Goal: Information Seeking & Learning: Learn about a topic

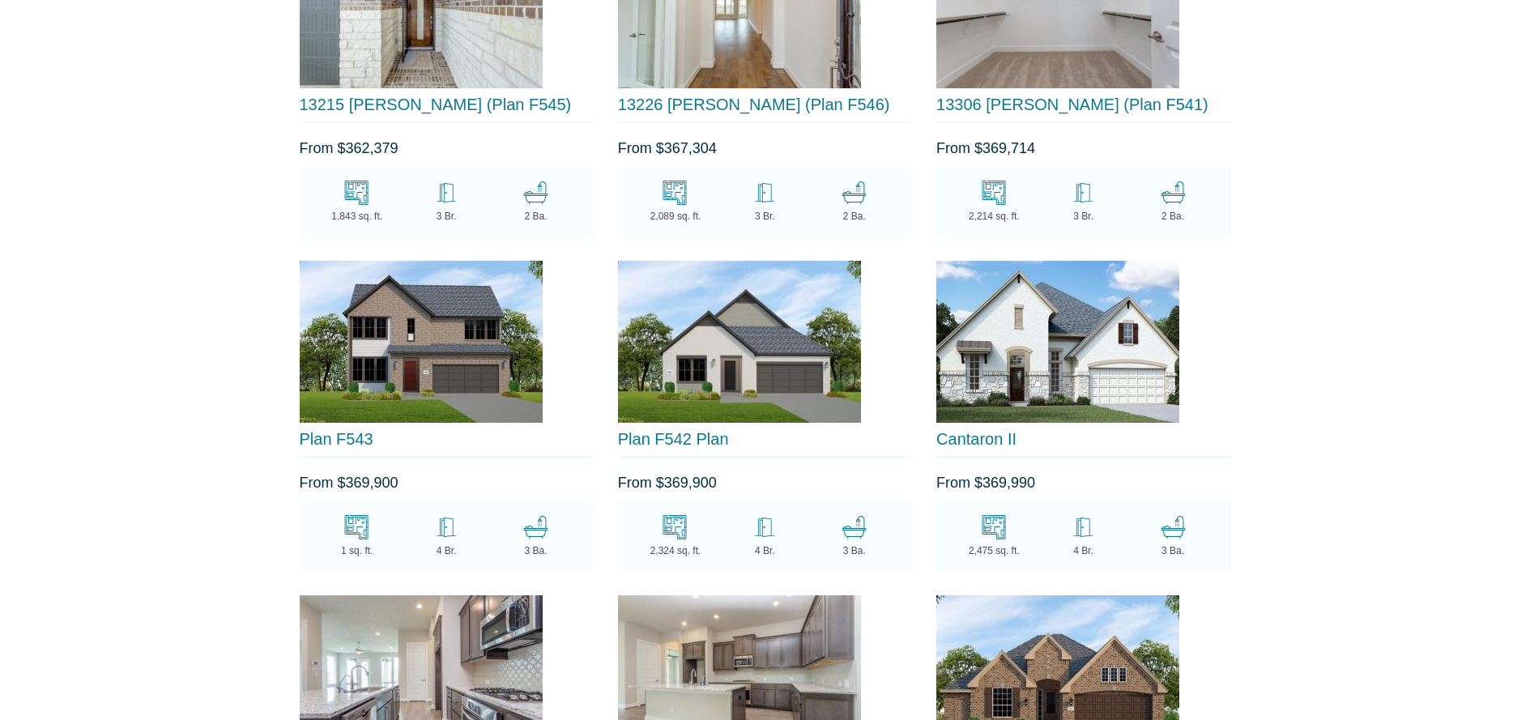
scroll to position [2797, 0]
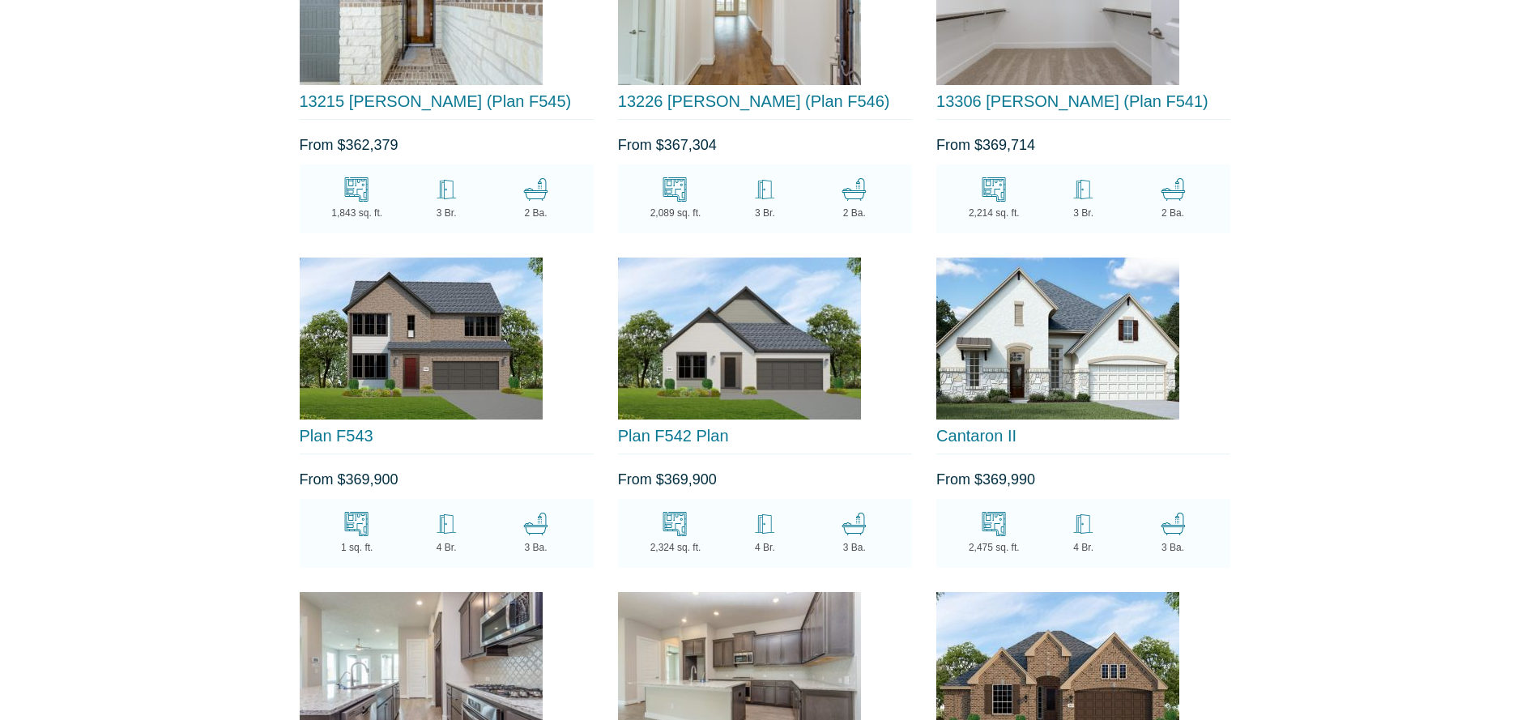
click at [743, 356] on img at bounding box center [739, 339] width 243 height 162
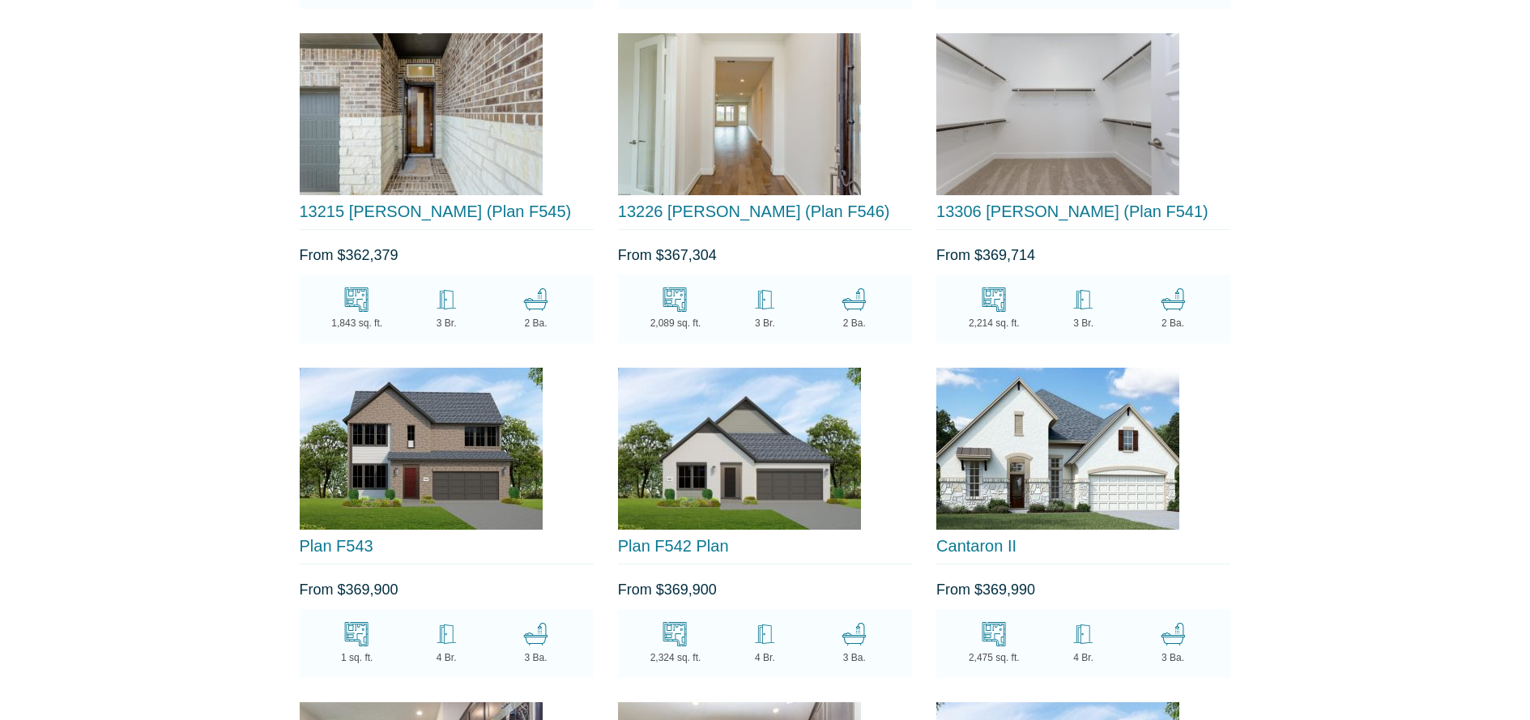
scroll to position [2683, 0]
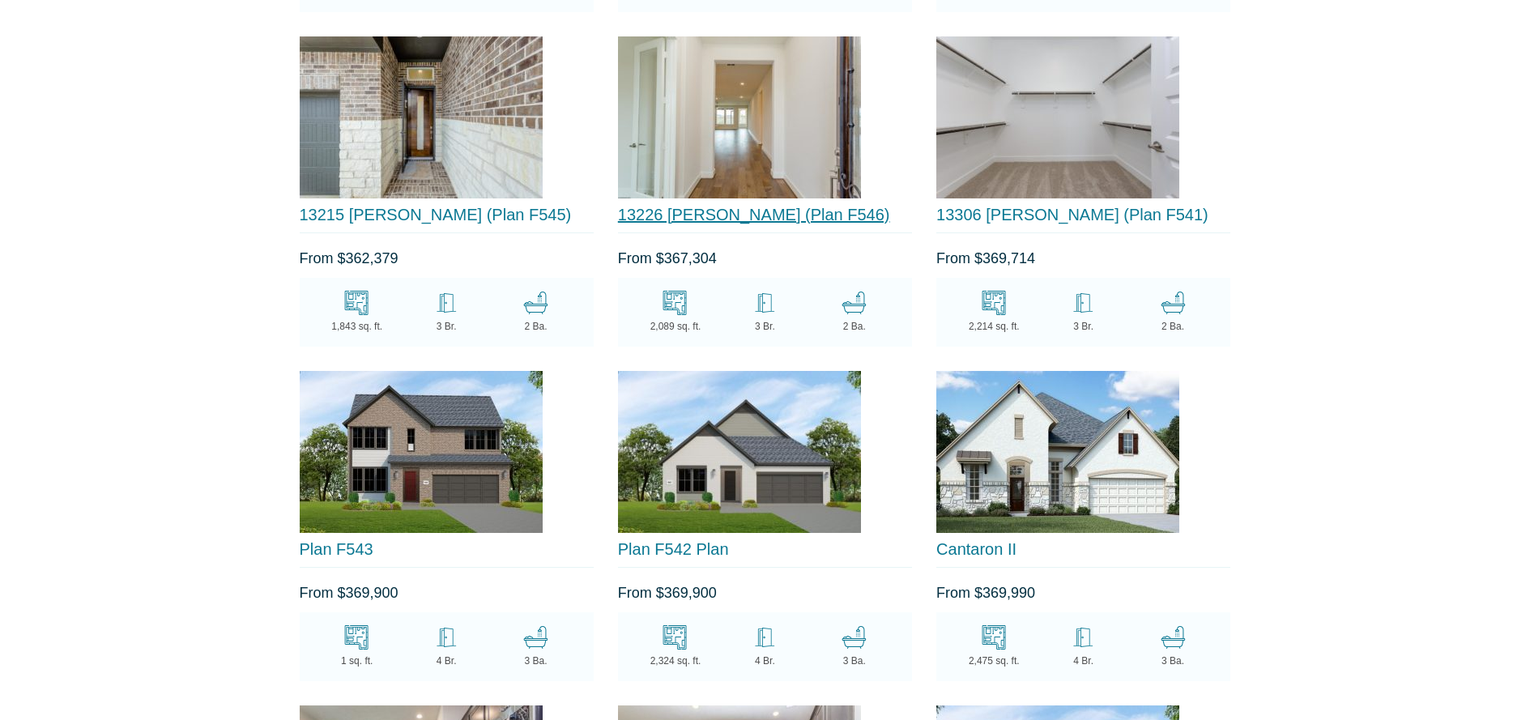
click at [740, 208] on link "13226 Terania Cliff Trace (Plan F546)" at bounding box center [754, 215] width 272 height 18
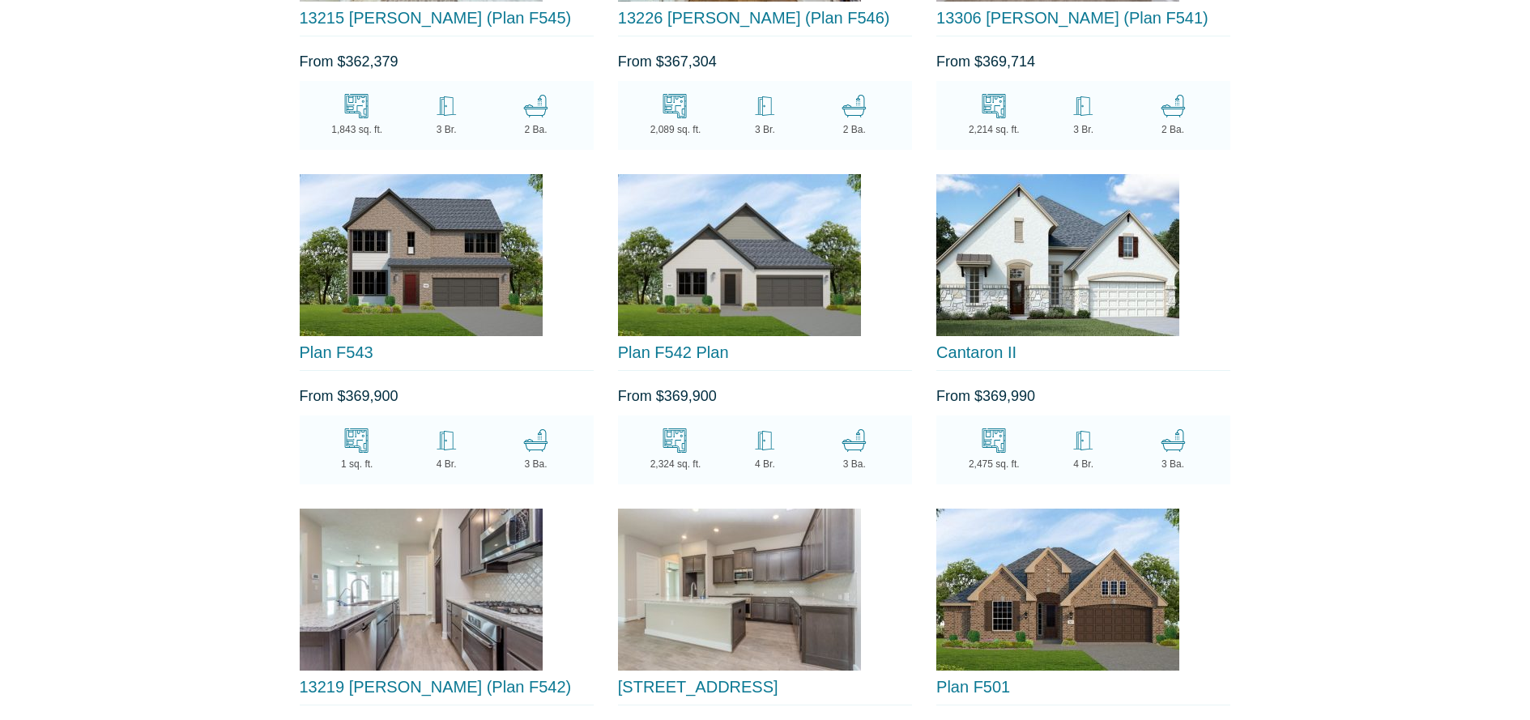
scroll to position [2920, 0]
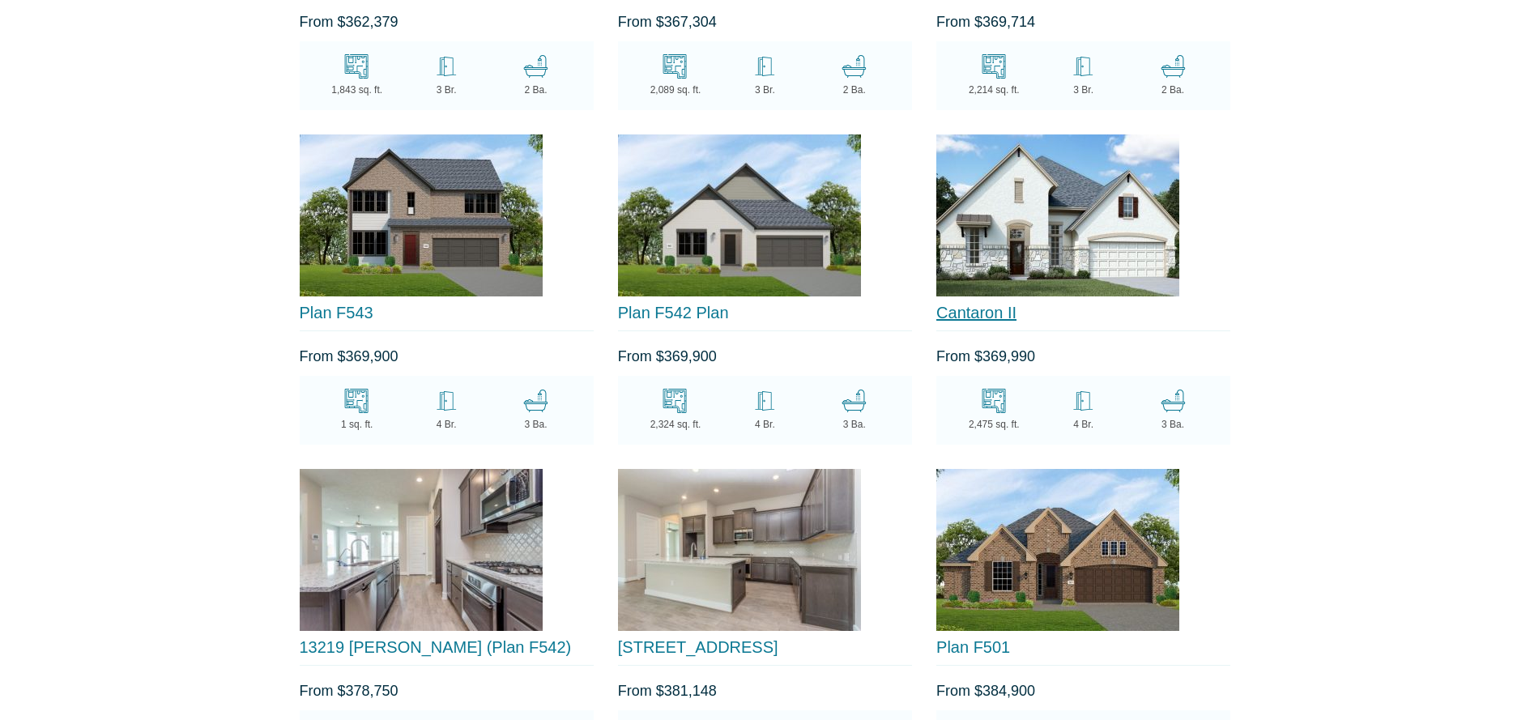
click at [976, 304] on link "Cantaron II" at bounding box center [976, 313] width 80 height 18
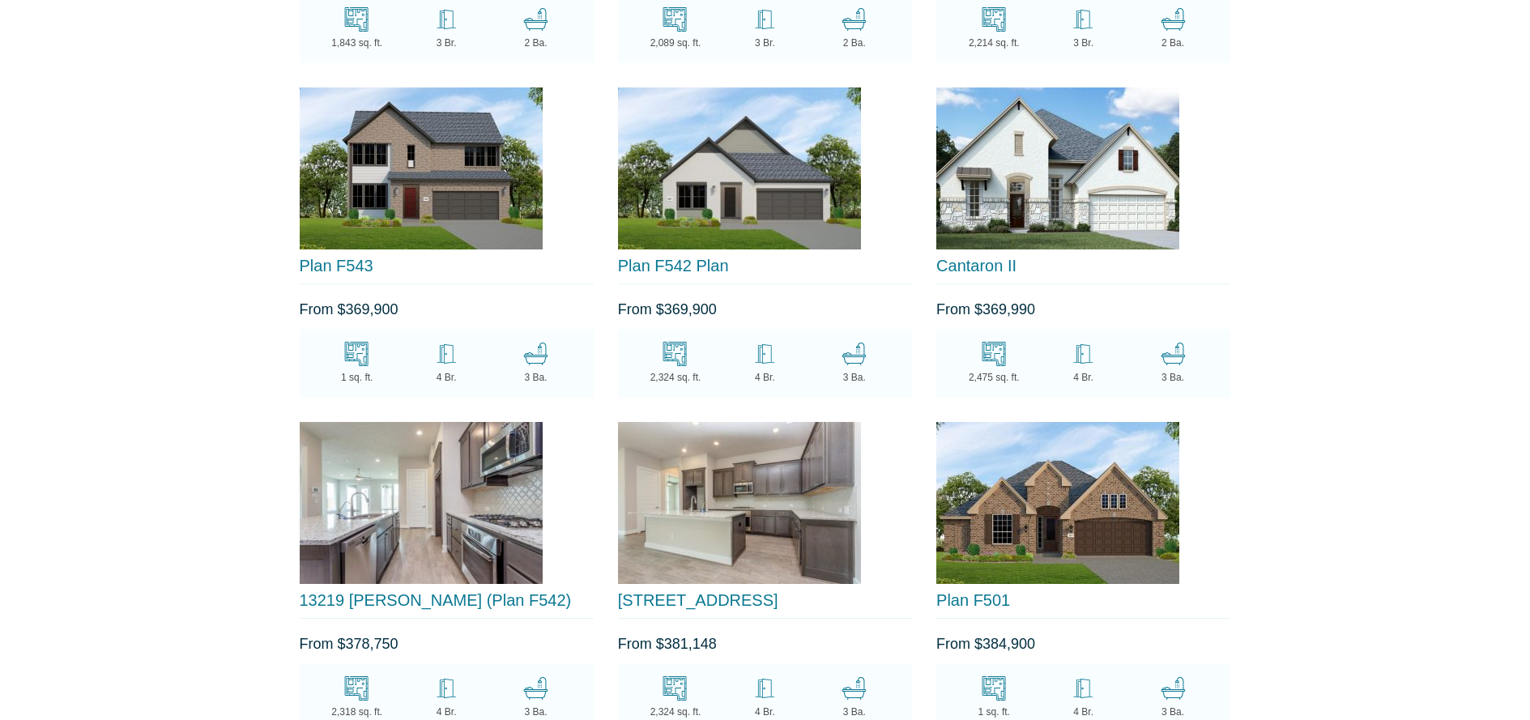
scroll to position [3092, 0]
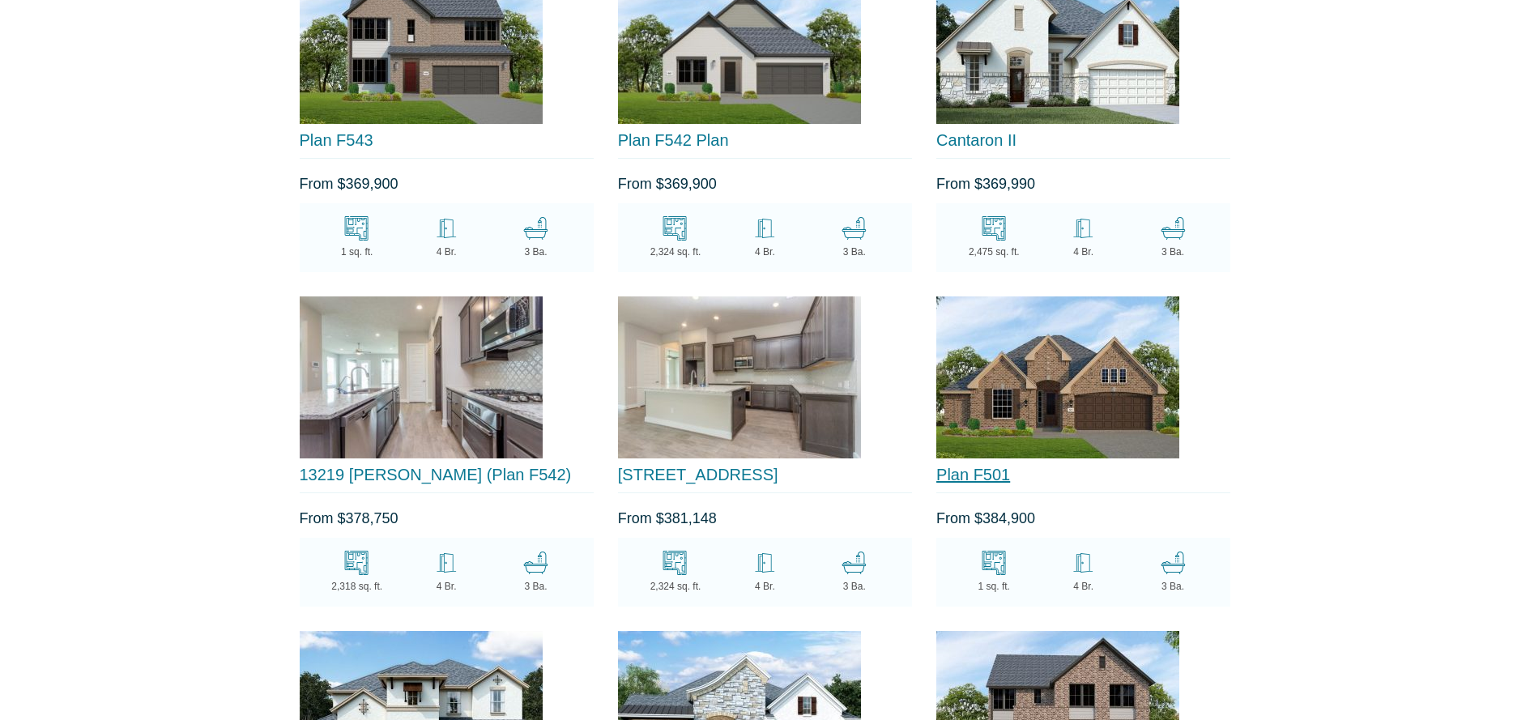
click at [987, 466] on link "Plan F501" at bounding box center [973, 475] width 74 height 18
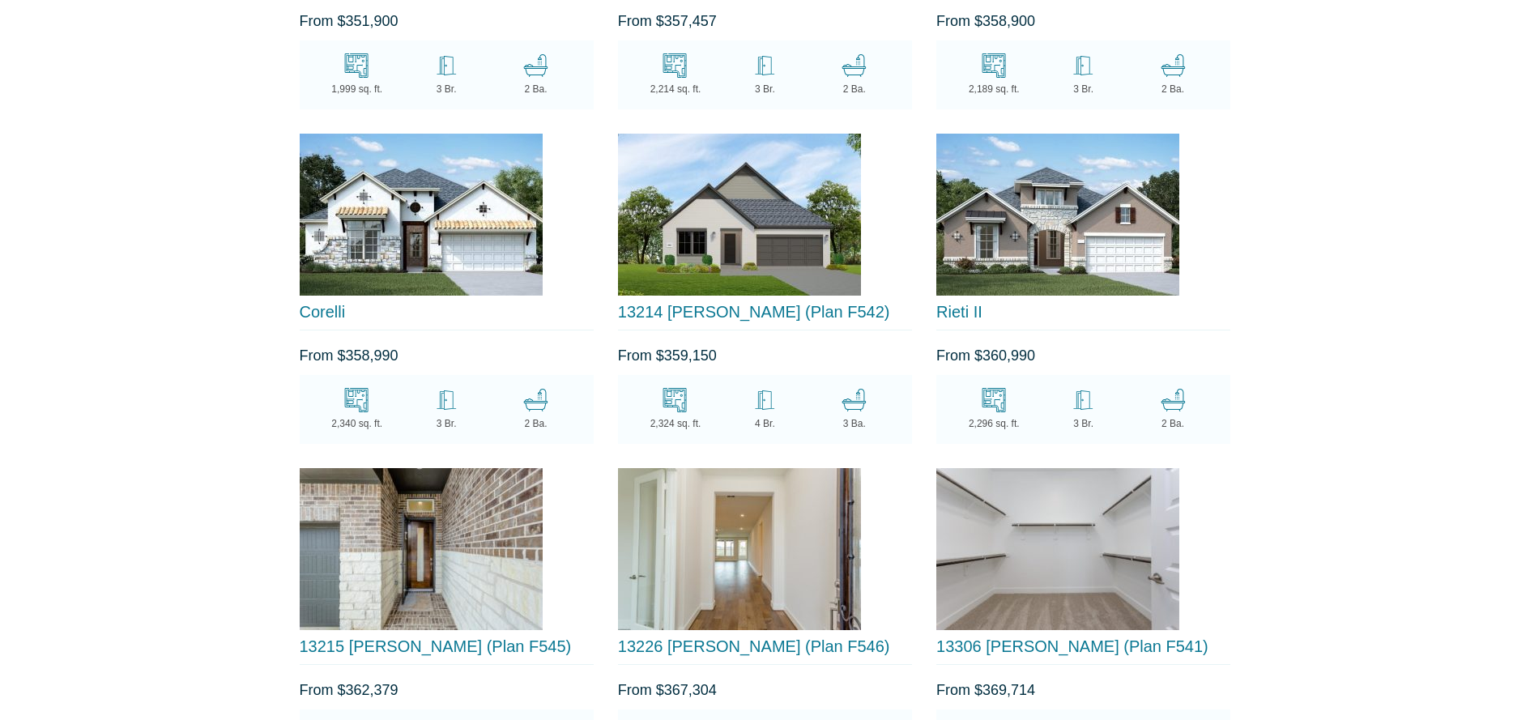
scroll to position [2161, 0]
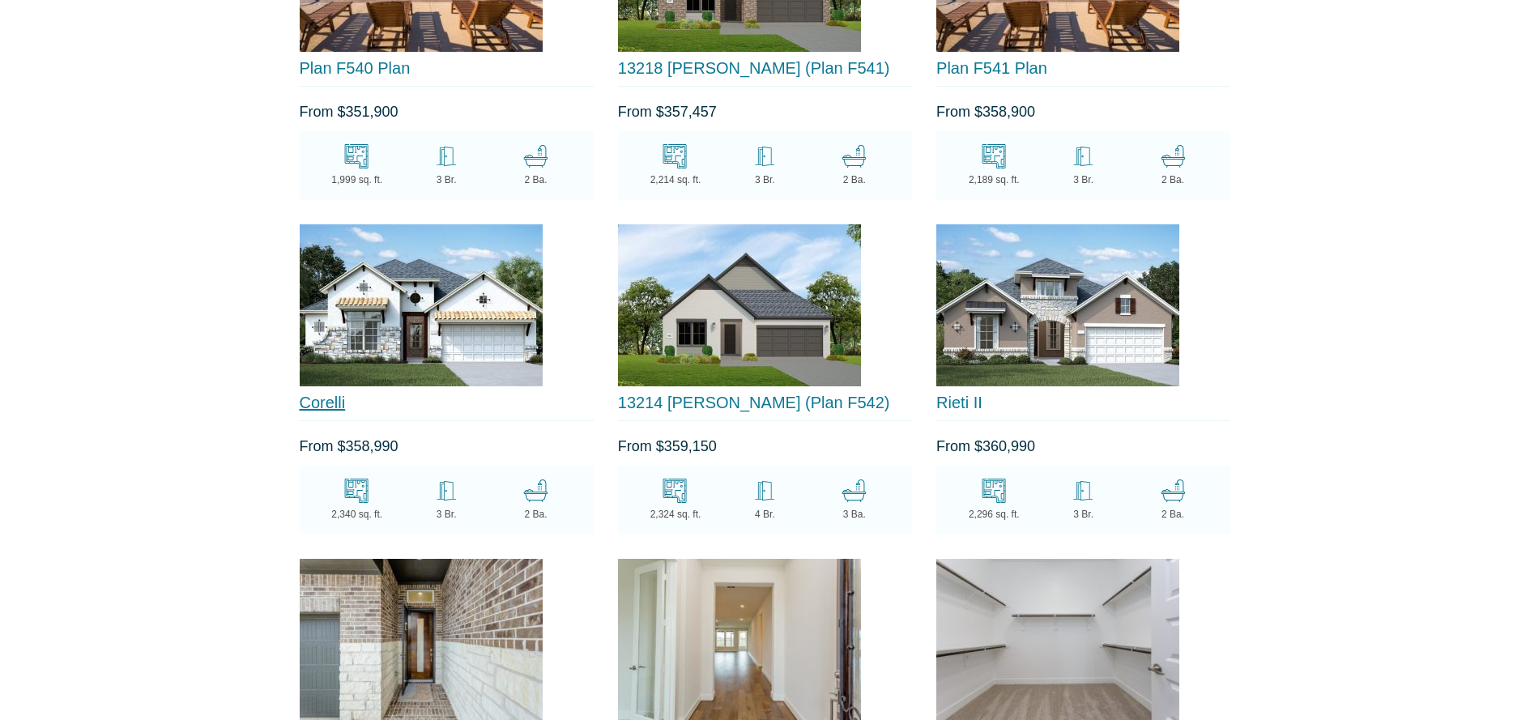
click at [335, 398] on link "Corelli" at bounding box center [323, 403] width 46 height 18
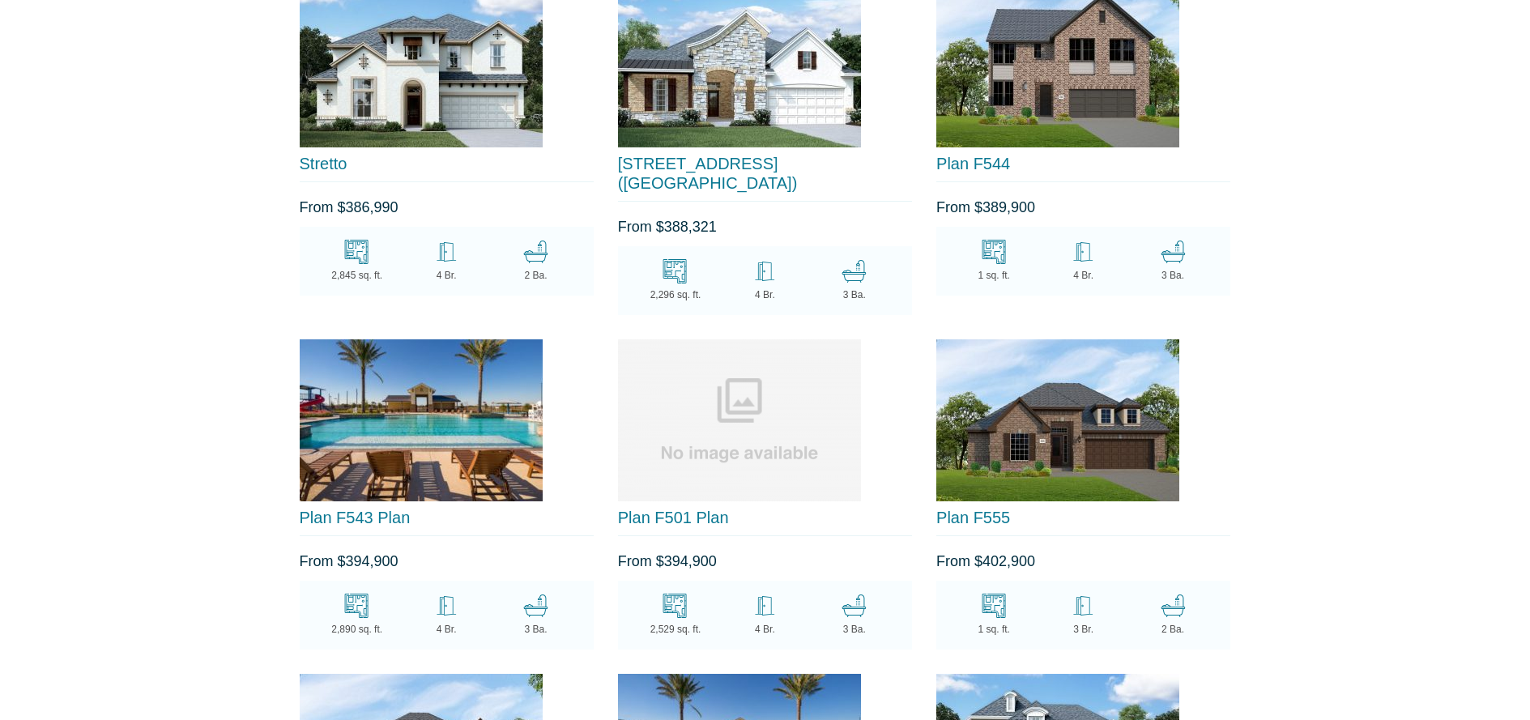
scroll to position [3753, 0]
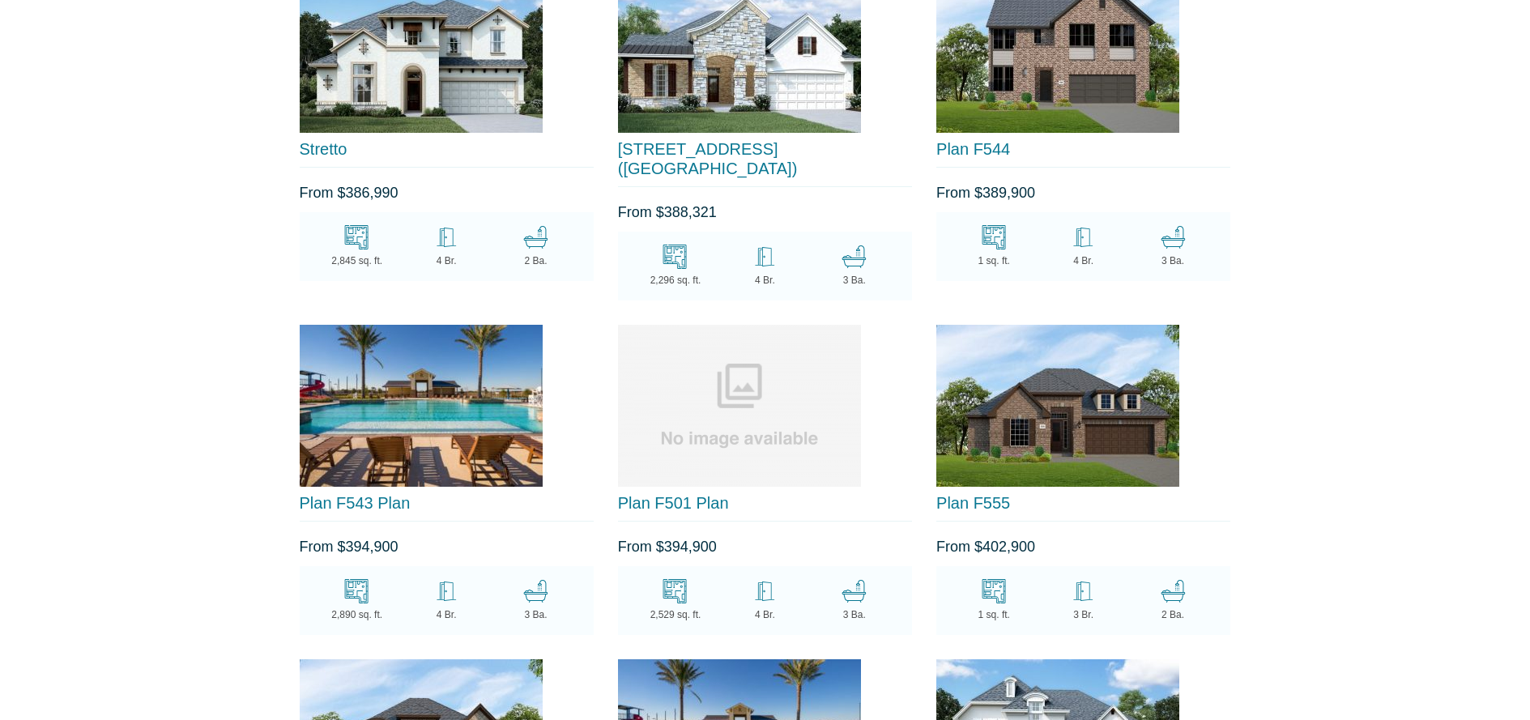
click at [1059, 431] on img at bounding box center [1057, 406] width 243 height 162
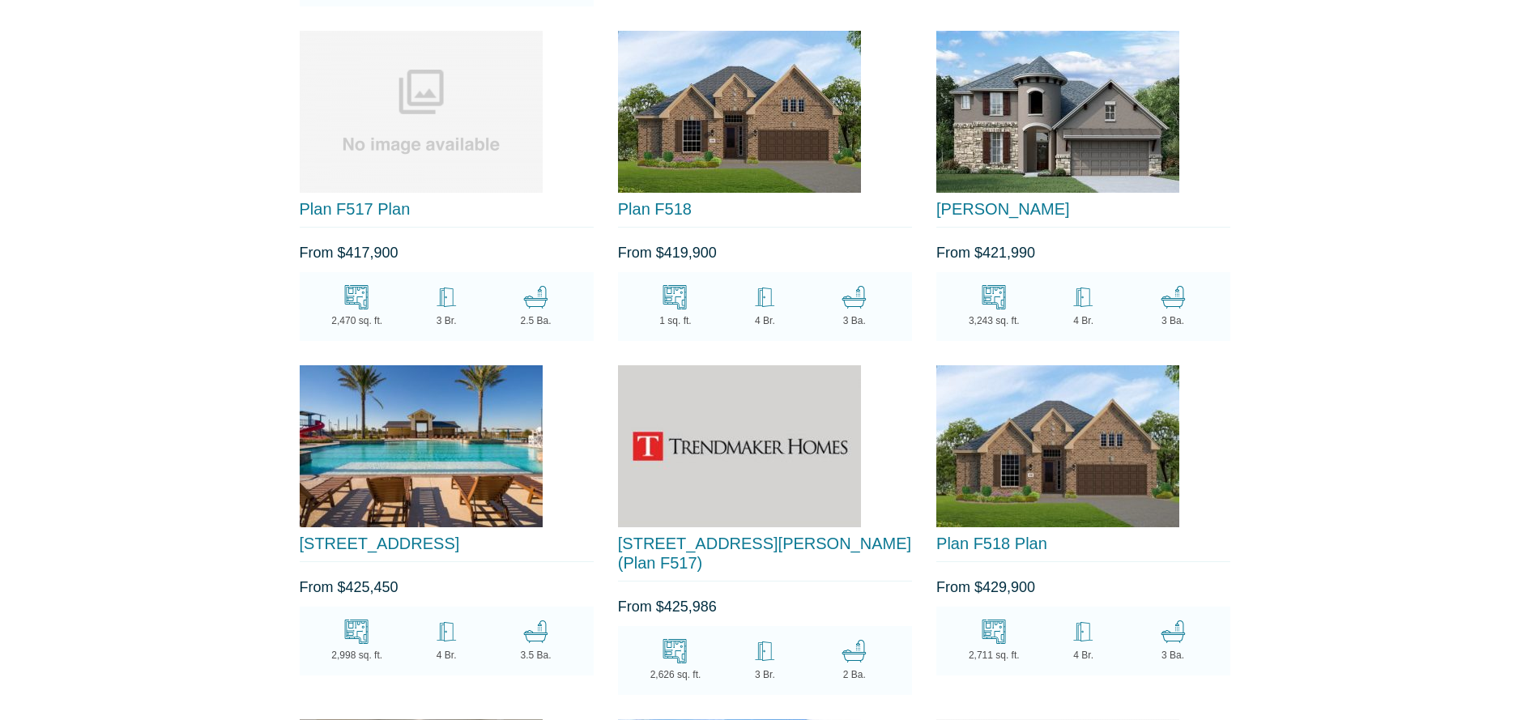
scroll to position [5103, 0]
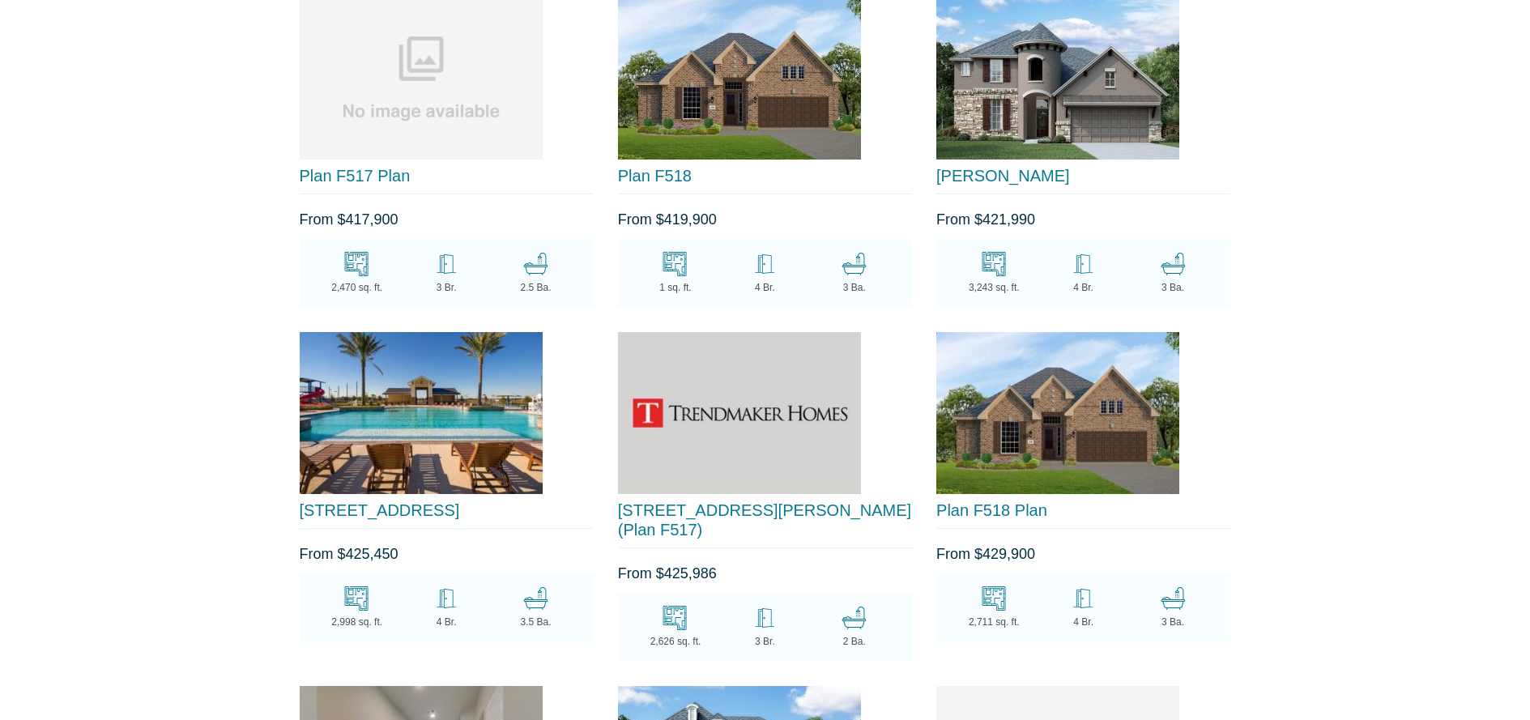
click at [1046, 434] on img at bounding box center [1057, 413] width 243 height 162
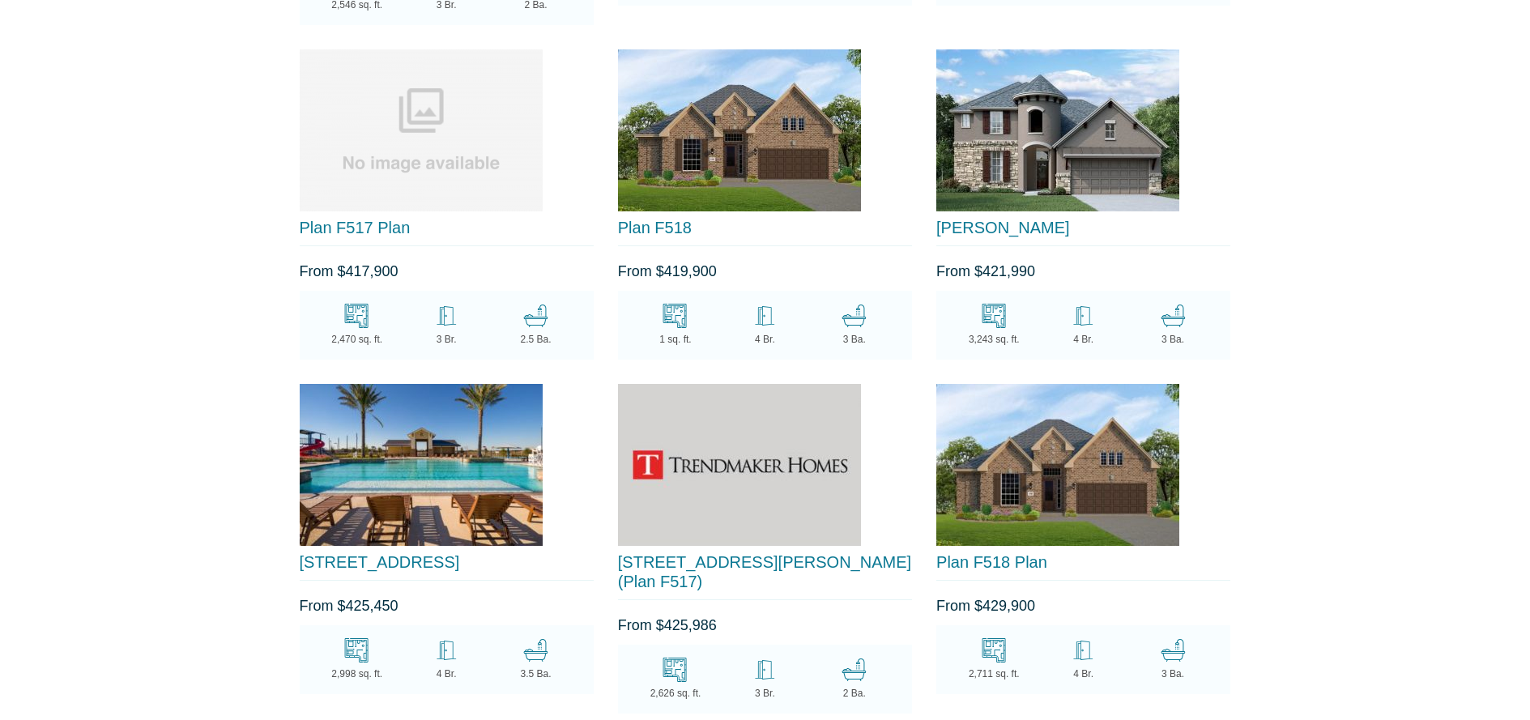
scroll to position [5048, 0]
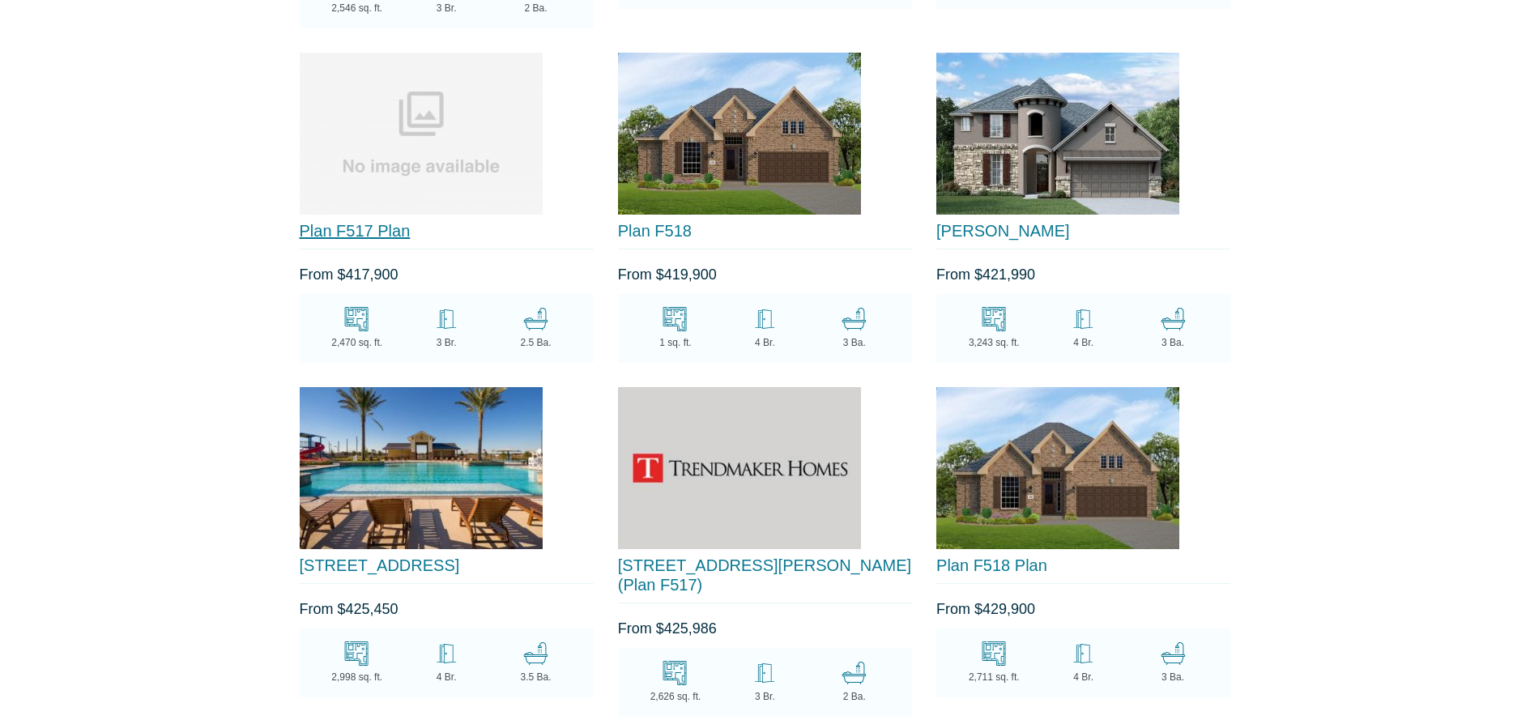
click at [362, 222] on link "Plan F517 Plan" at bounding box center [355, 231] width 111 height 18
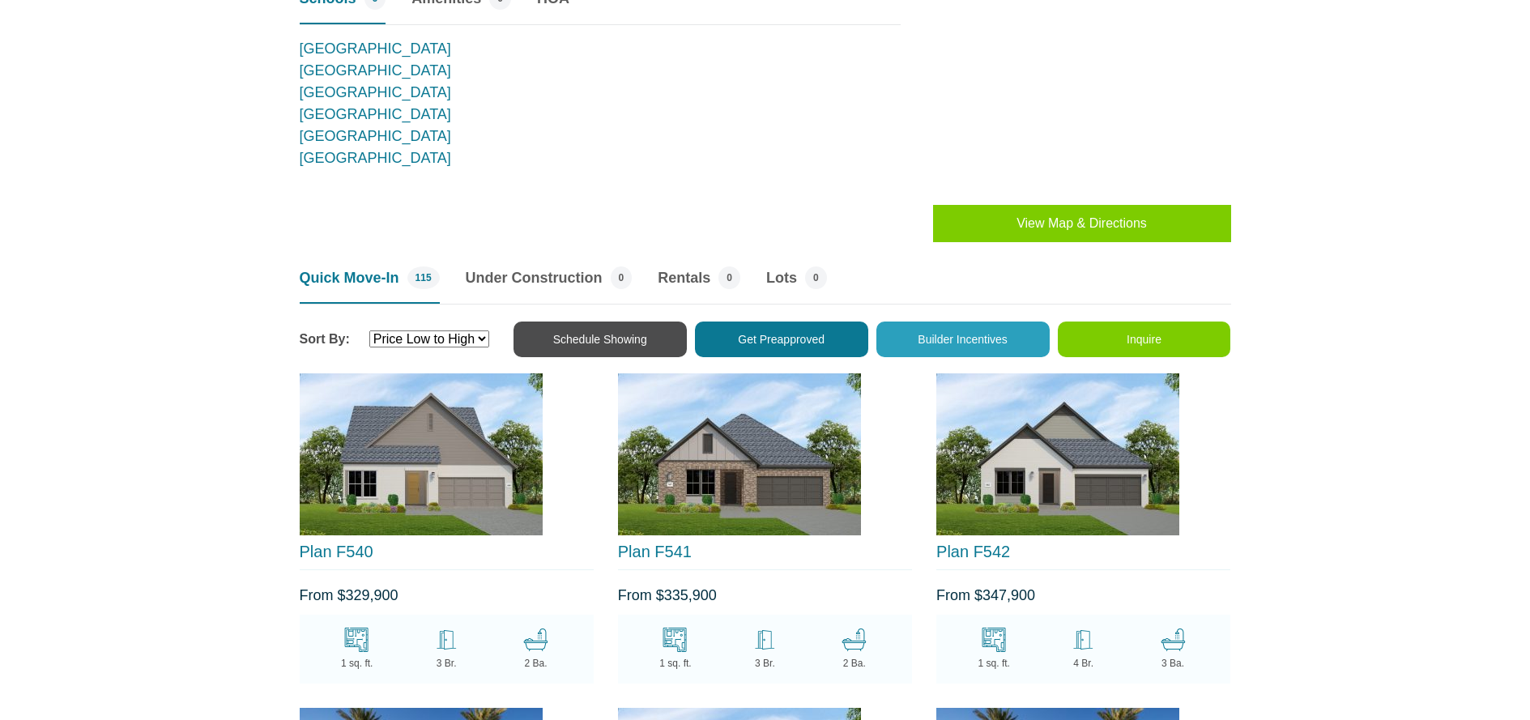
scroll to position [1340, 0]
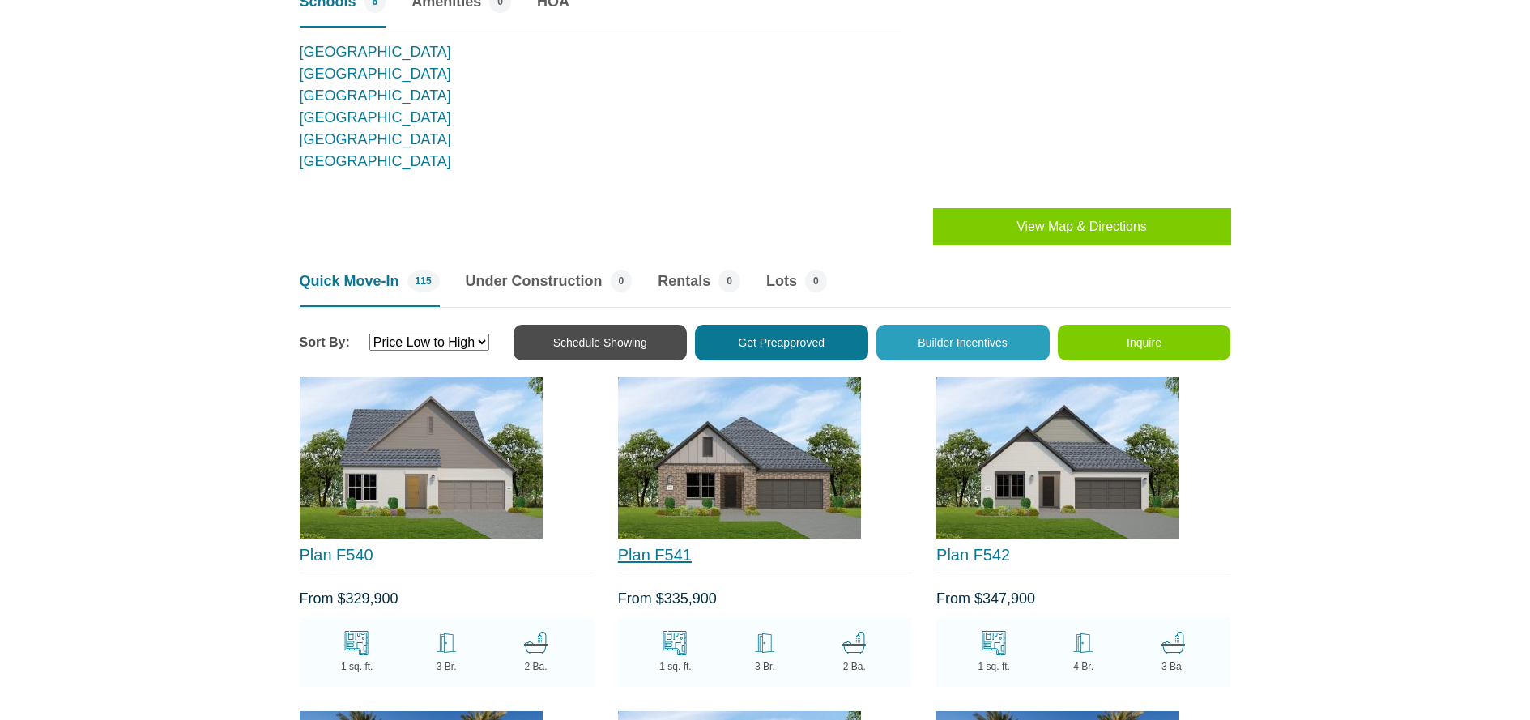
click at [668, 549] on link "Plan F541" at bounding box center [655, 555] width 74 height 18
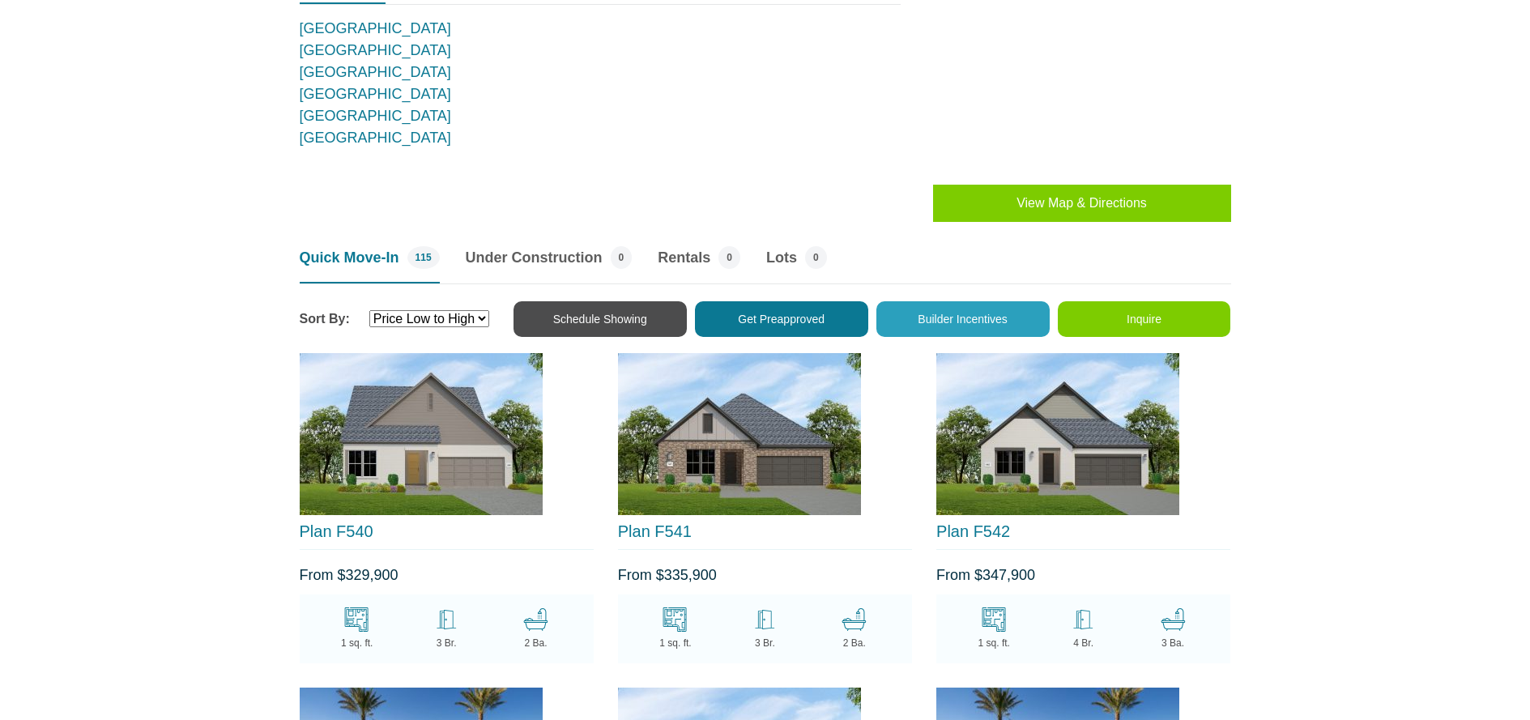
scroll to position [1387, 0]
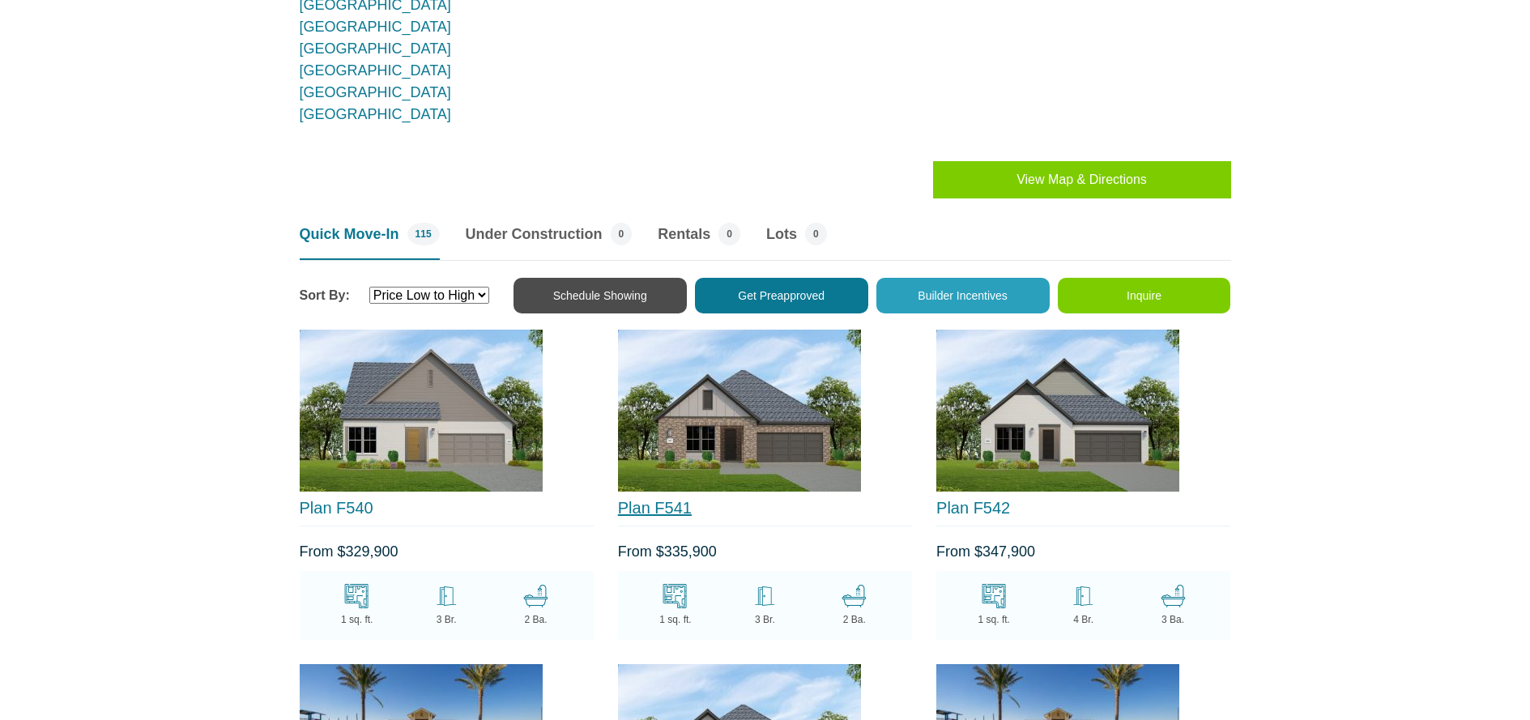
click at [665, 502] on link "Plan F541" at bounding box center [655, 508] width 74 height 18
click at [1072, 435] on img at bounding box center [1057, 411] width 243 height 162
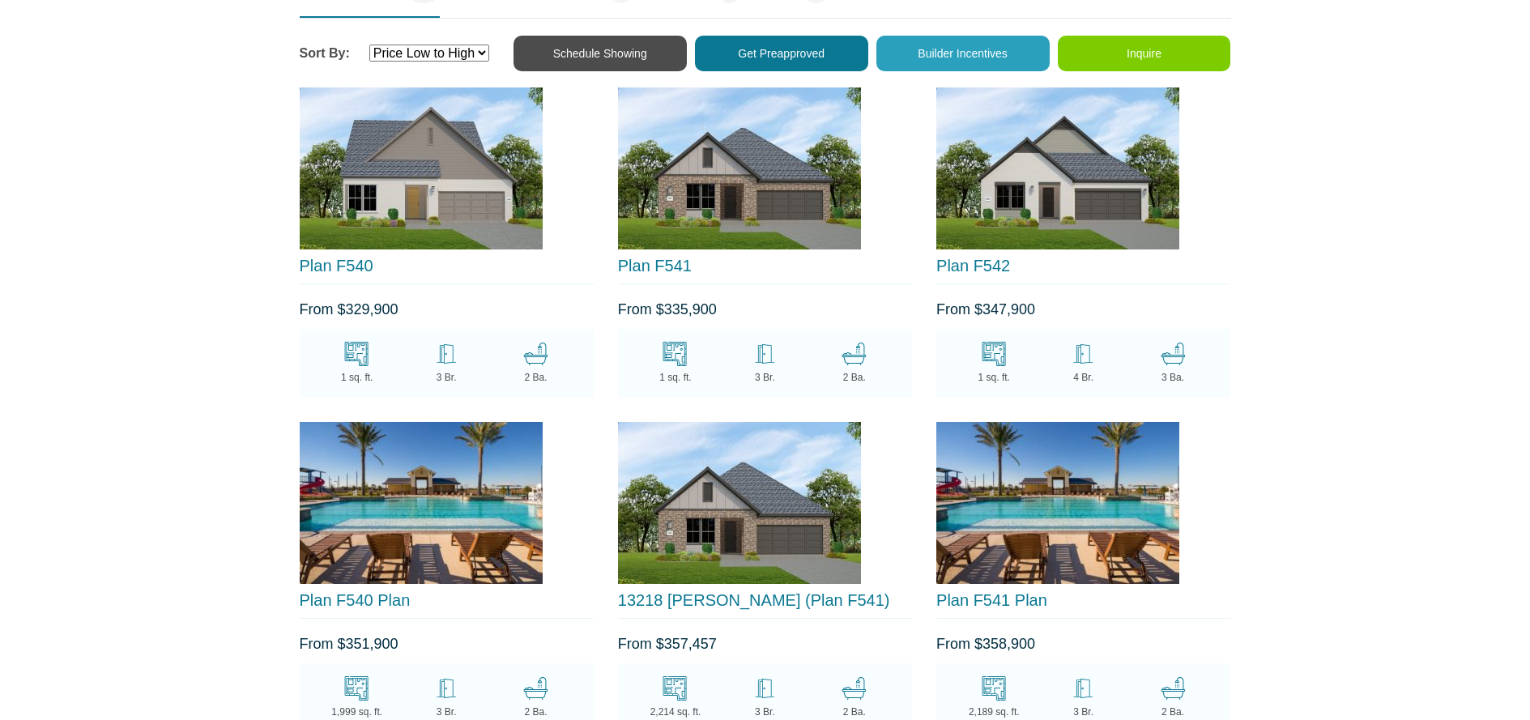
scroll to position [1702, 0]
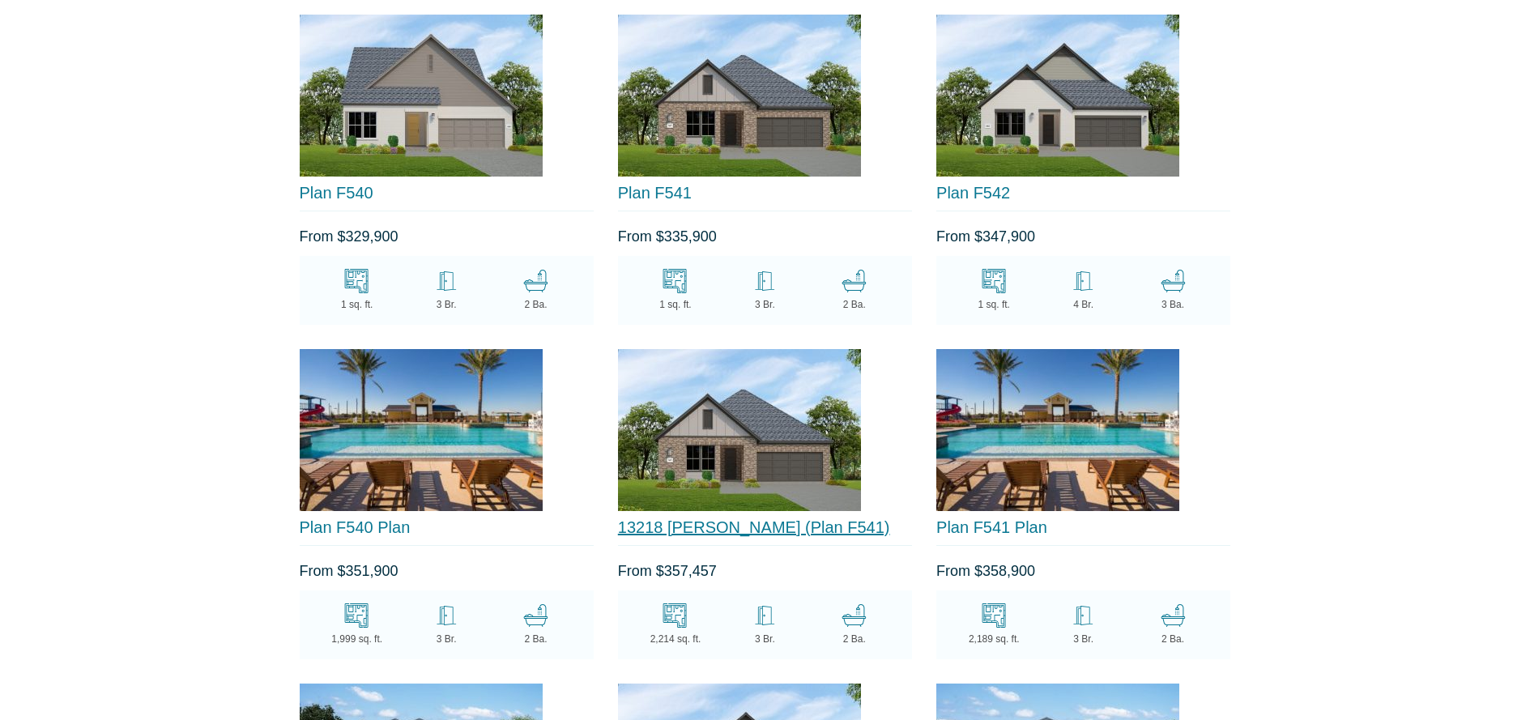
click at [710, 522] on link "13218 Terania Cliff Trace (Plan F541)" at bounding box center [754, 527] width 272 height 18
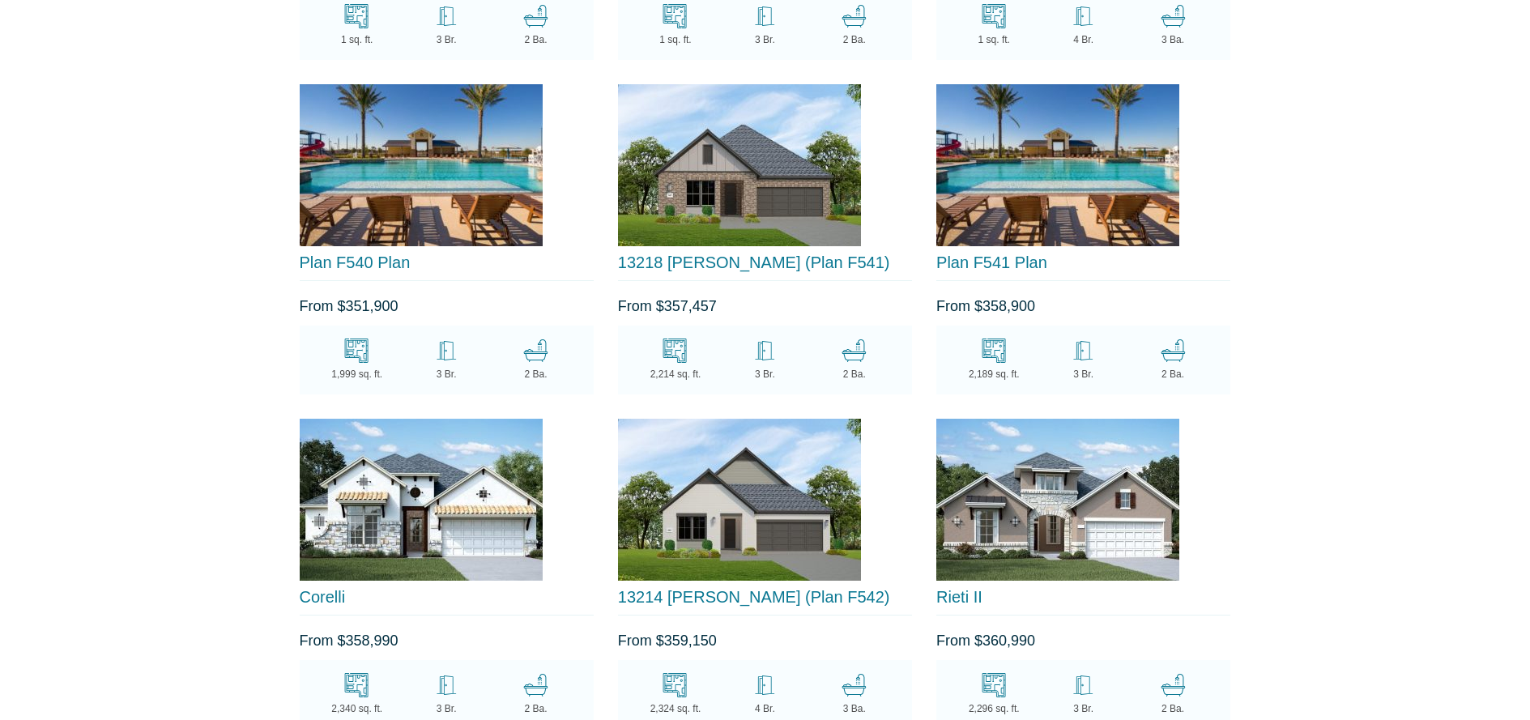
scroll to position [2028, 0]
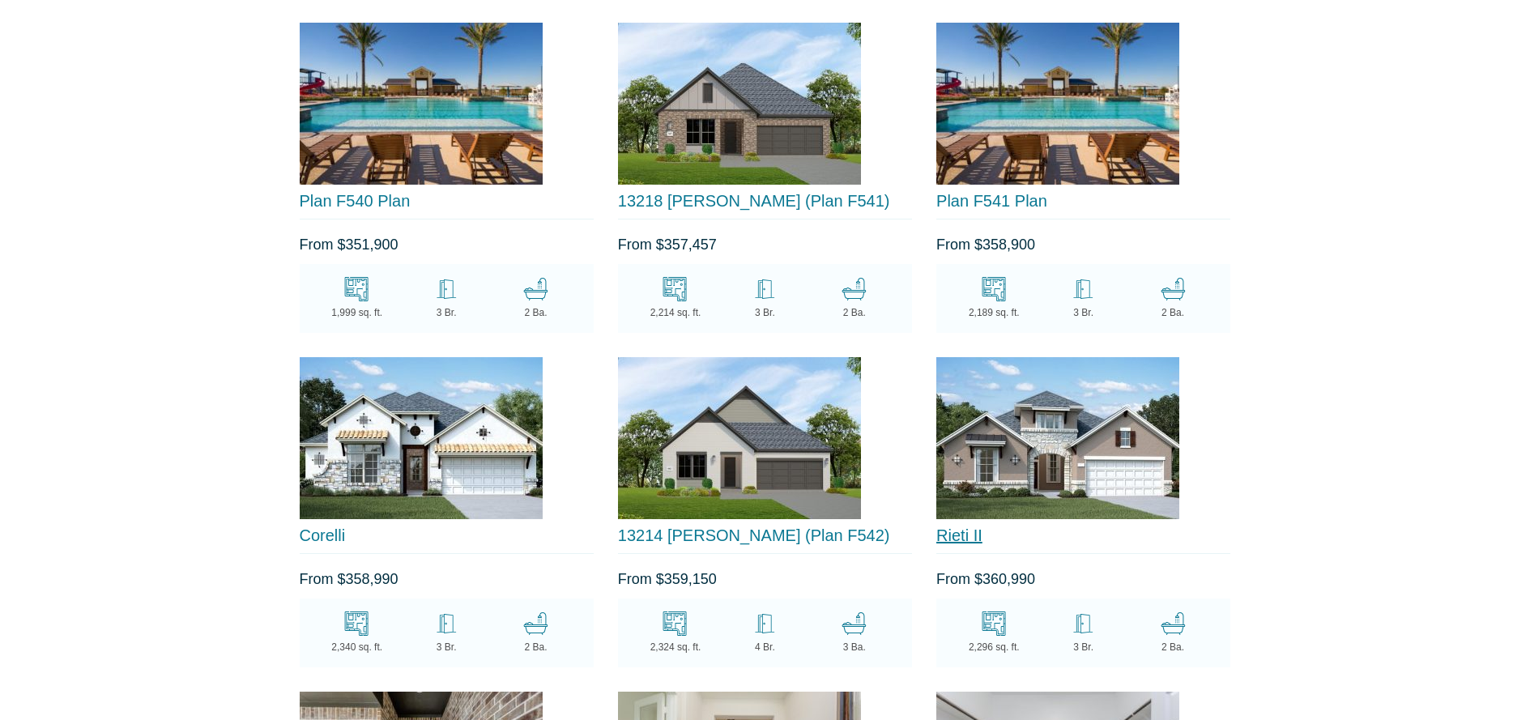
click at [972, 526] on link "Rieti II" at bounding box center [959, 535] width 46 height 18
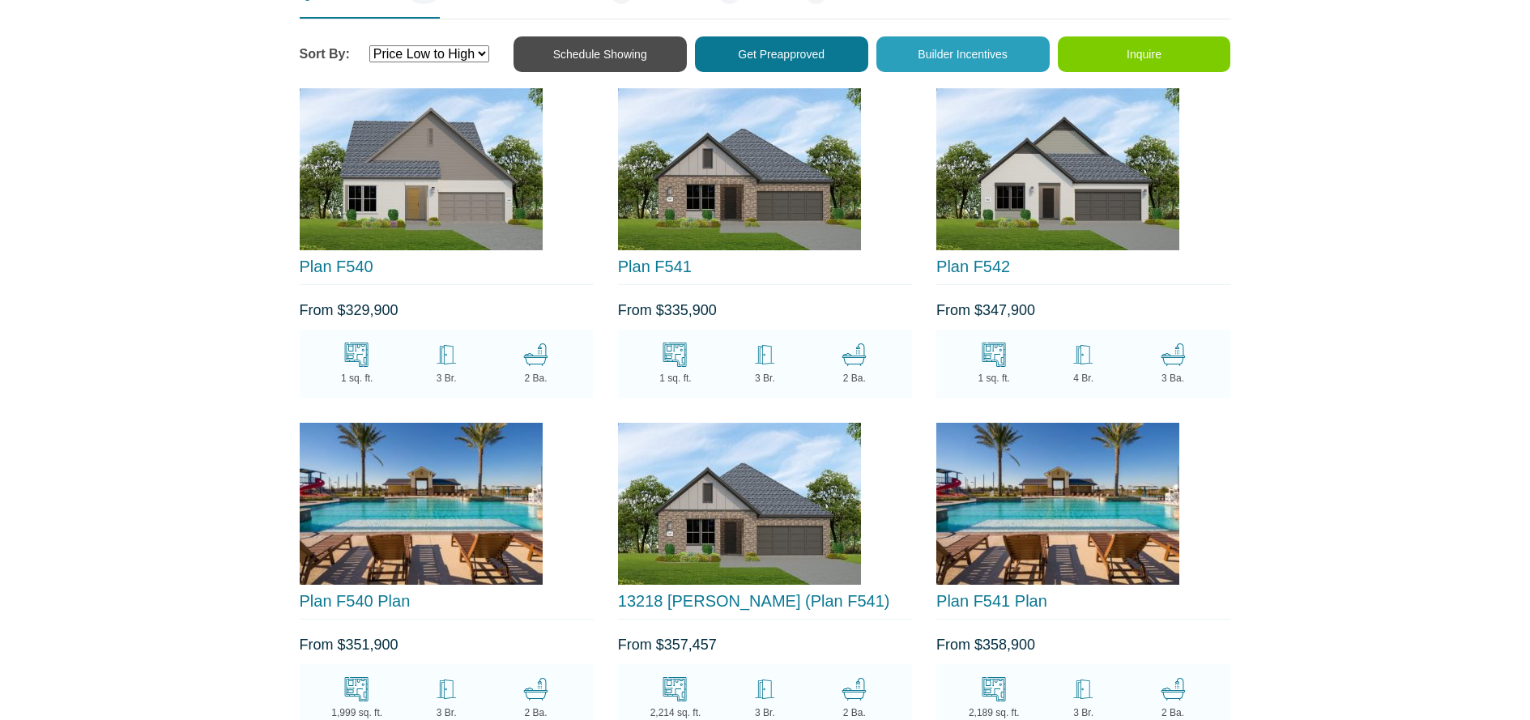
scroll to position [1362, 0]
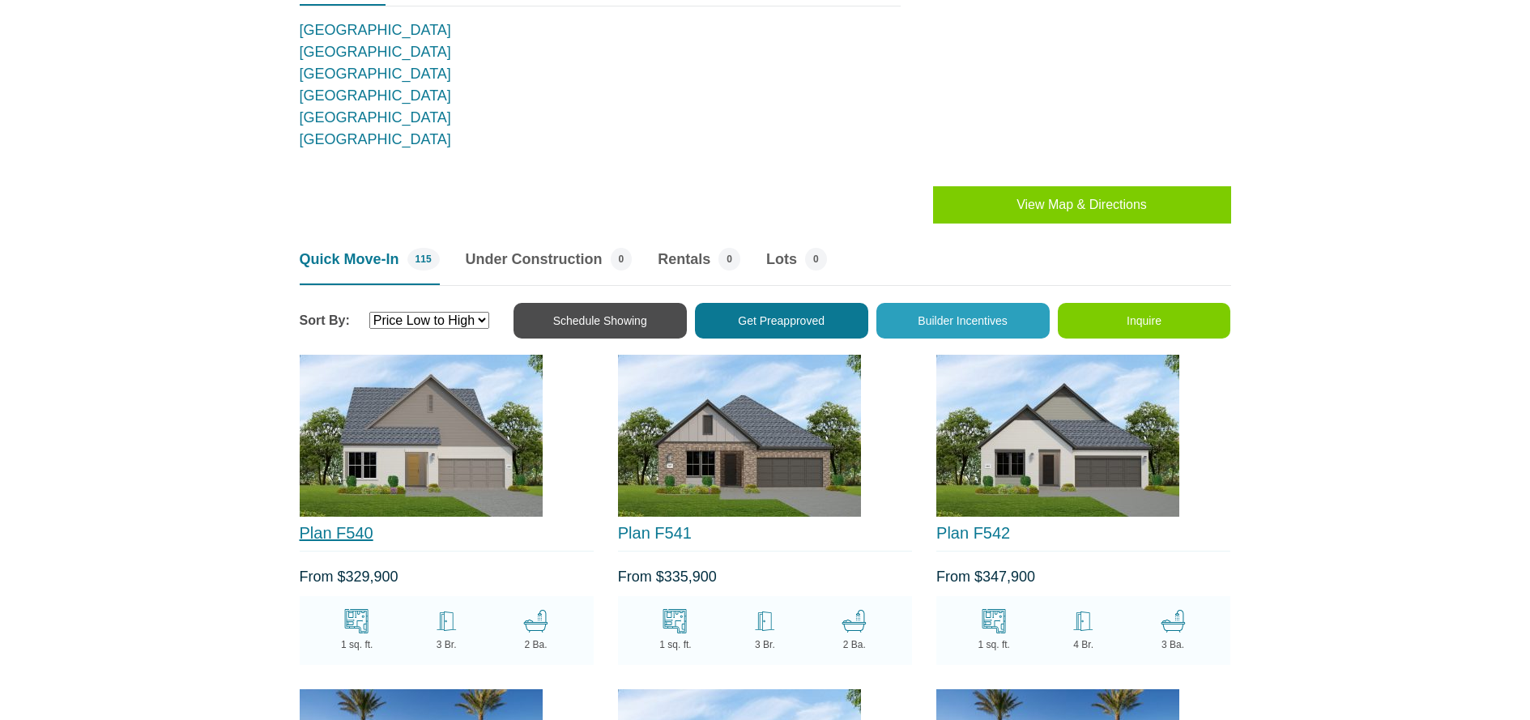
click at [349, 526] on link "Plan F540" at bounding box center [337, 533] width 74 height 18
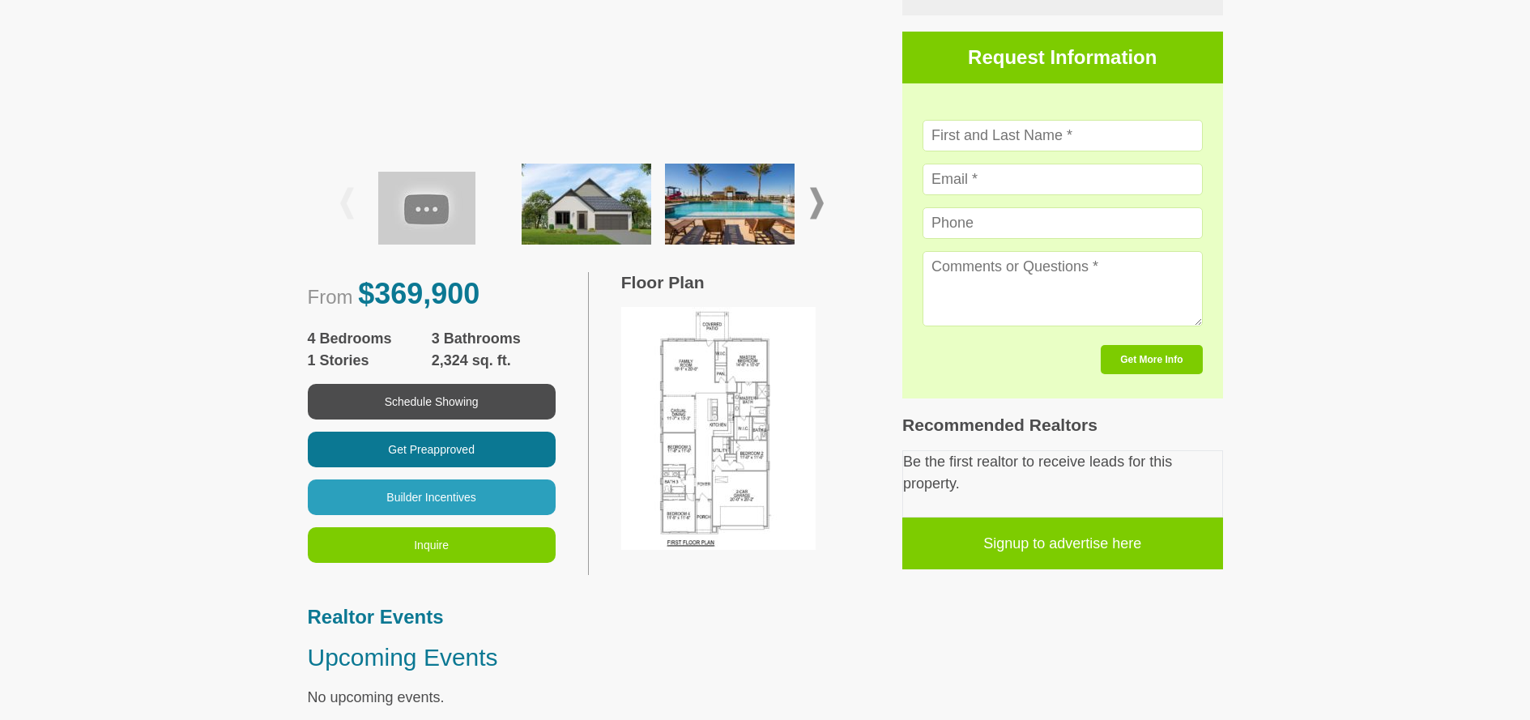
scroll to position [522, 0]
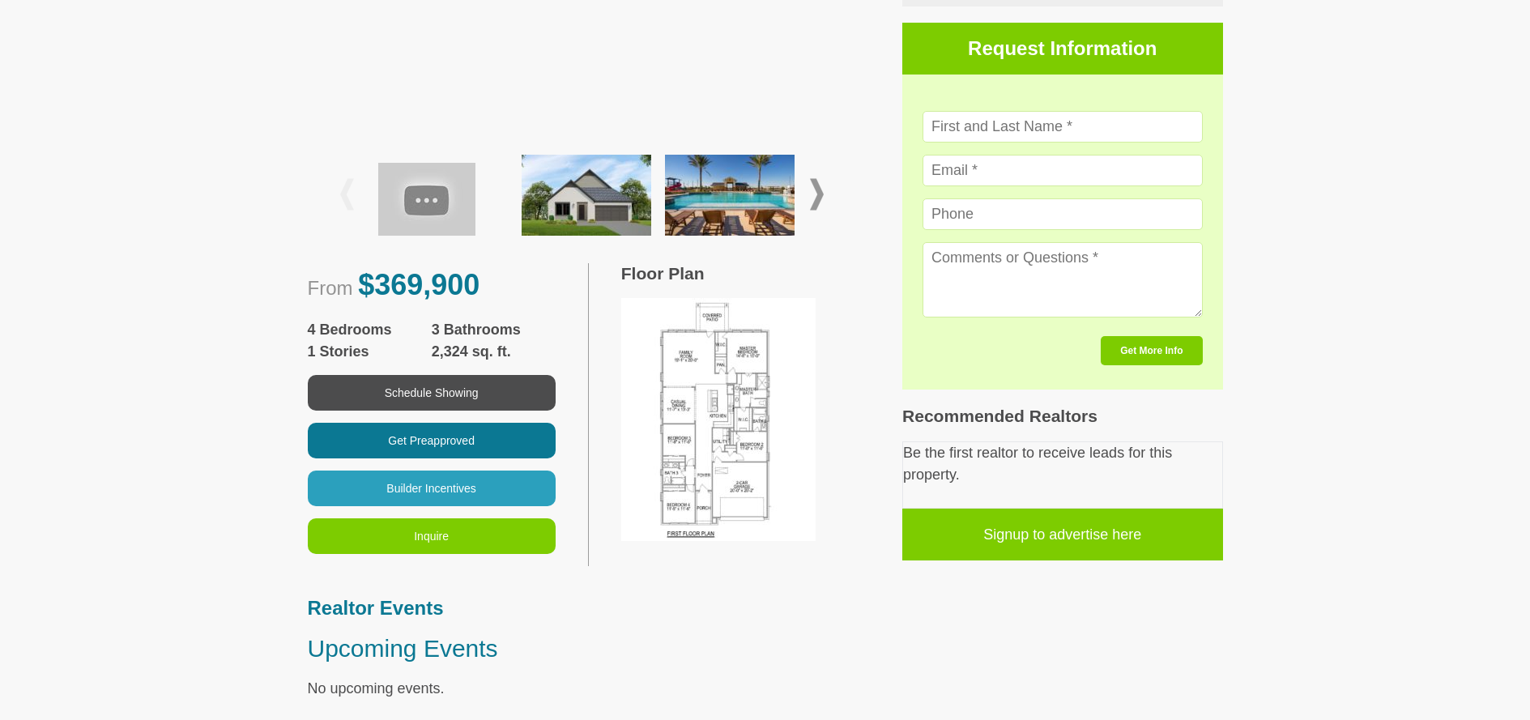
click at [697, 423] on img at bounding box center [718, 419] width 194 height 243
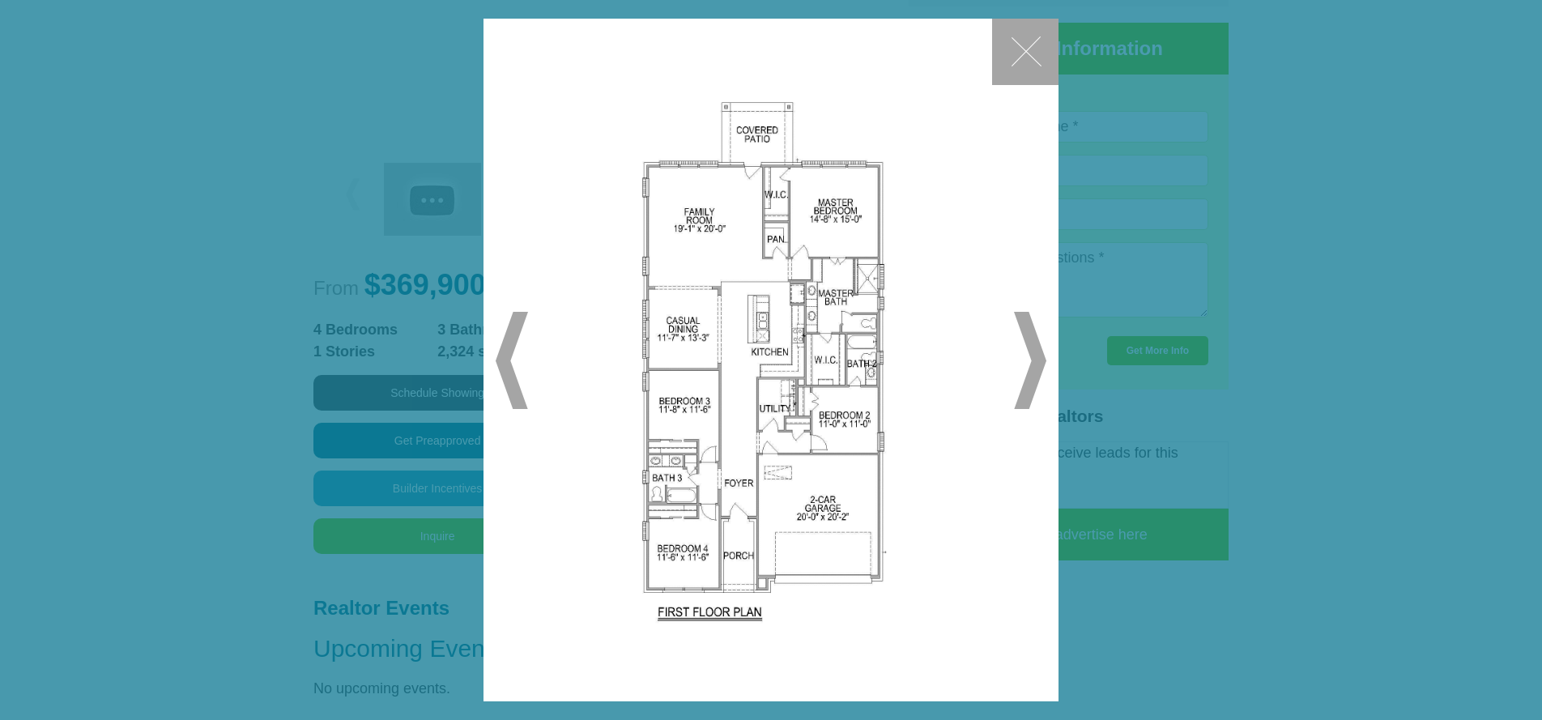
click at [1034, 359] on span "▶" at bounding box center [1030, 360] width 32 height 97
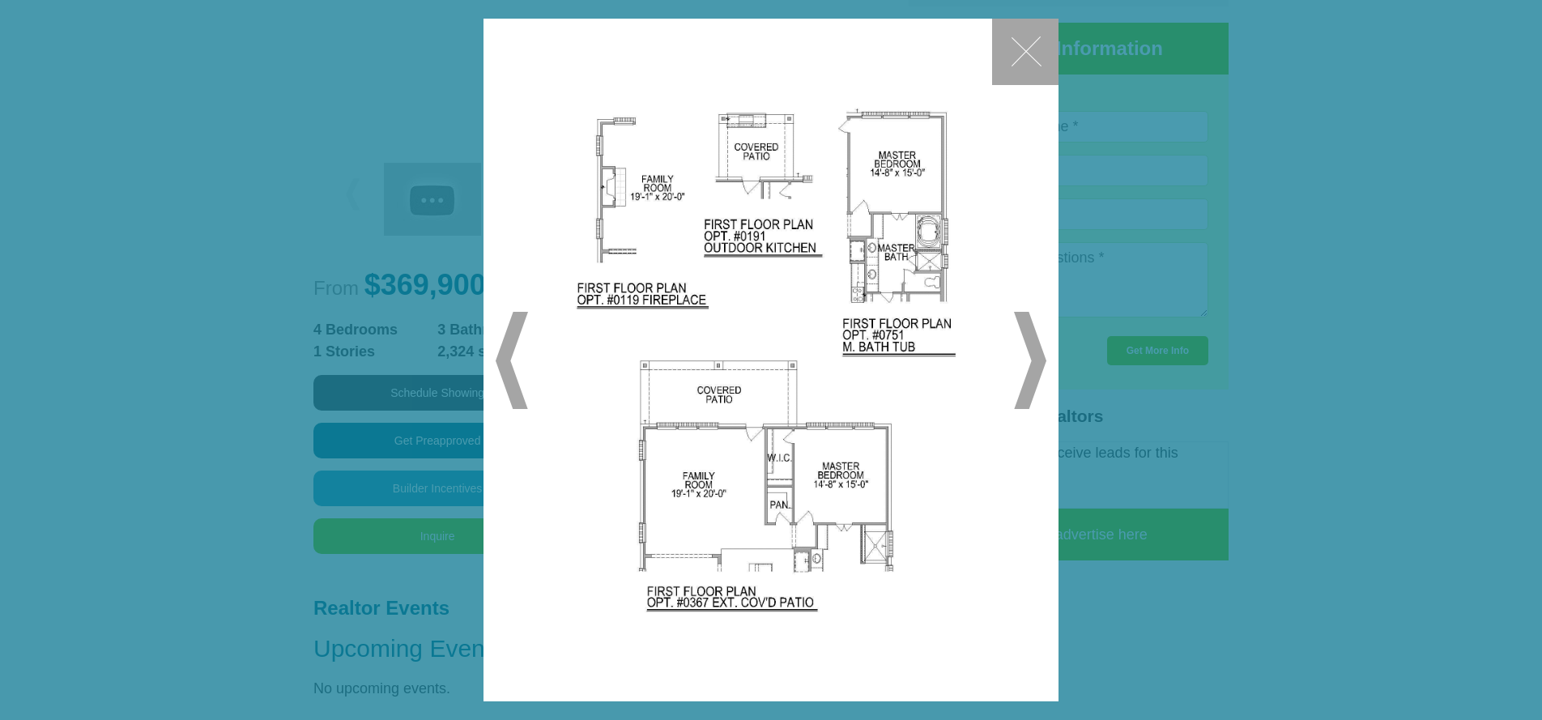
click at [1021, 48] on button "✕" at bounding box center [1025, 52] width 66 height 66
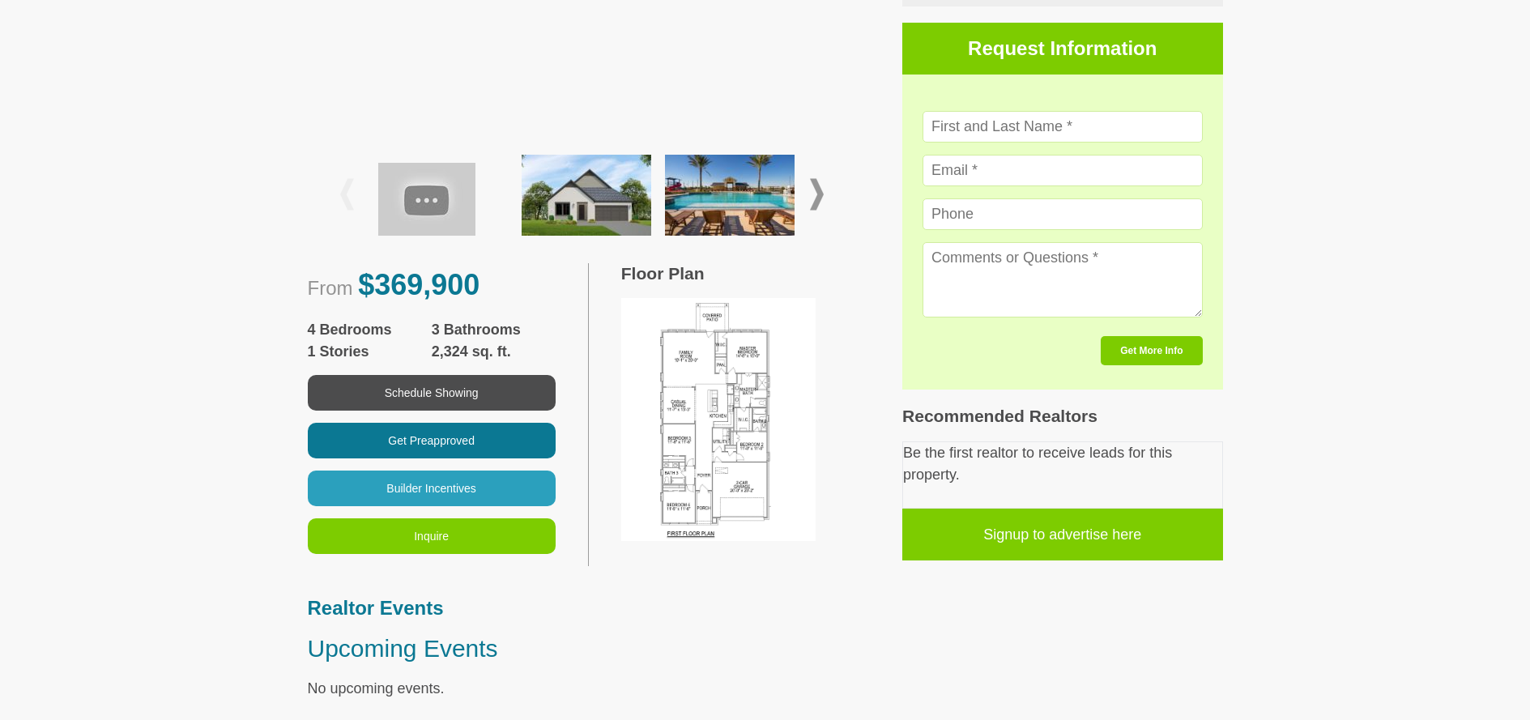
click at [714, 415] on img at bounding box center [718, 419] width 194 height 243
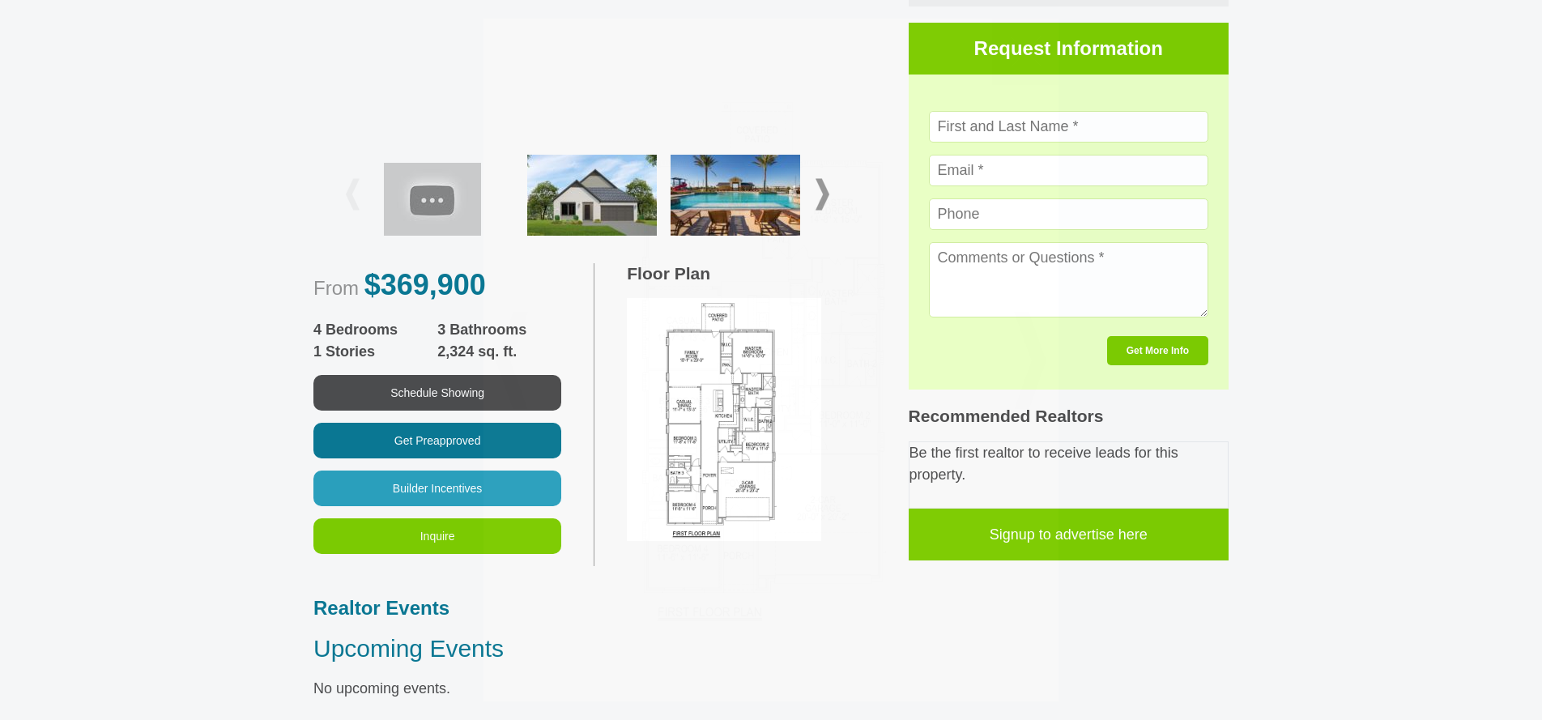
click at [714, 415] on img at bounding box center [770, 360] width 429 height 537
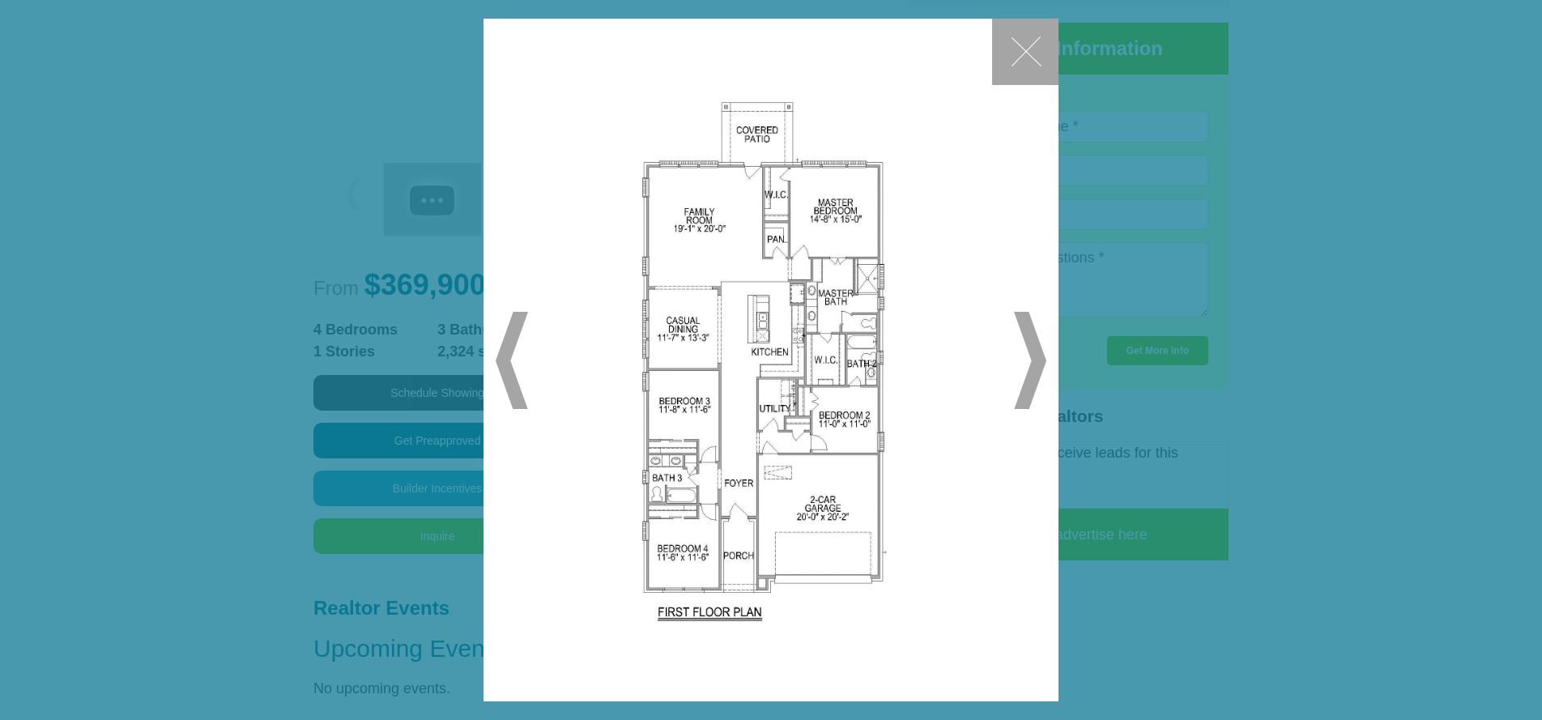
click at [1034, 358] on span "▶" at bounding box center [1030, 360] width 32 height 97
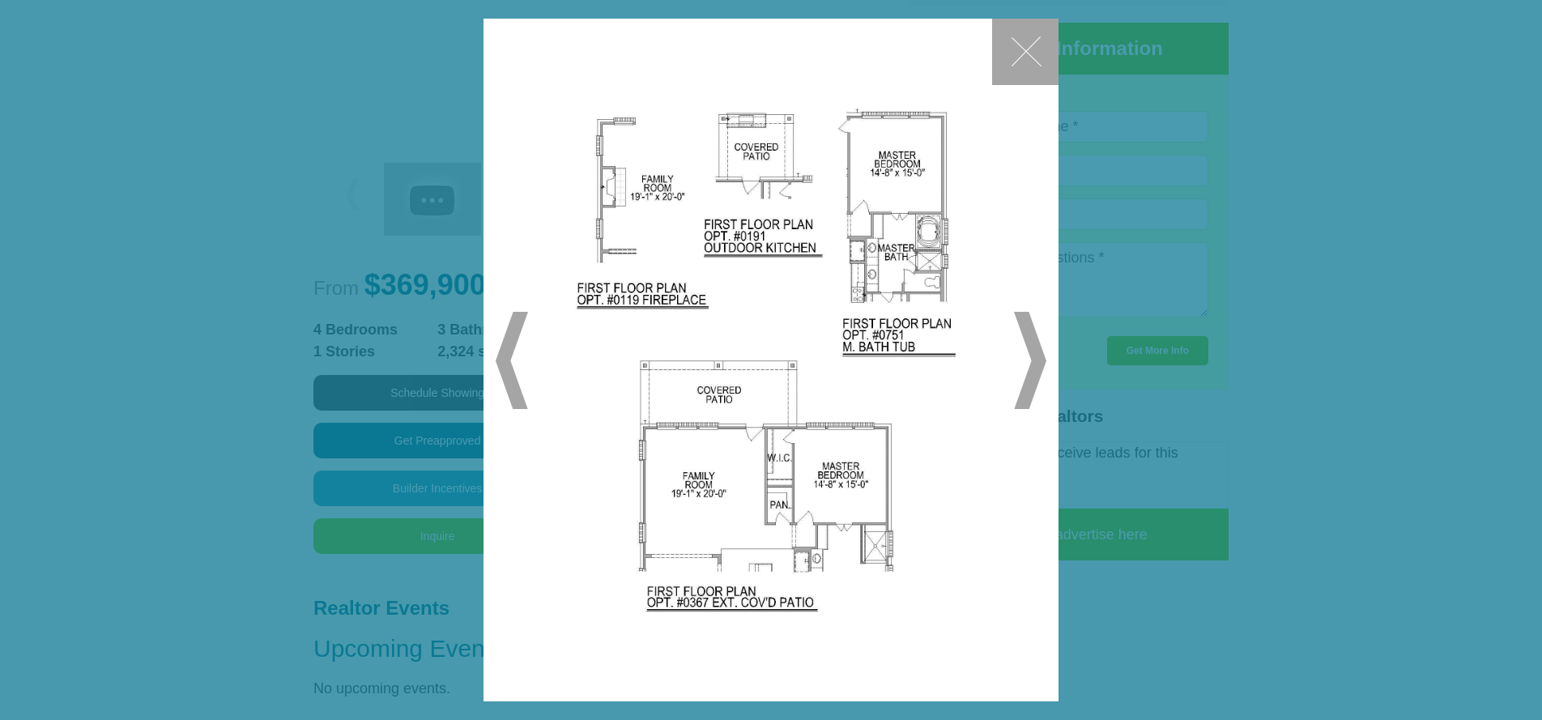
click at [509, 362] on span "◀" at bounding box center [512, 360] width 32 height 97
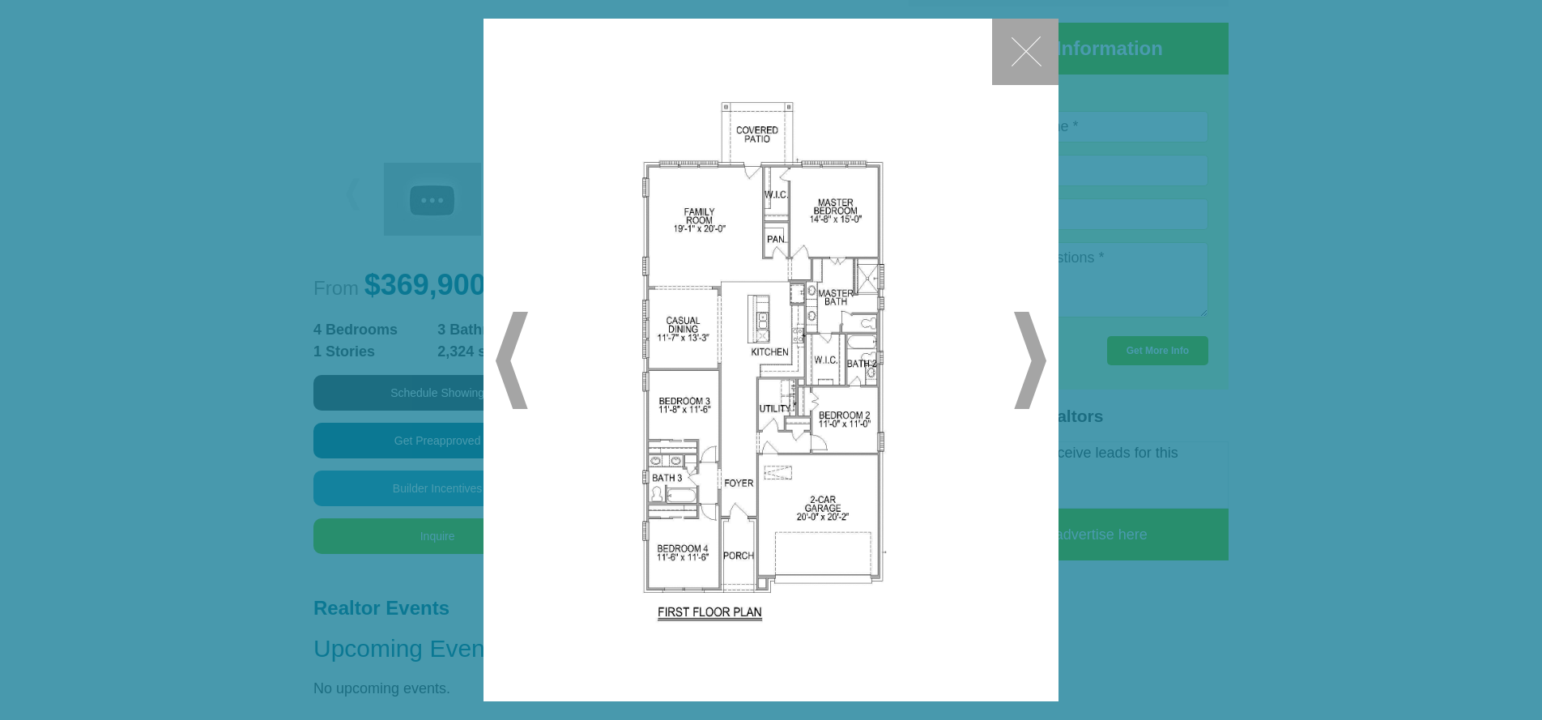
click at [509, 362] on span "◀" at bounding box center [512, 360] width 32 height 97
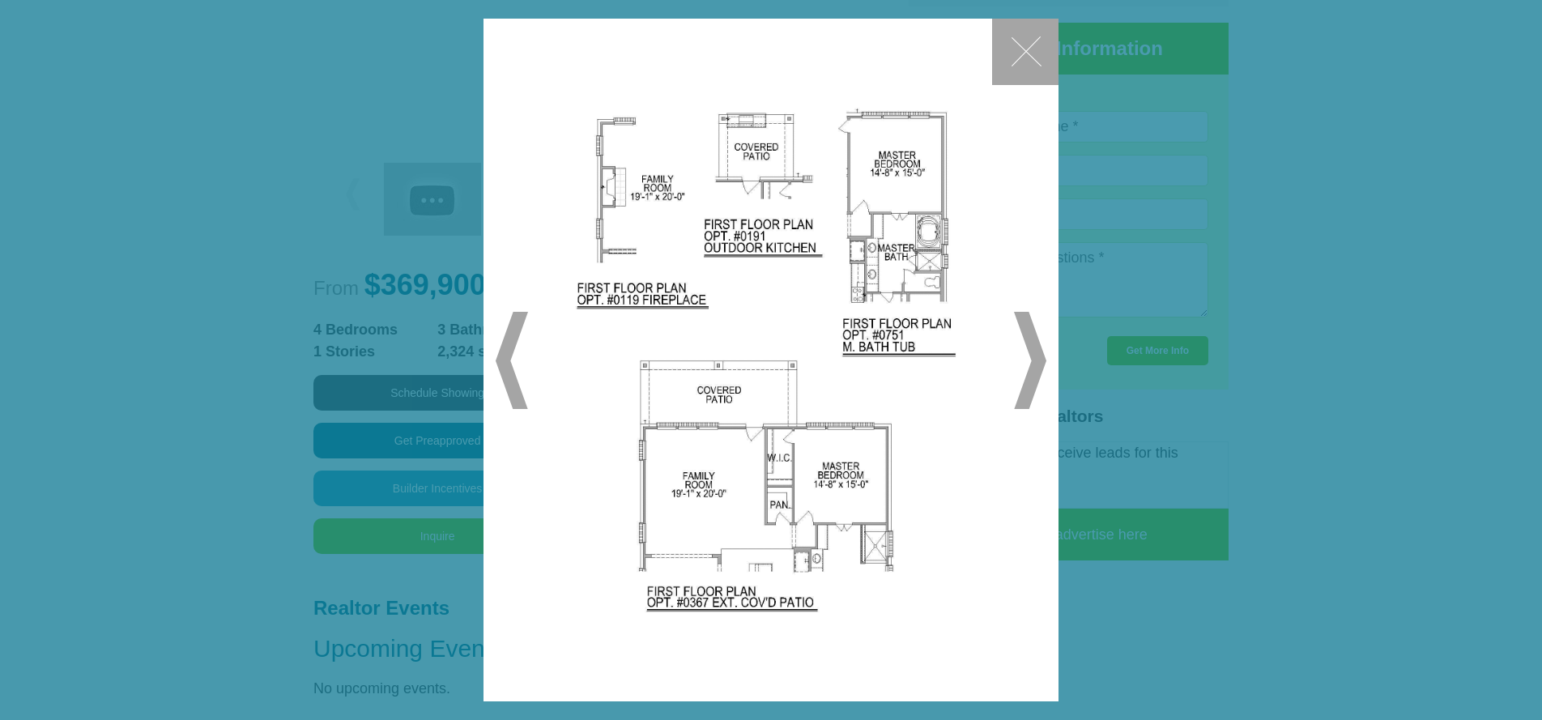
click at [509, 362] on span "◀" at bounding box center [512, 360] width 32 height 97
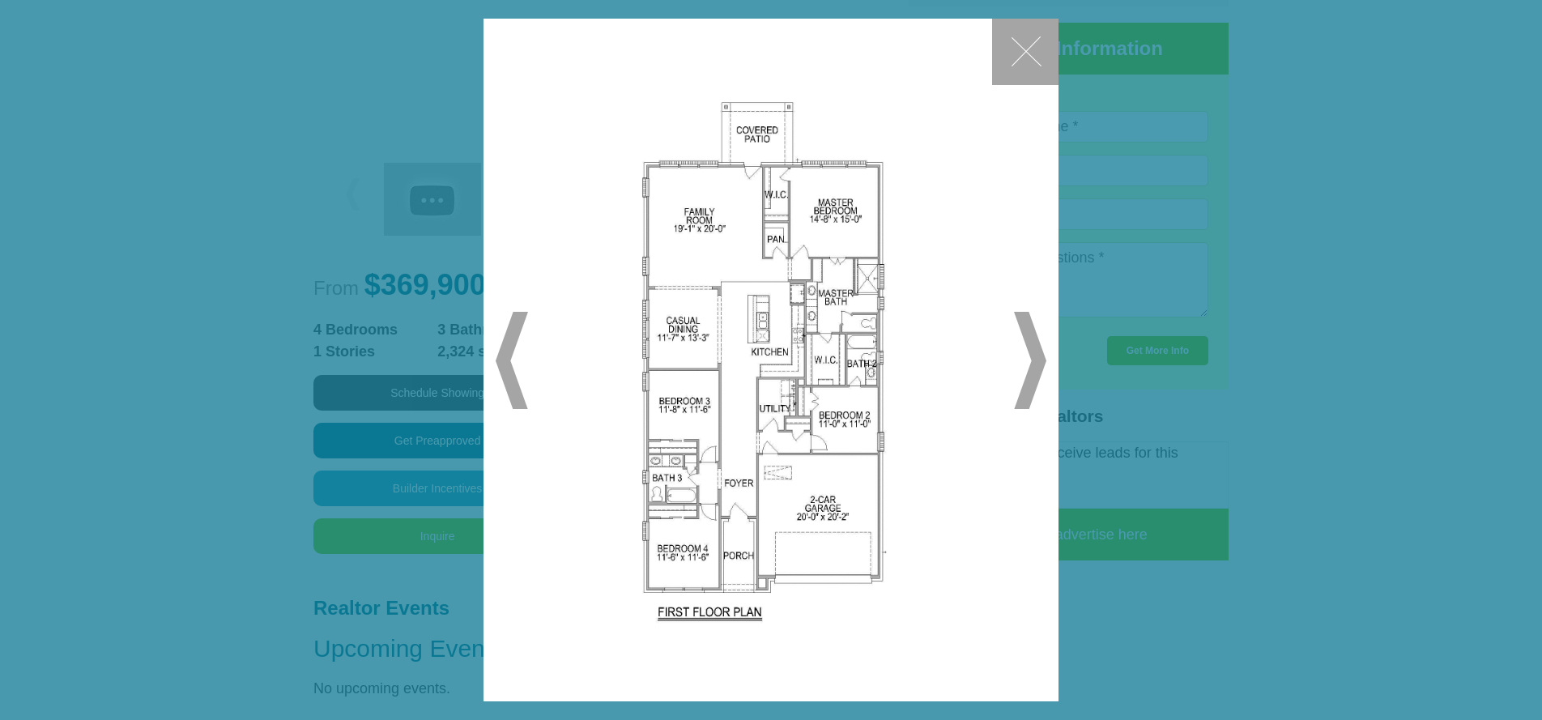
click at [1023, 56] on button "✕" at bounding box center [1025, 52] width 66 height 66
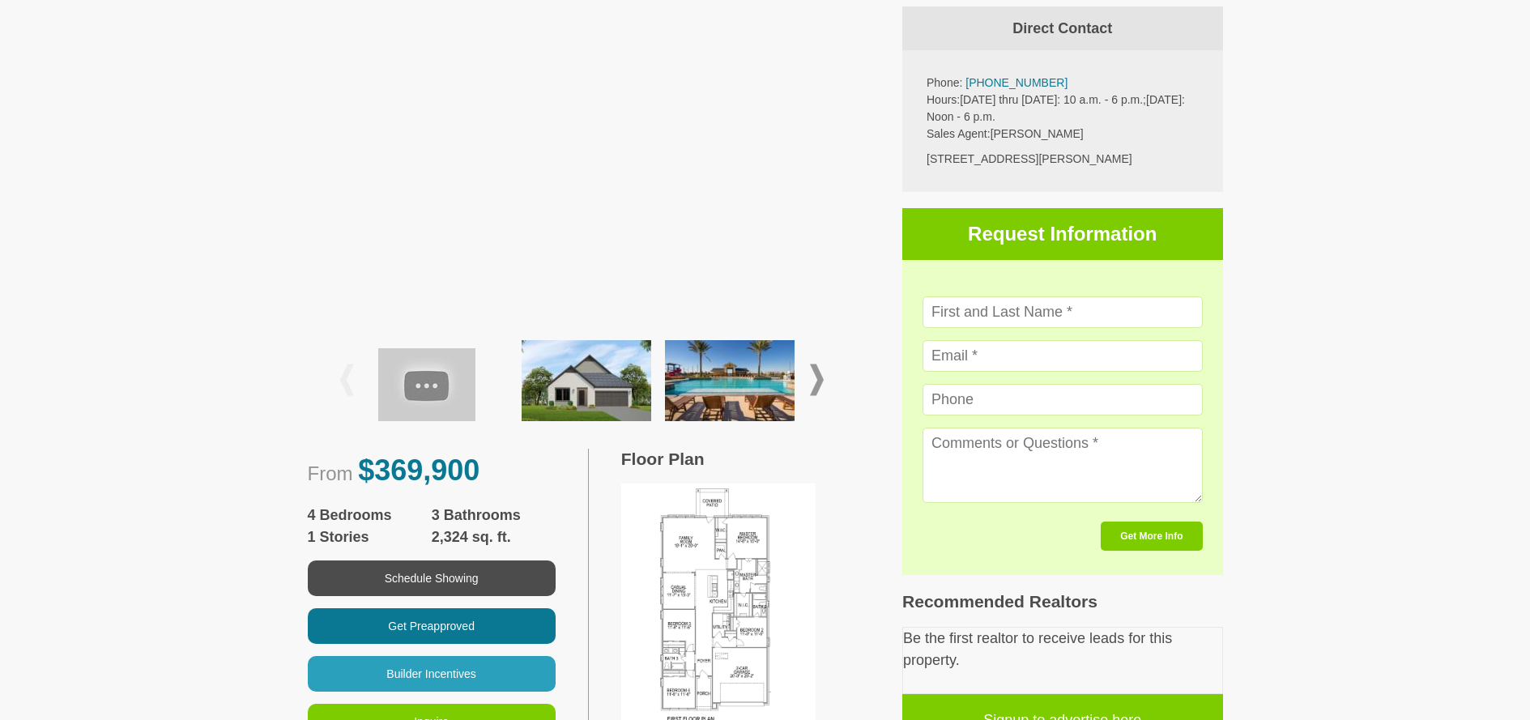
scroll to position [0, 0]
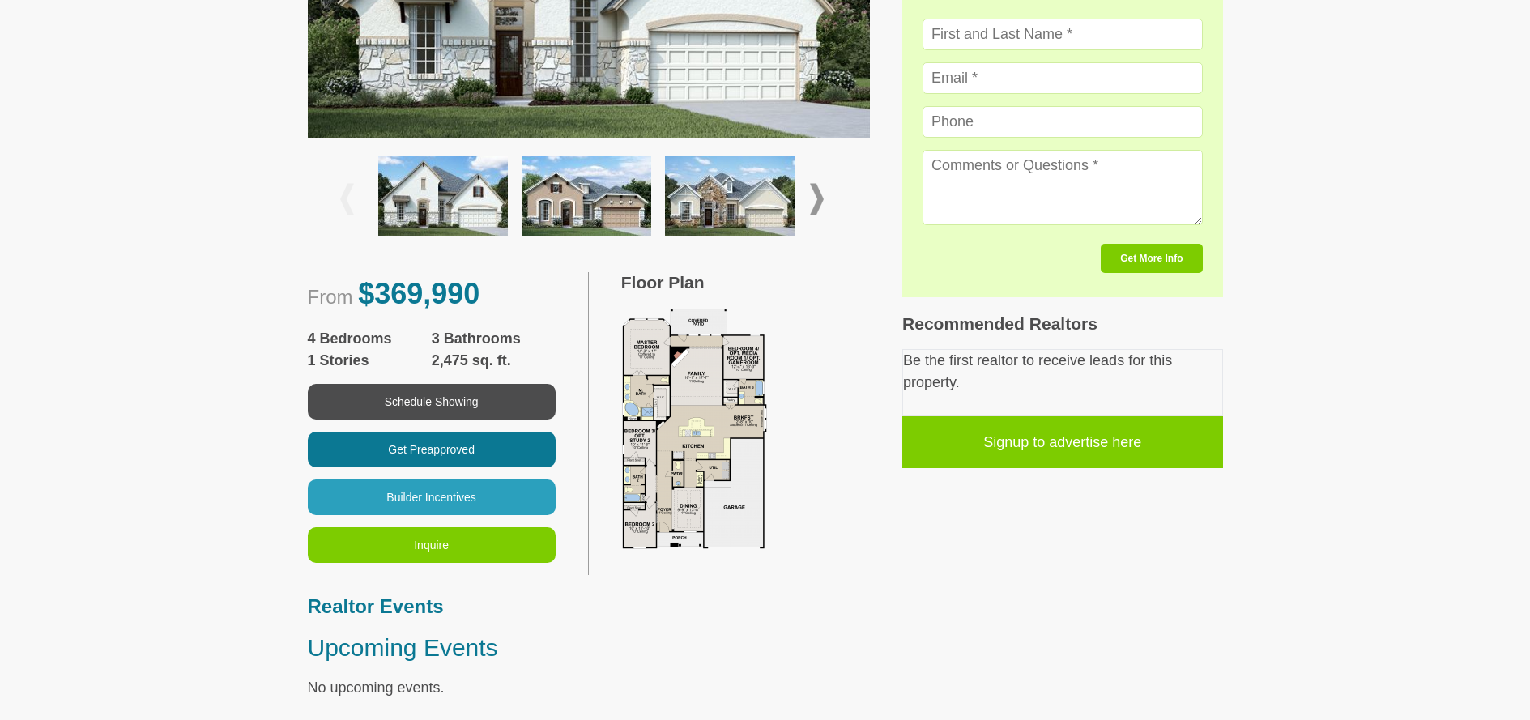
scroll to position [589, 0]
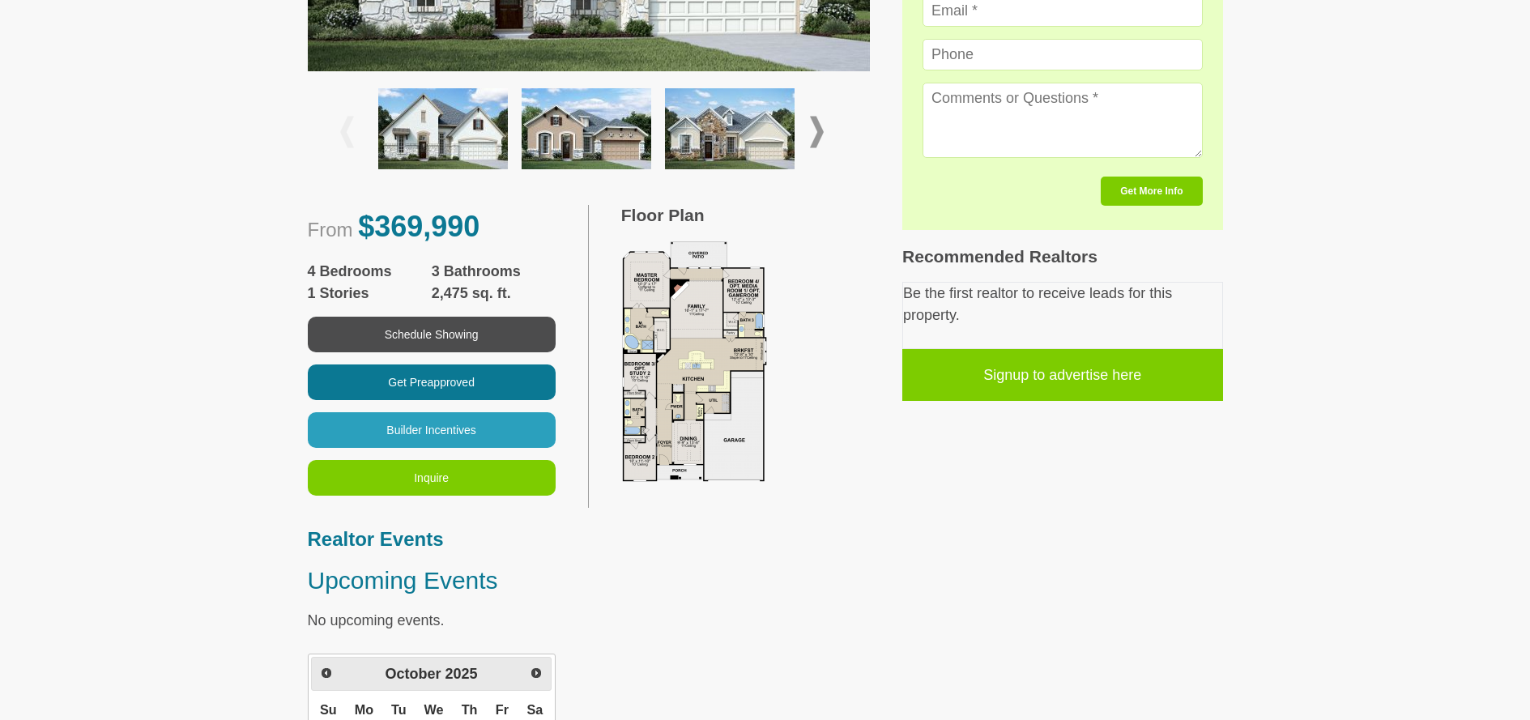
click at [681, 375] on img at bounding box center [694, 361] width 147 height 243
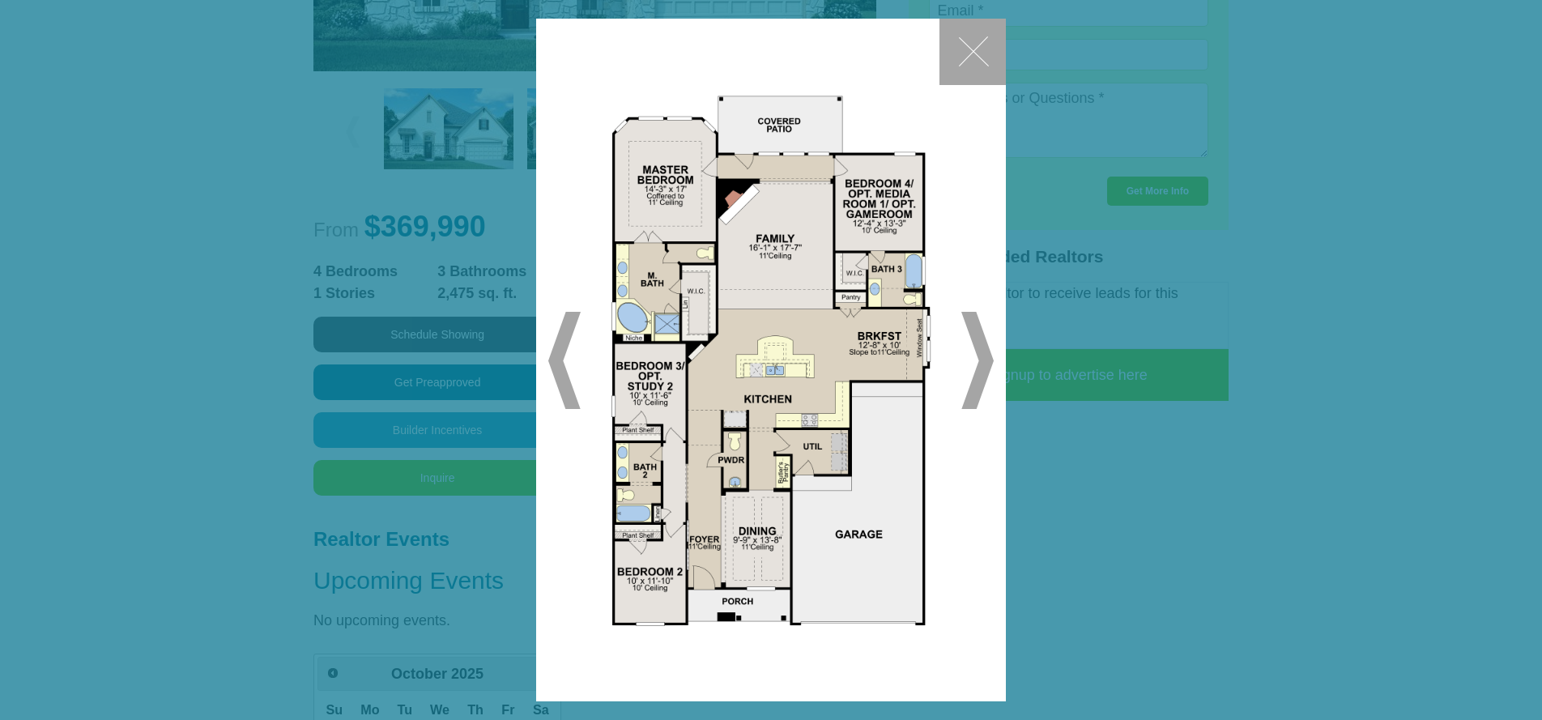
click at [984, 353] on span "▶" at bounding box center [977, 360] width 32 height 97
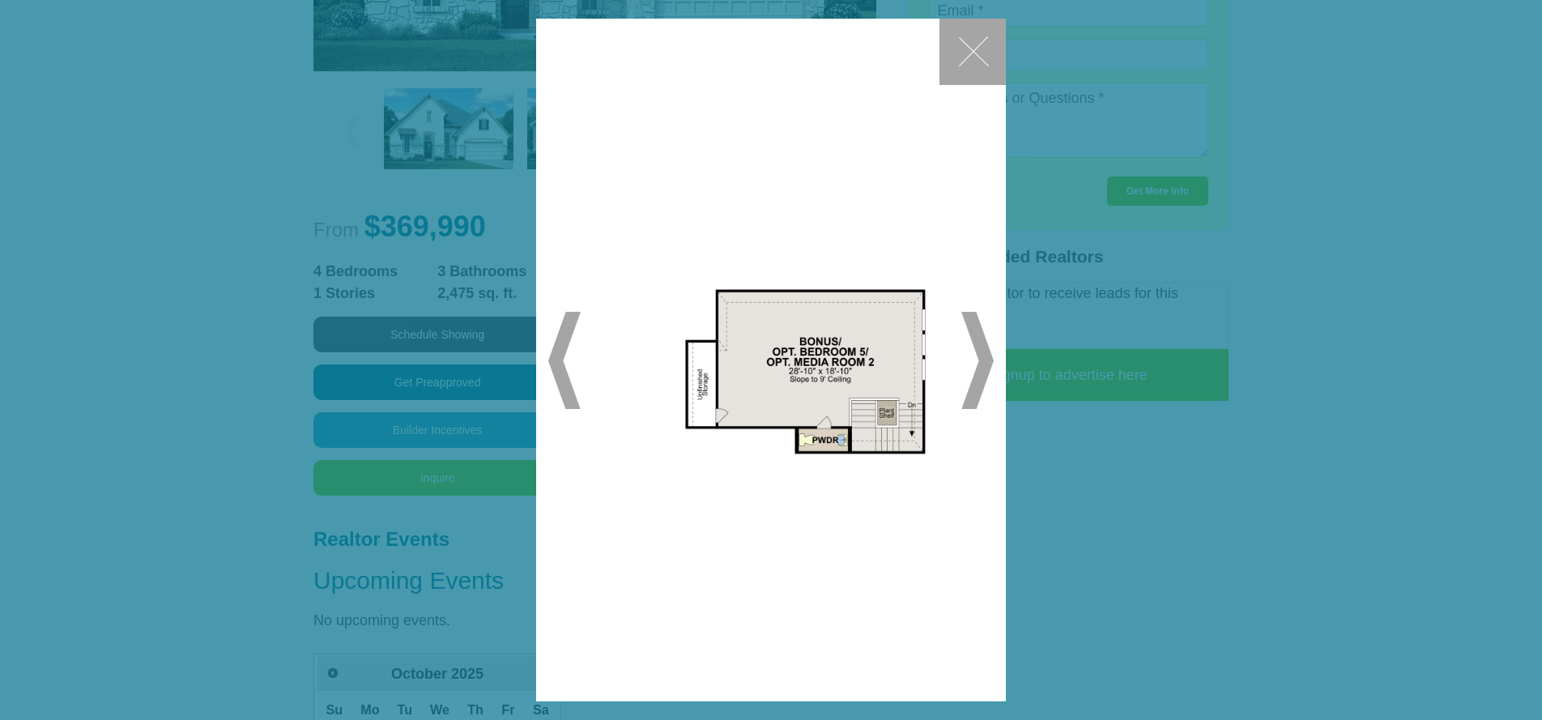
click at [986, 358] on span "▶" at bounding box center [977, 360] width 32 height 97
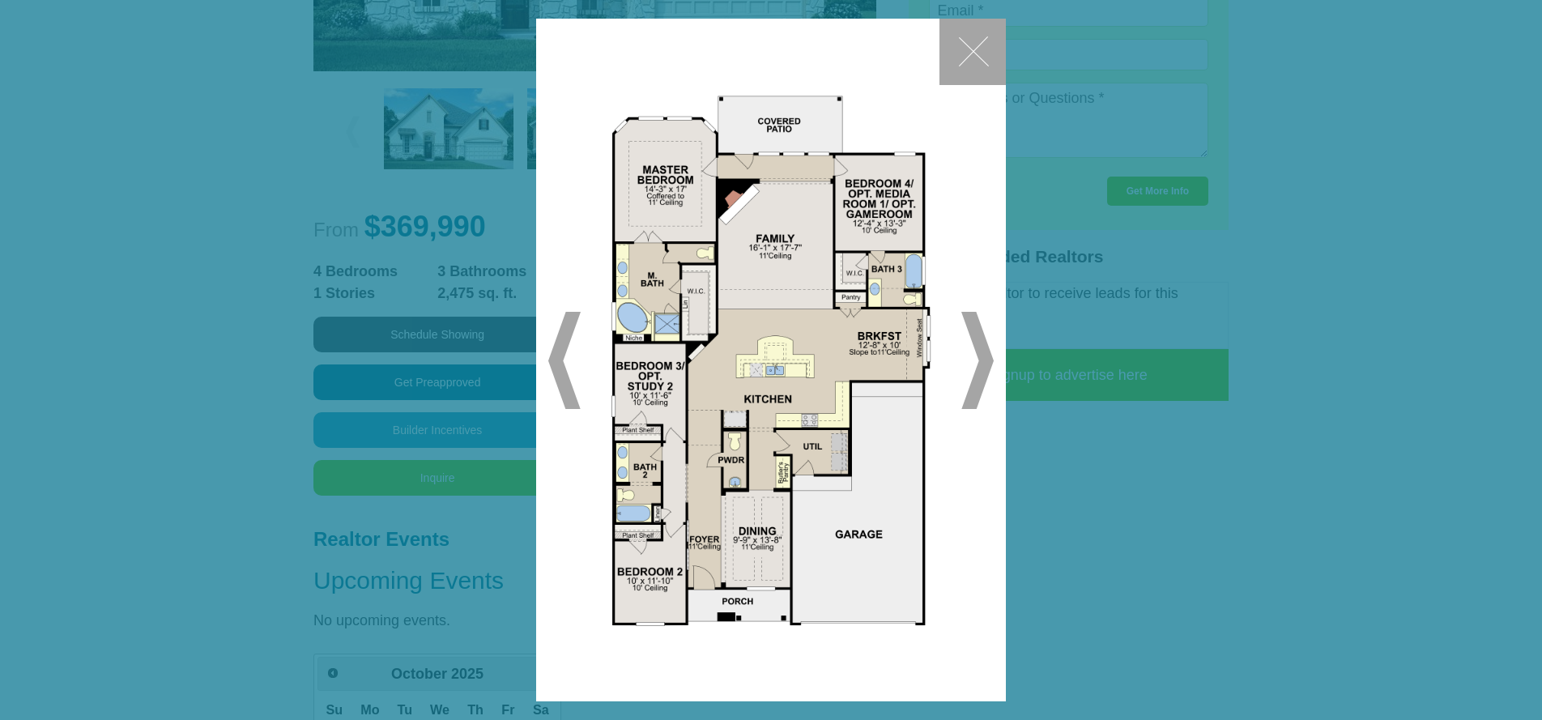
click at [987, 360] on span "▶" at bounding box center [977, 360] width 32 height 97
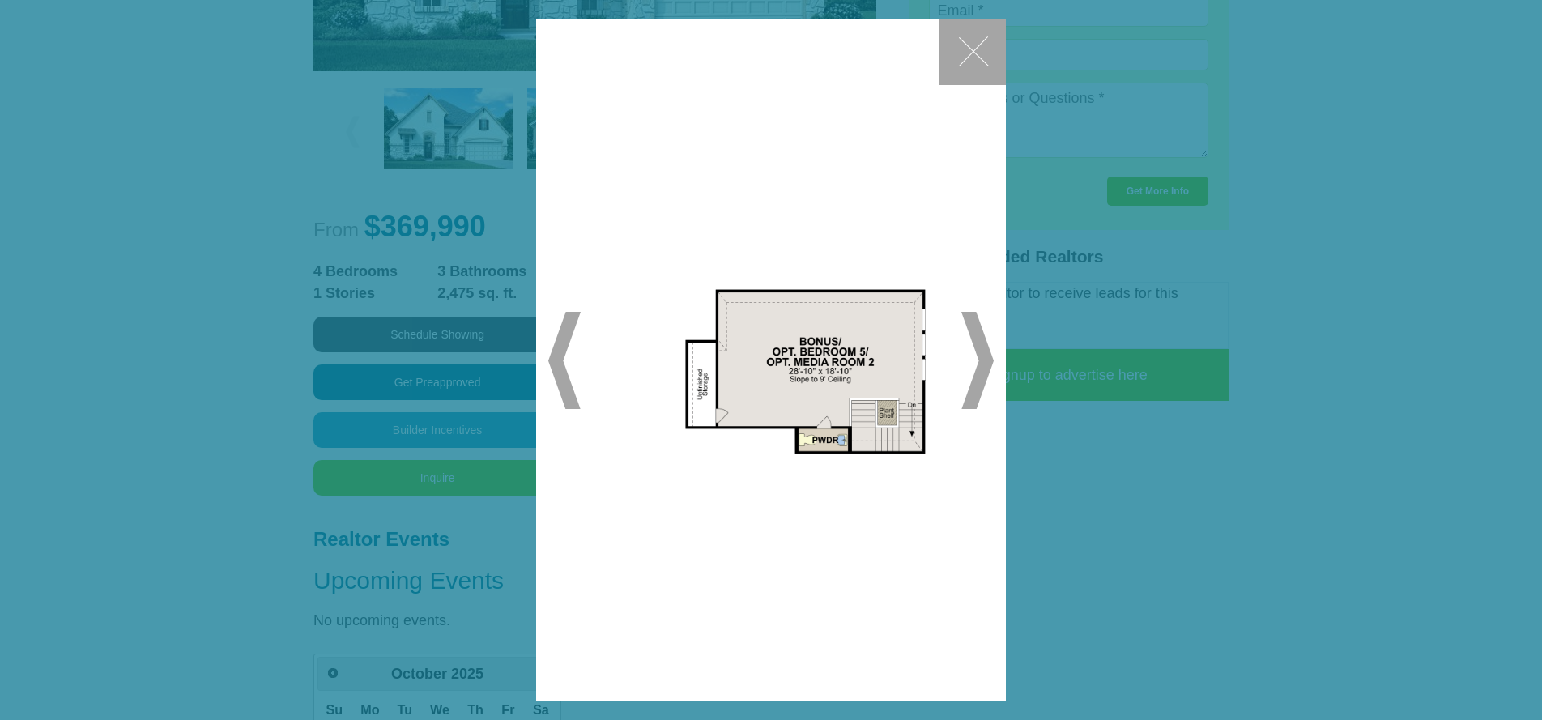
click at [979, 359] on span "▶" at bounding box center [977, 360] width 32 height 97
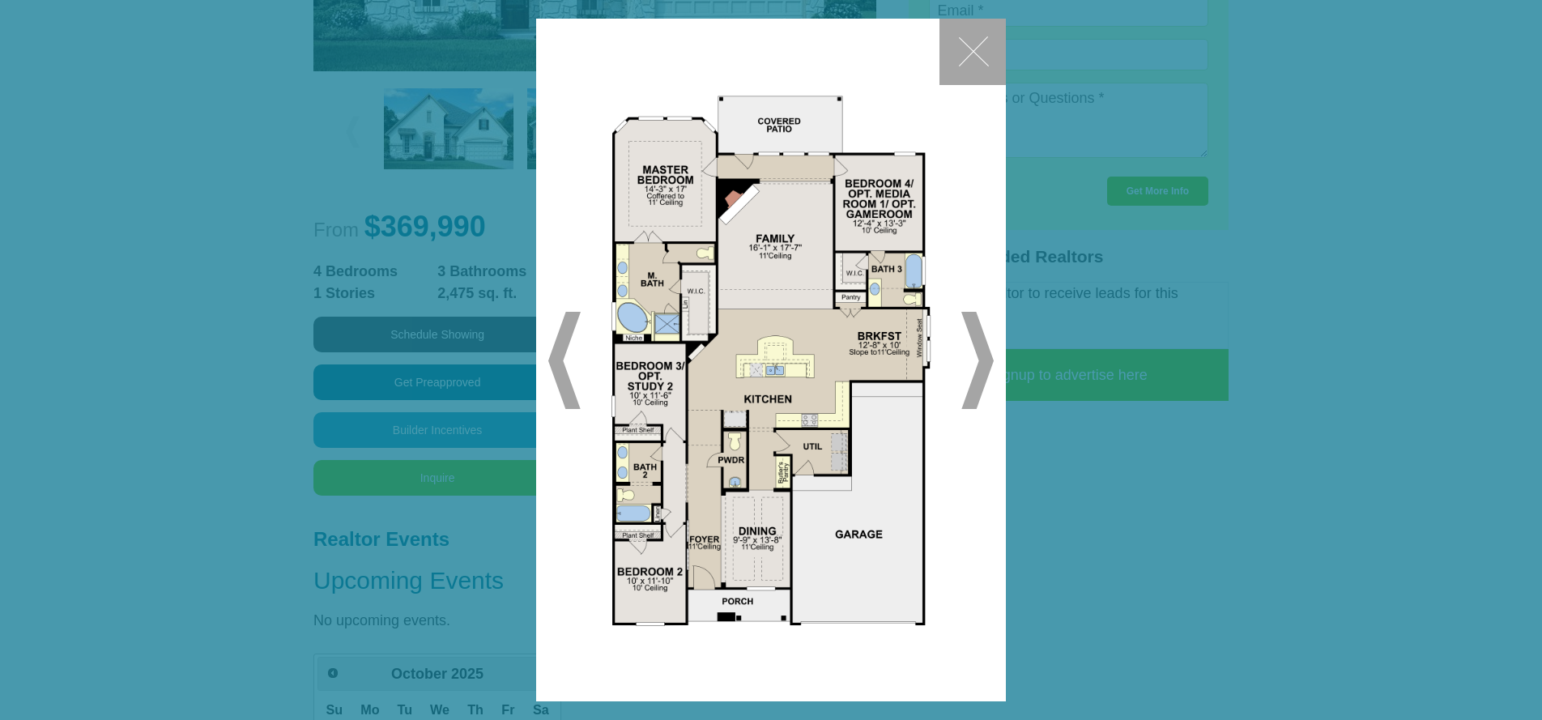
click at [979, 51] on button "✕" at bounding box center [973, 52] width 66 height 66
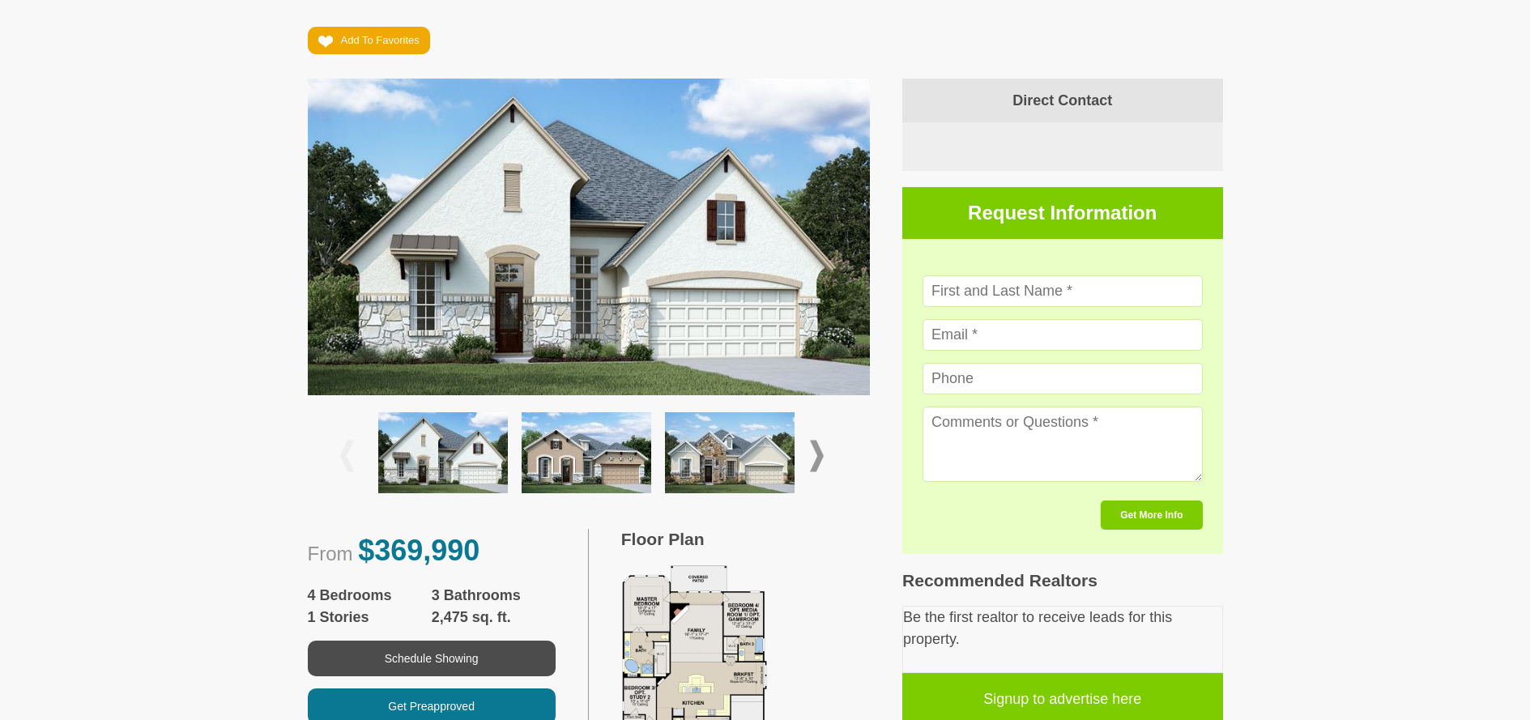
scroll to position [262, 0]
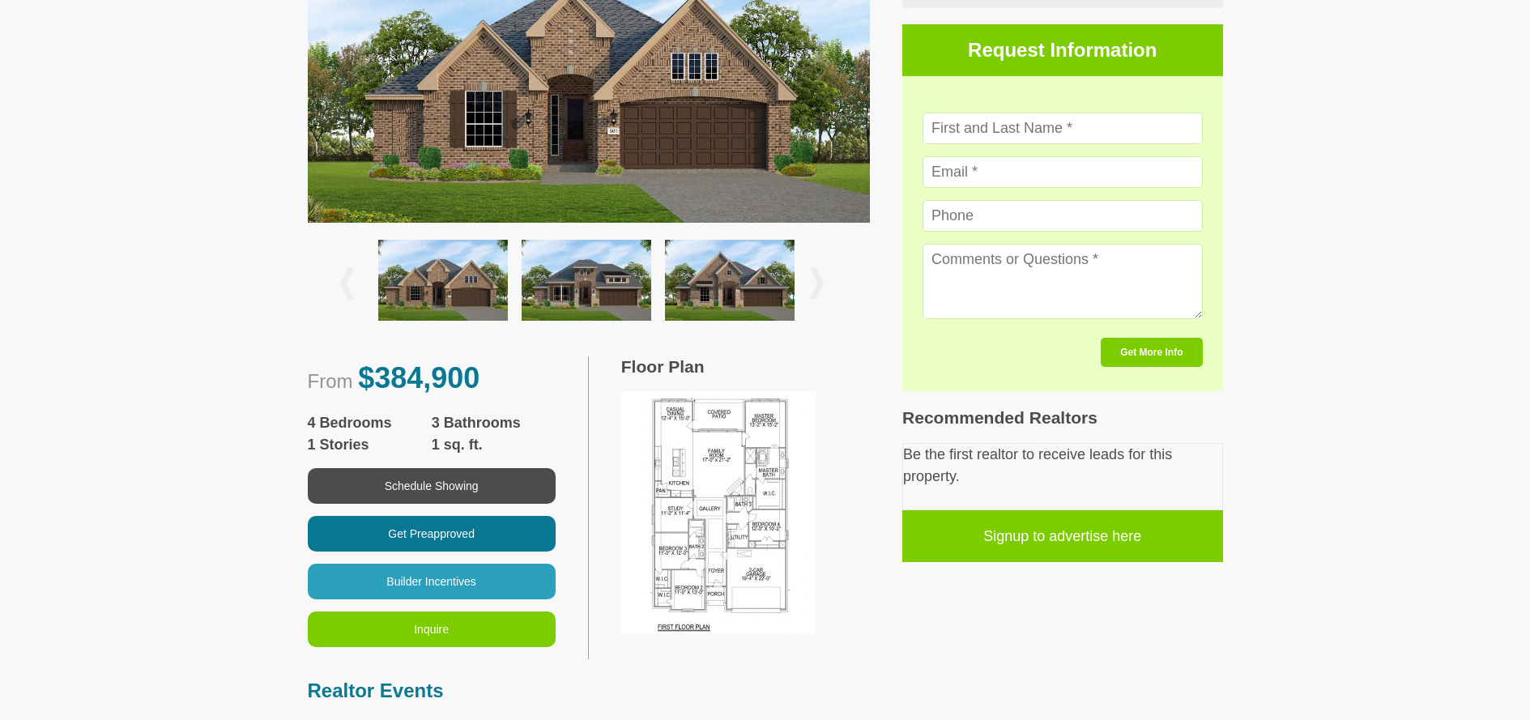
scroll to position [691, 0]
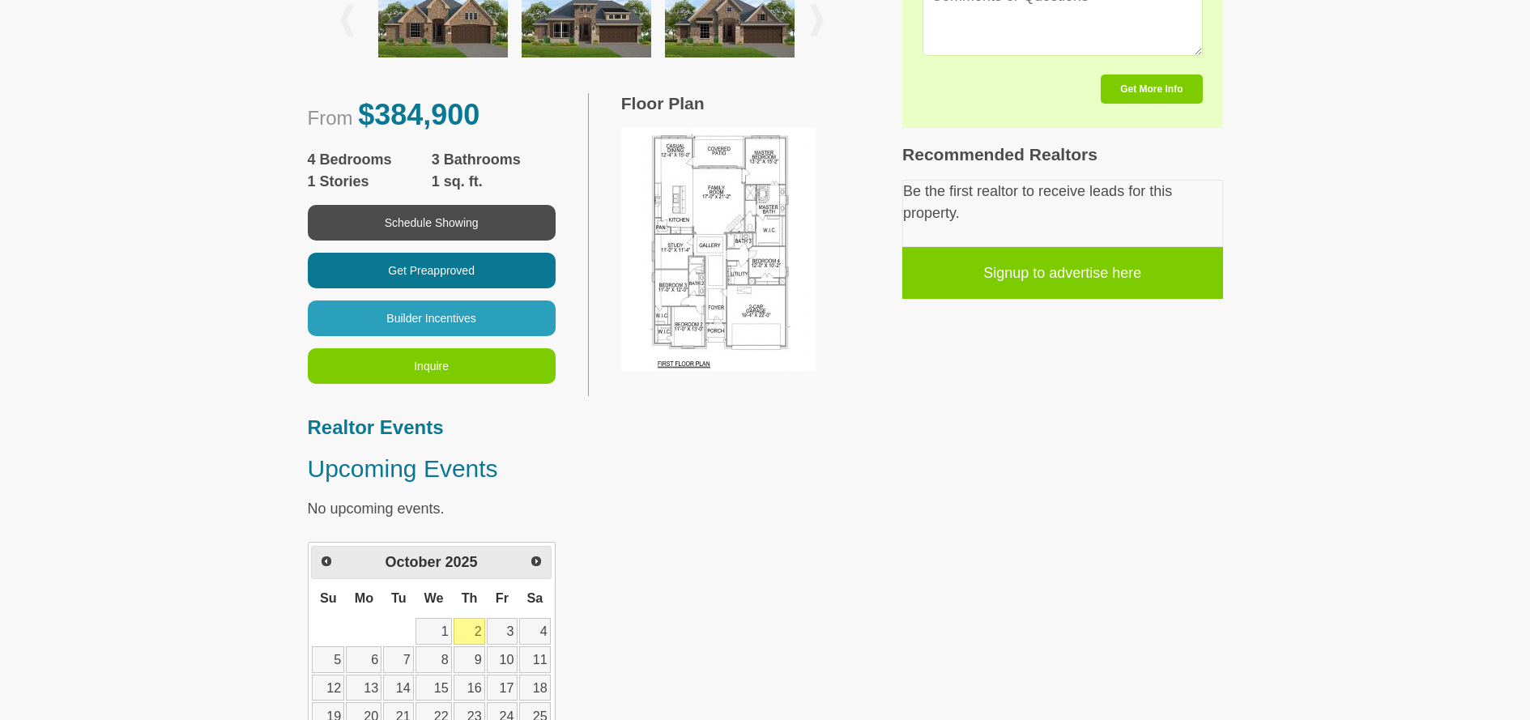
click at [721, 218] on img at bounding box center [718, 249] width 194 height 243
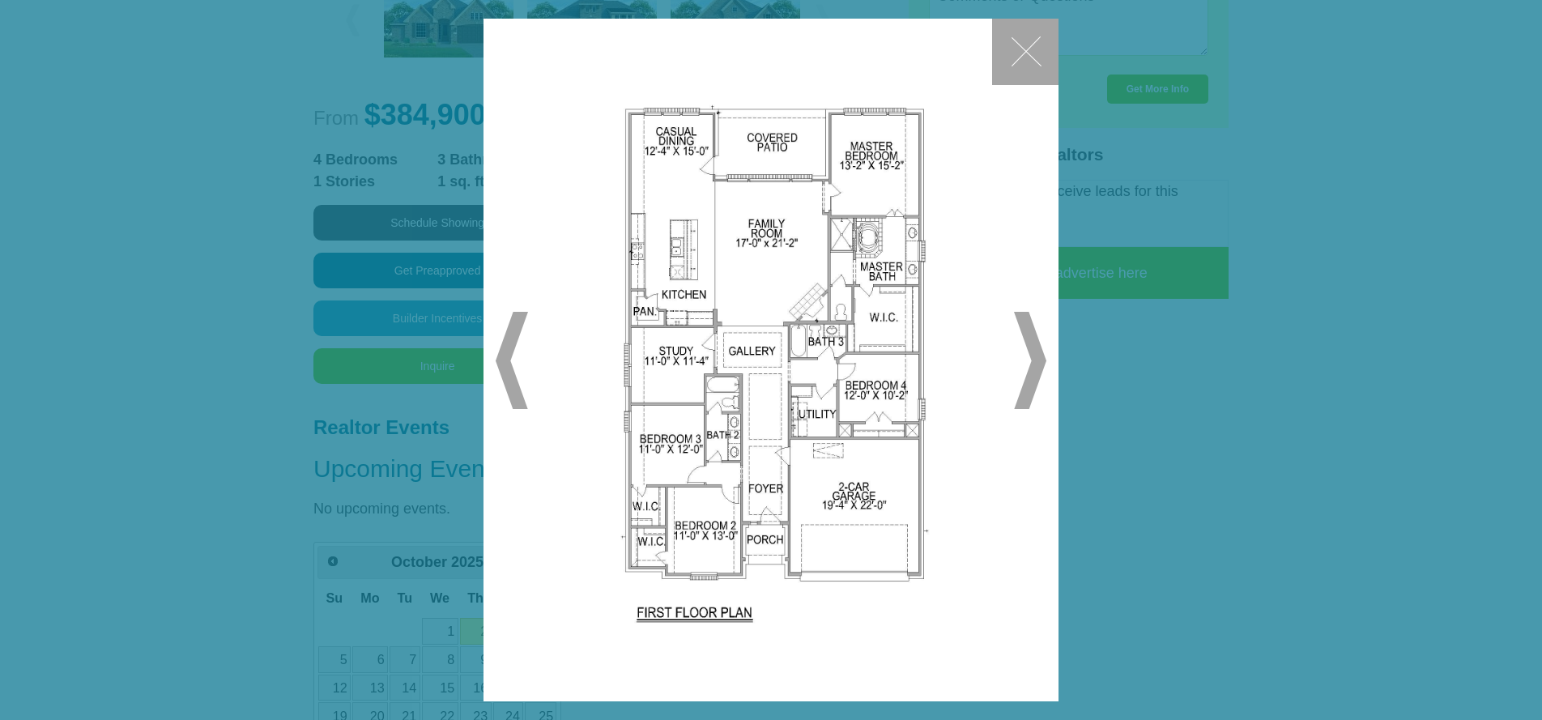
click at [1038, 356] on span "▶" at bounding box center [1030, 360] width 32 height 97
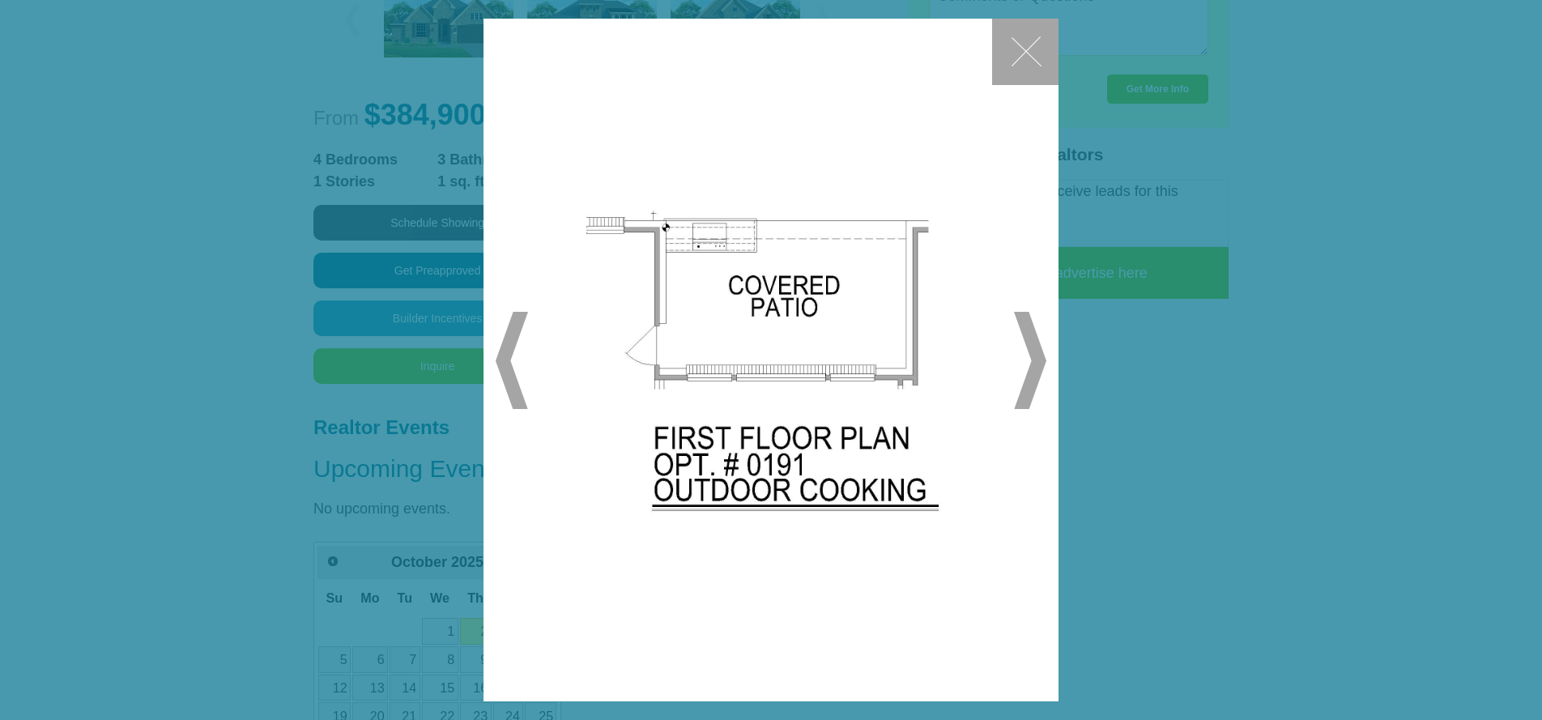
click at [1036, 356] on span "▶" at bounding box center [1030, 360] width 32 height 97
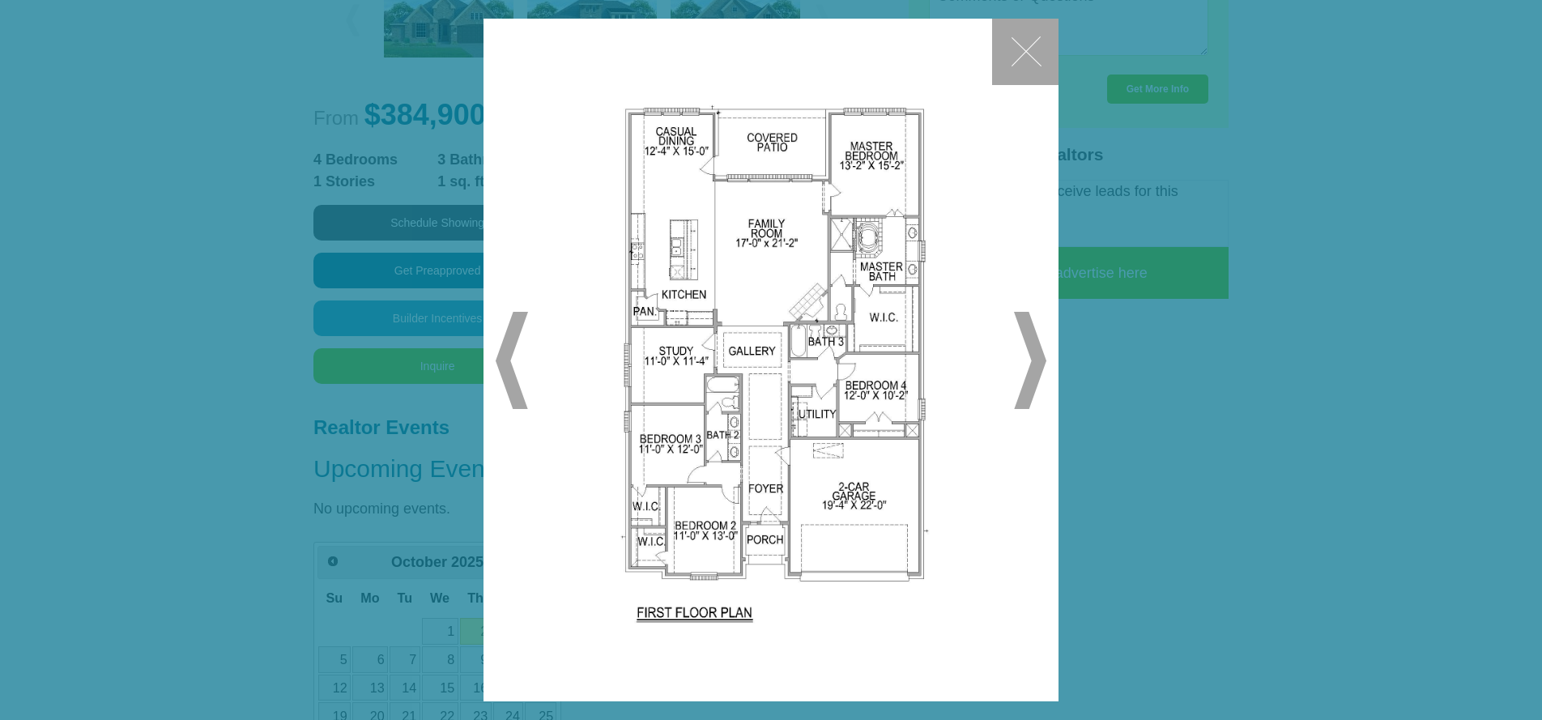
click at [1035, 359] on span "▶" at bounding box center [1030, 360] width 32 height 97
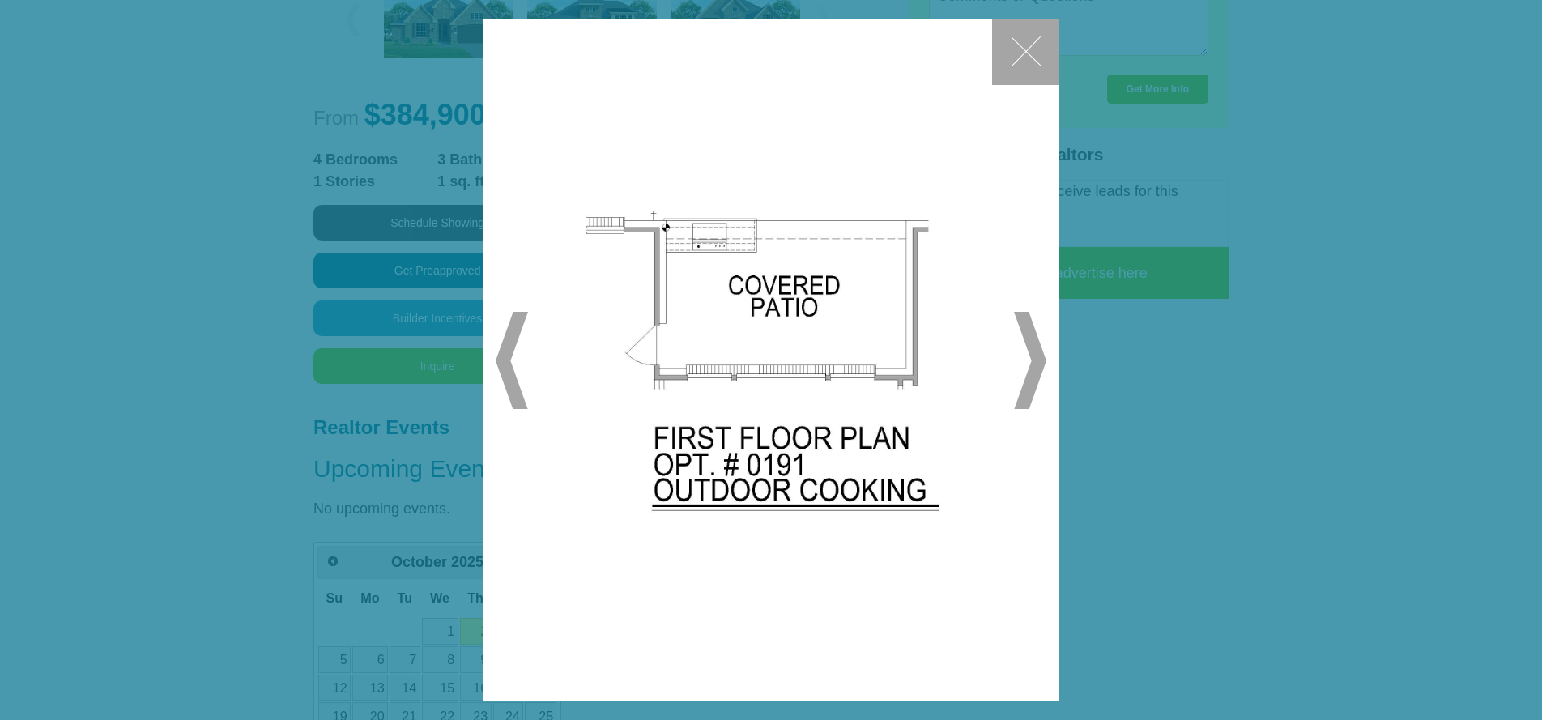
click at [1037, 358] on span "▶" at bounding box center [1030, 360] width 32 height 97
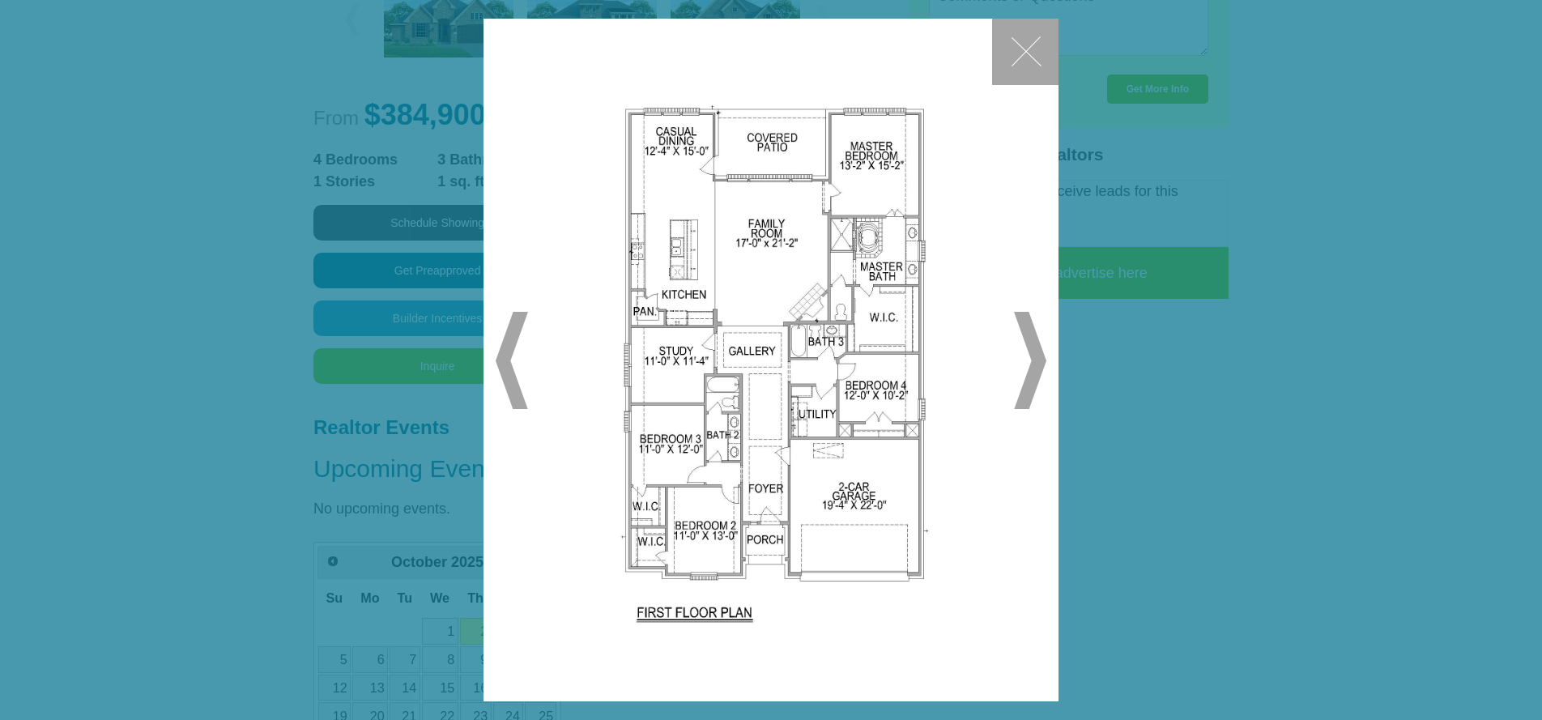
click at [1021, 59] on button "✕" at bounding box center [1025, 52] width 66 height 66
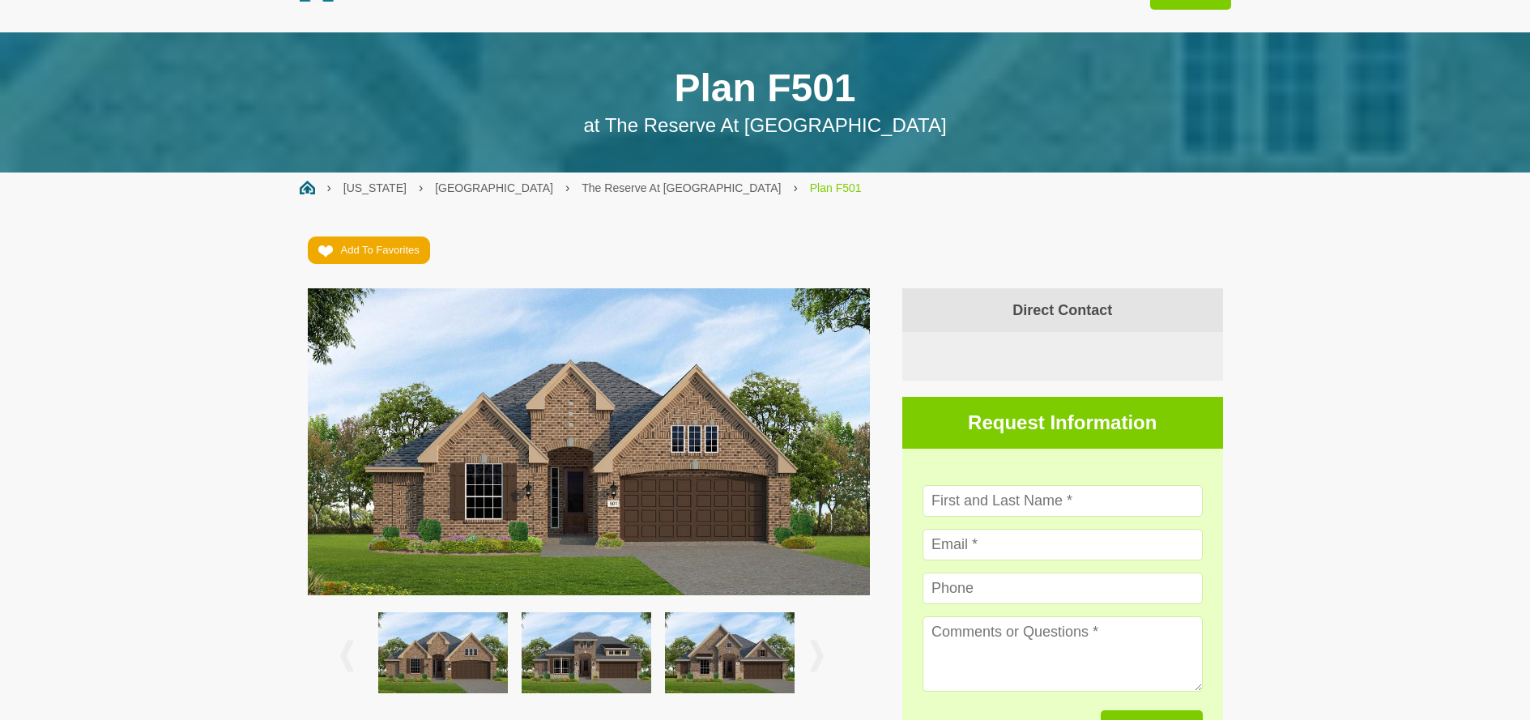
scroll to position [0, 0]
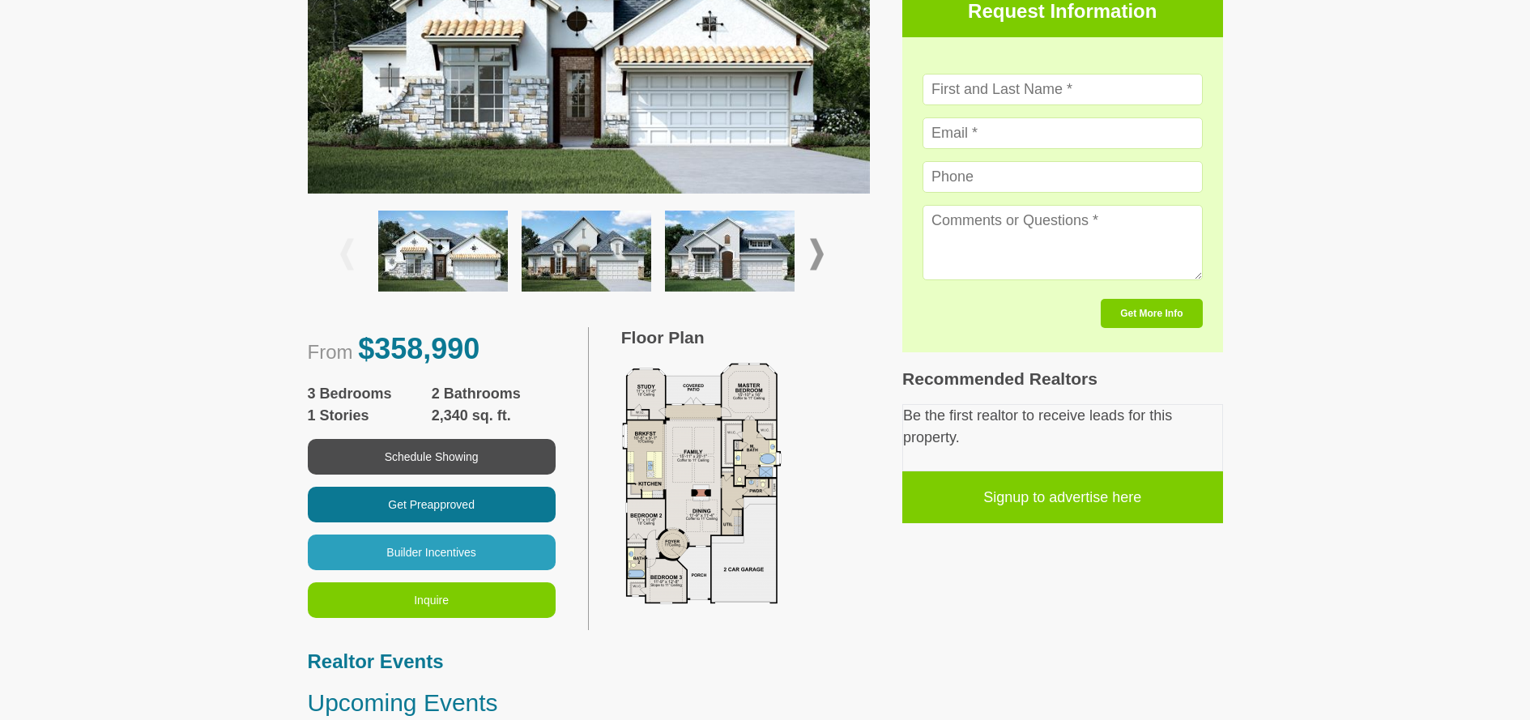
scroll to position [497, 0]
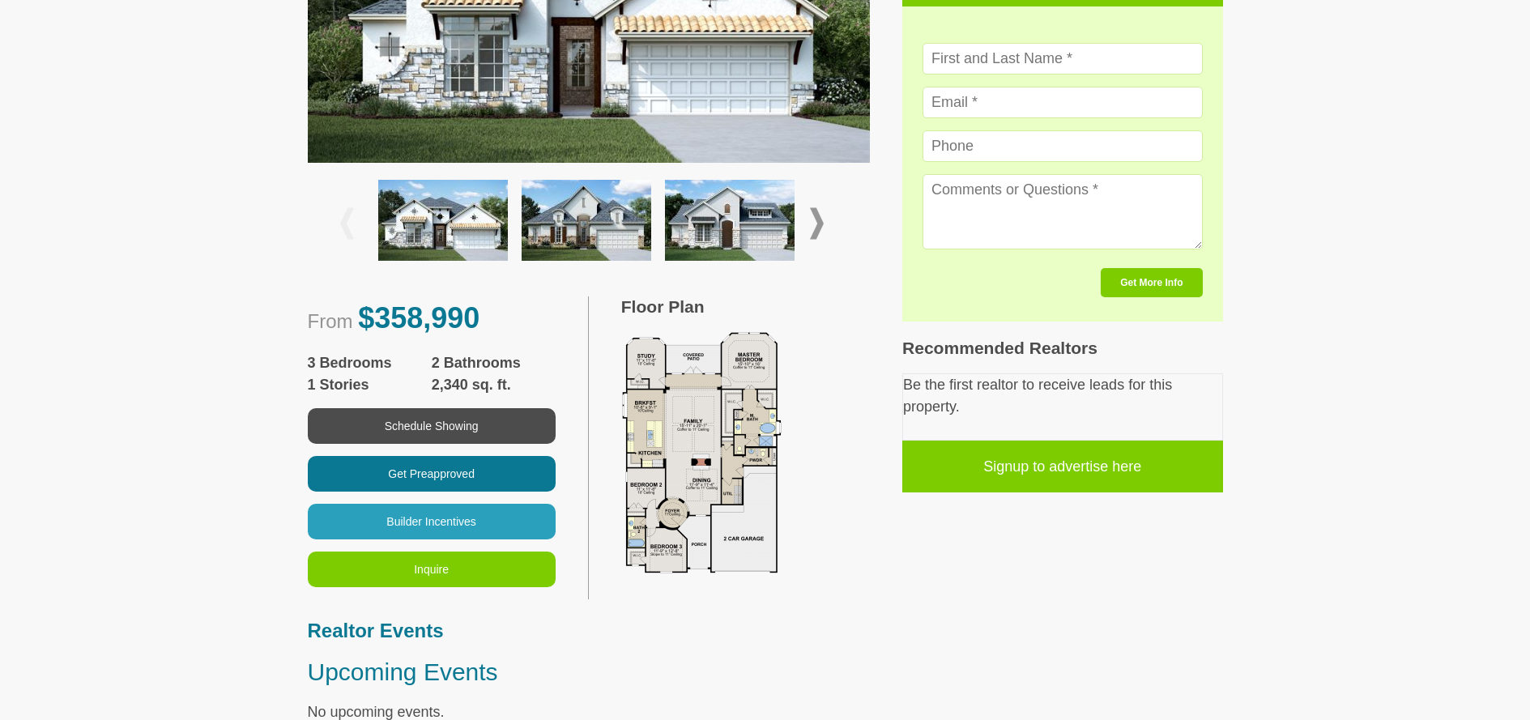
click at [701, 448] on img at bounding box center [717, 452] width 192 height 243
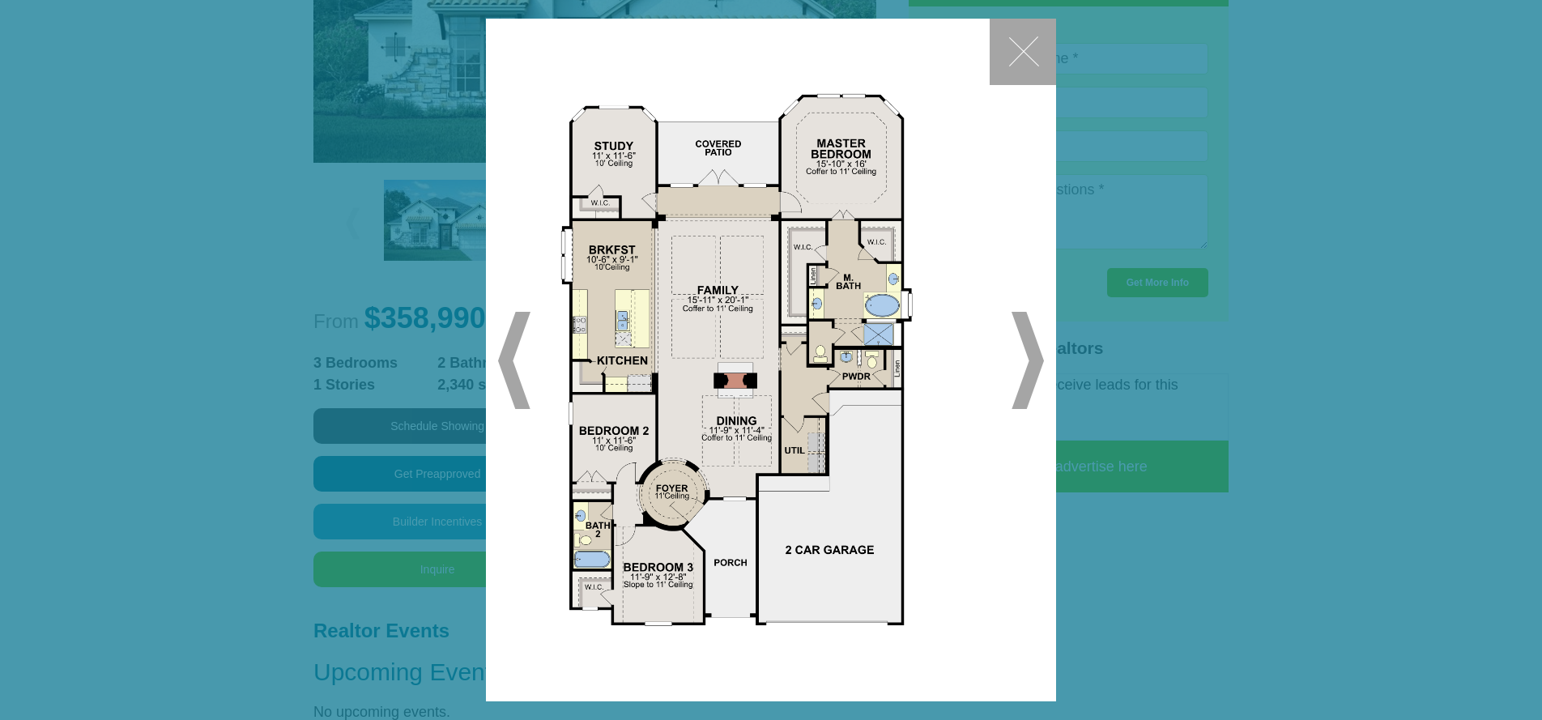
click at [1033, 356] on span "▶" at bounding box center [1028, 360] width 32 height 97
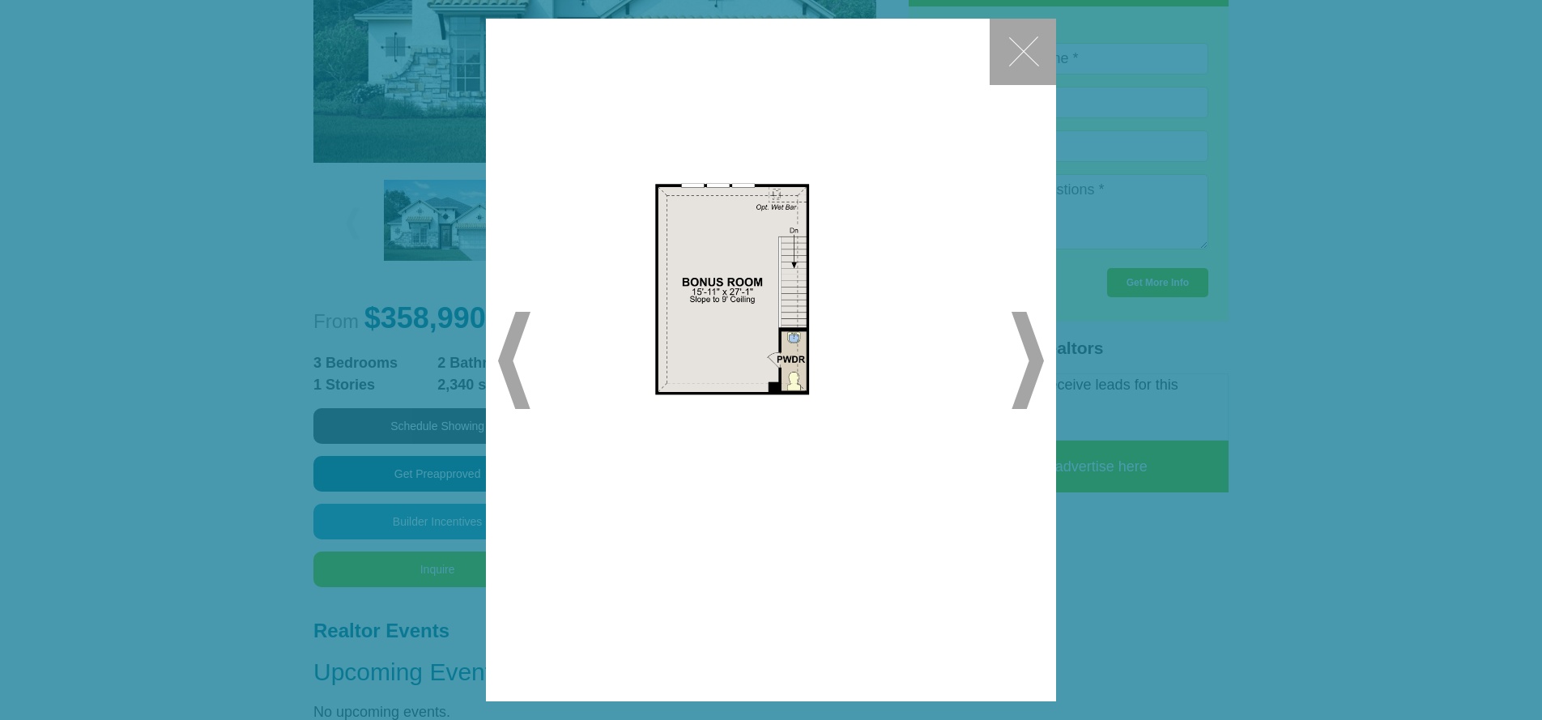
click at [1025, 50] on button "✕" at bounding box center [1023, 52] width 66 height 66
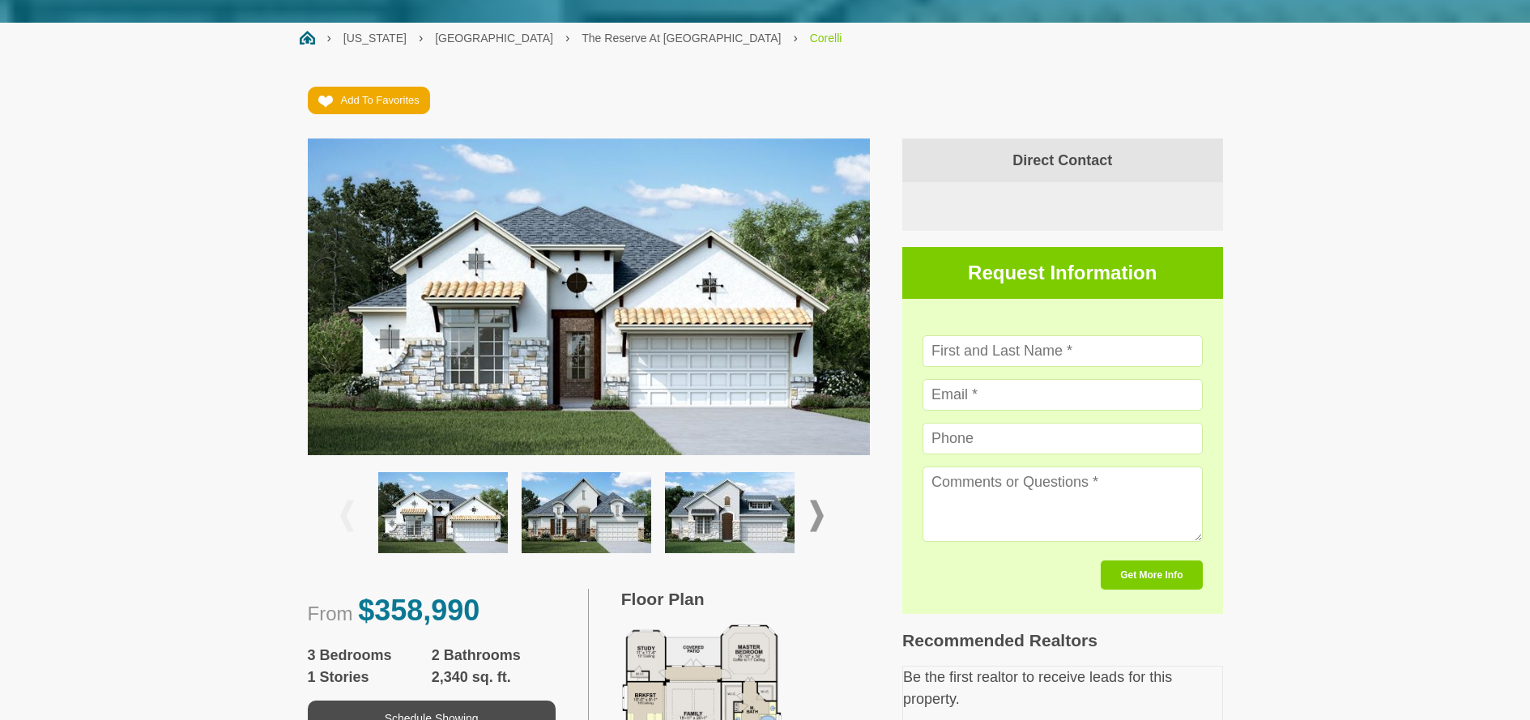
scroll to position [202, 0]
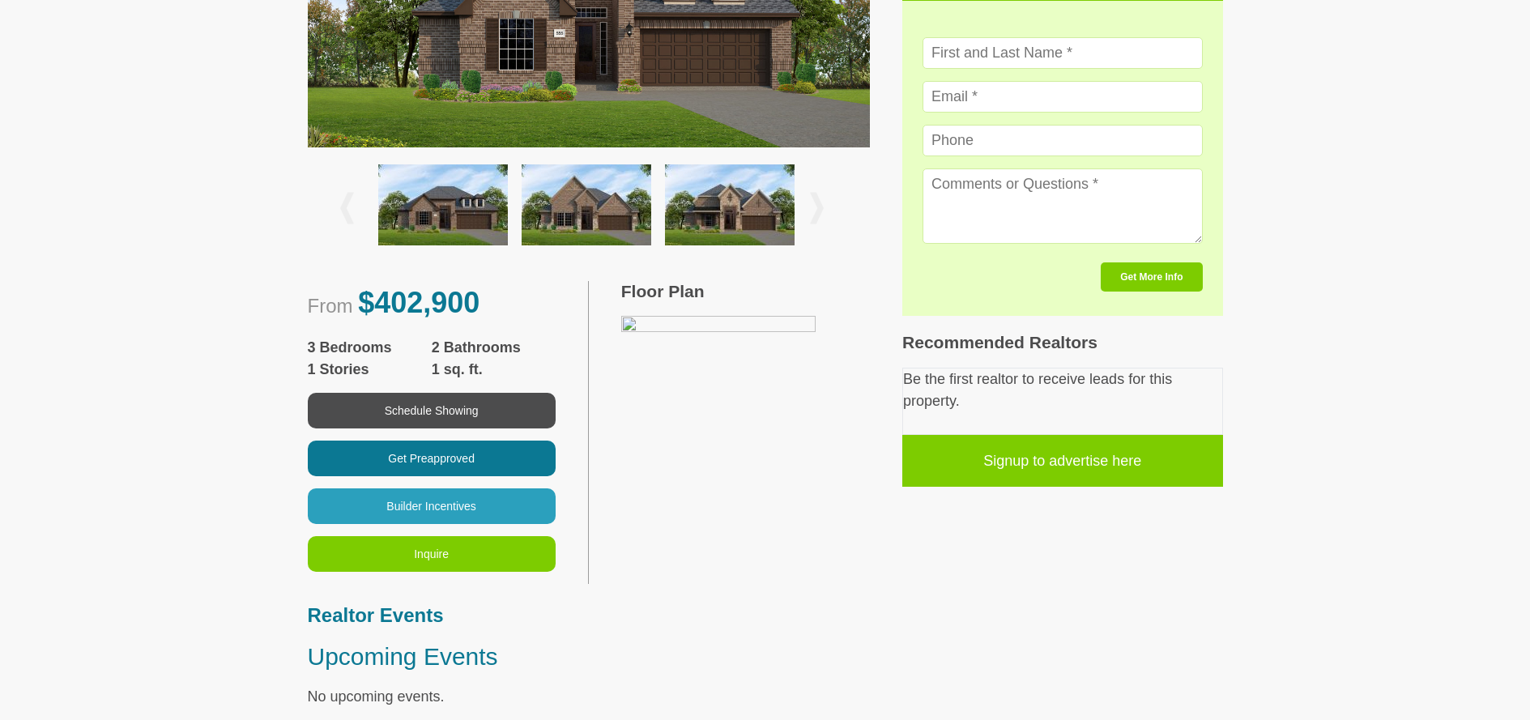
scroll to position [362, 0]
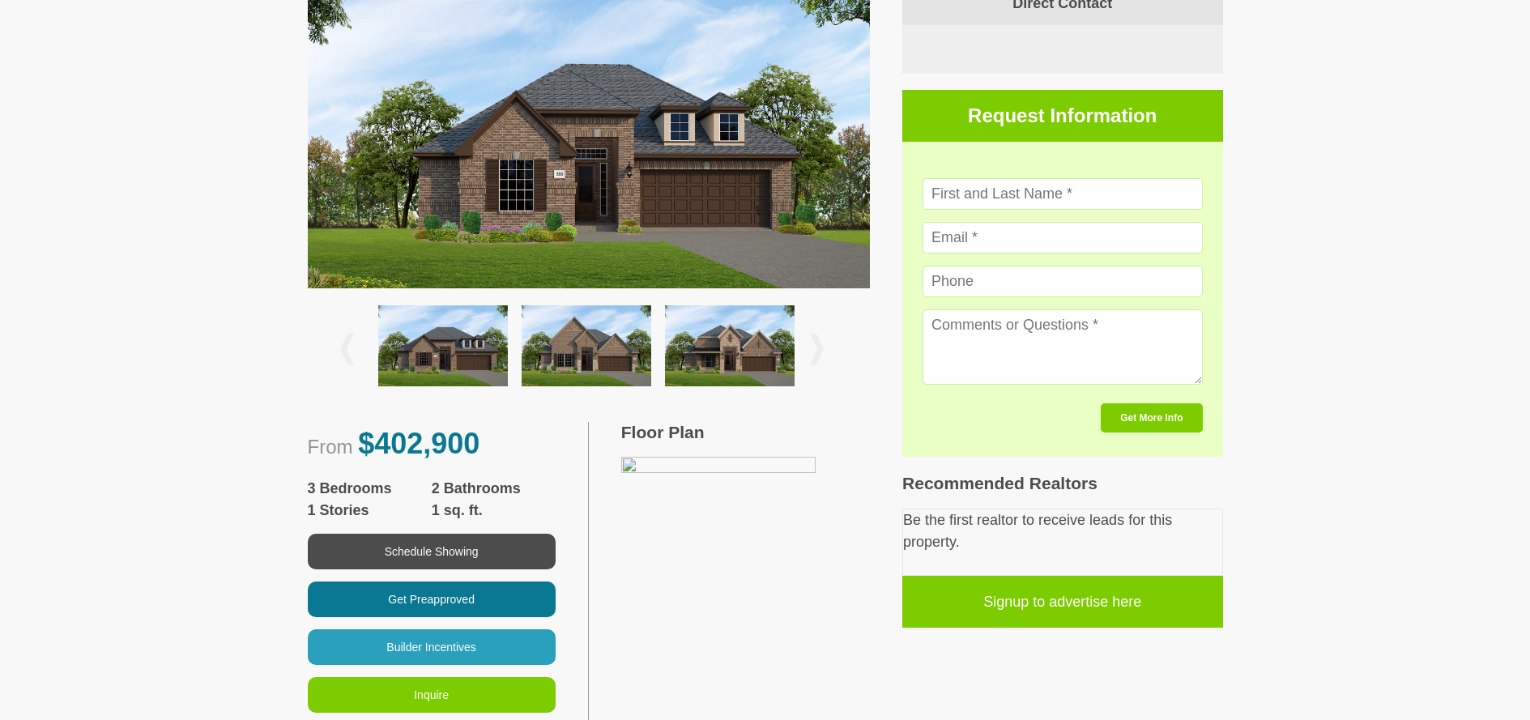
click at [637, 182] on img at bounding box center [589, 134] width 563 height 307
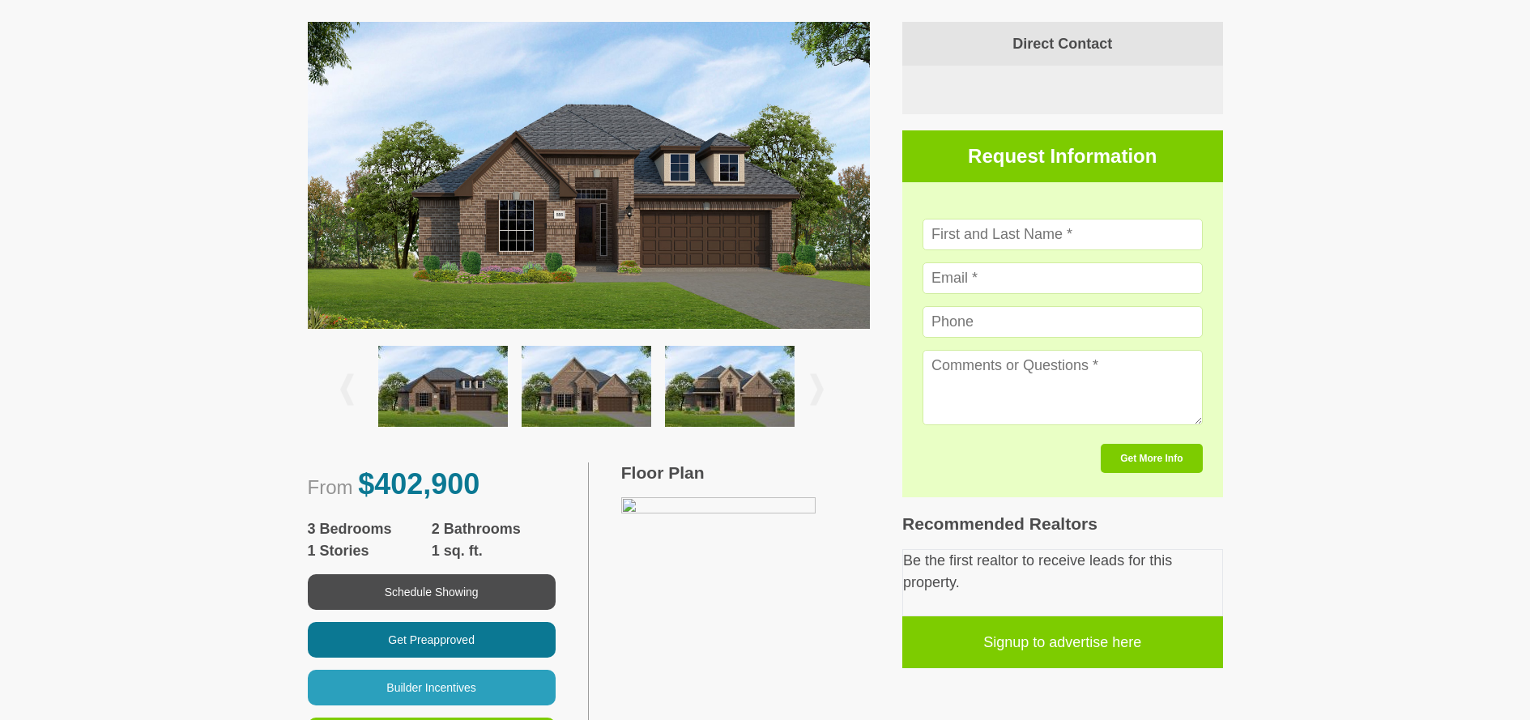
scroll to position [0, 0]
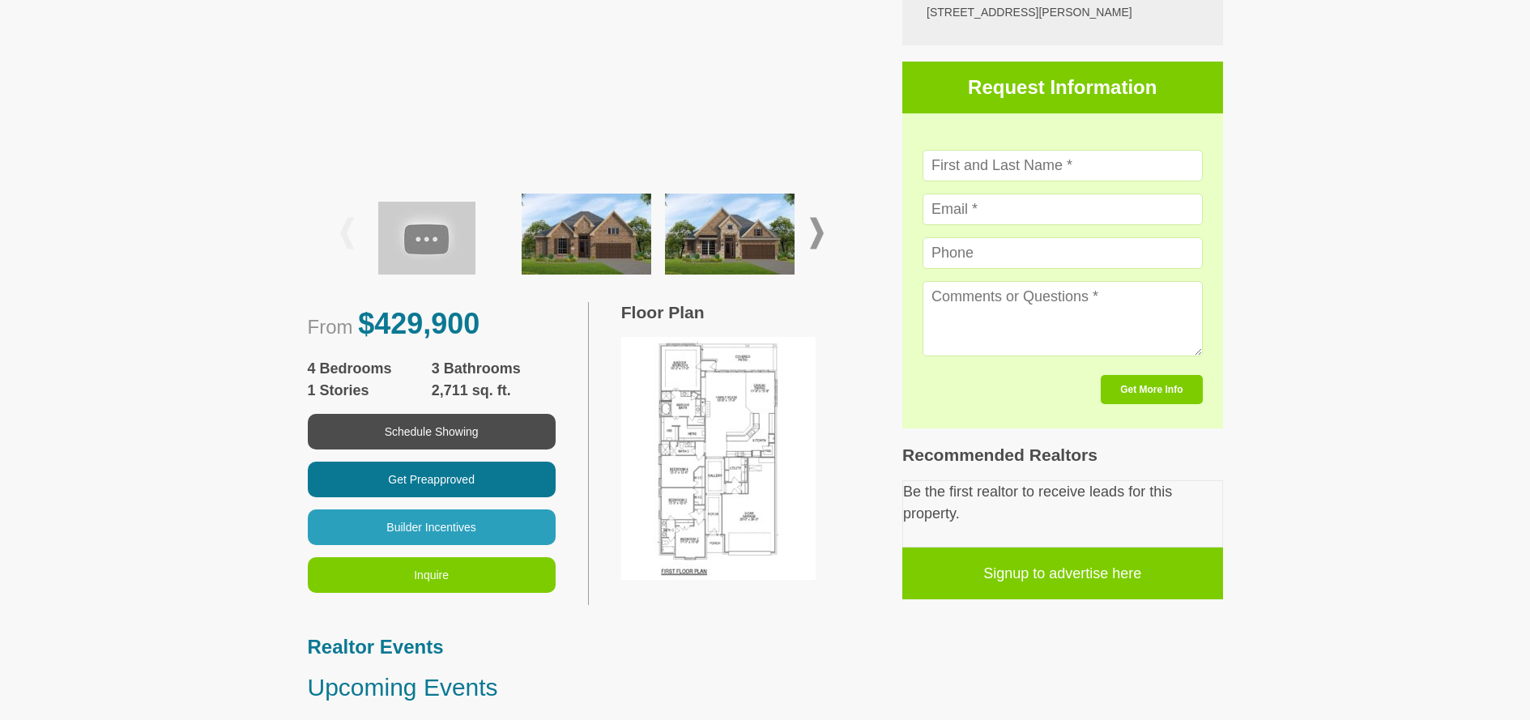
scroll to position [577, 0]
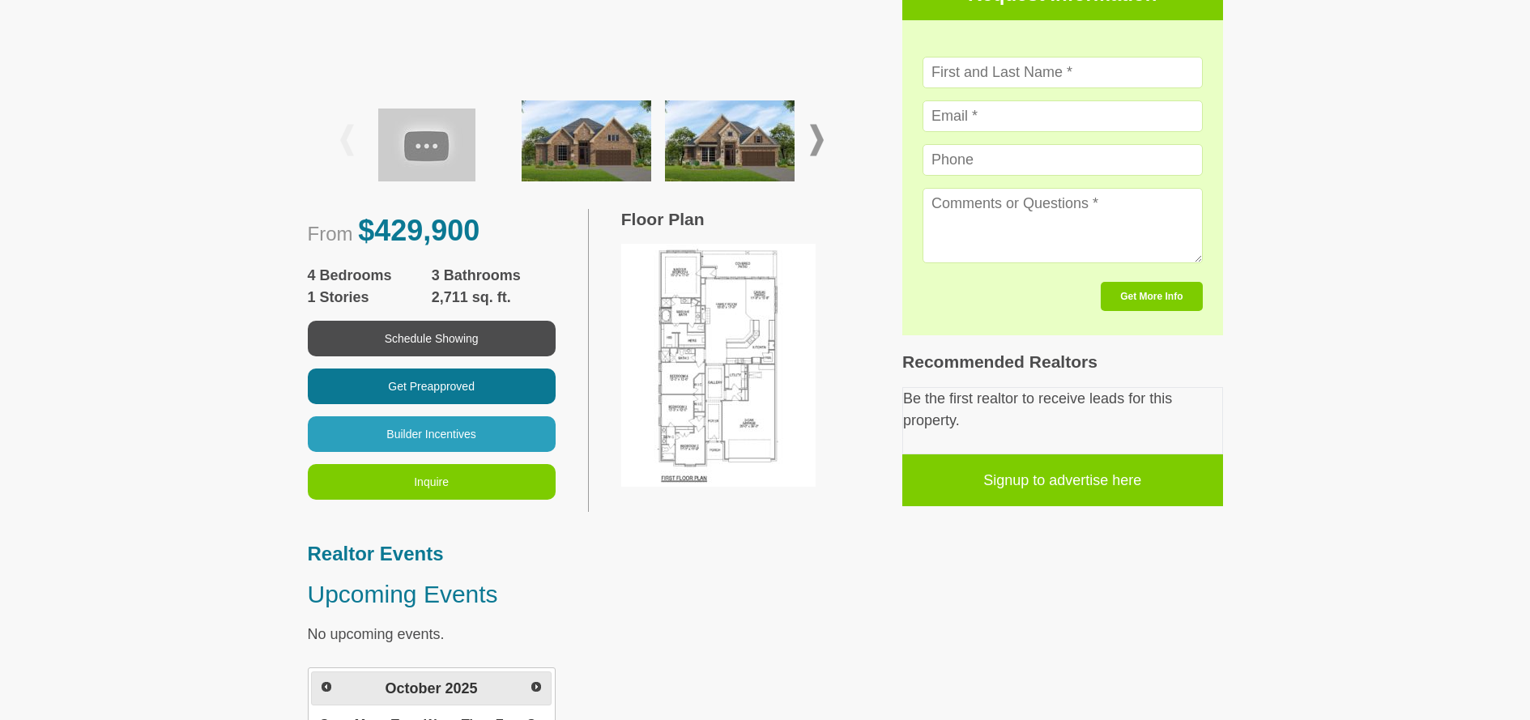
click at [706, 387] on img at bounding box center [718, 365] width 194 height 243
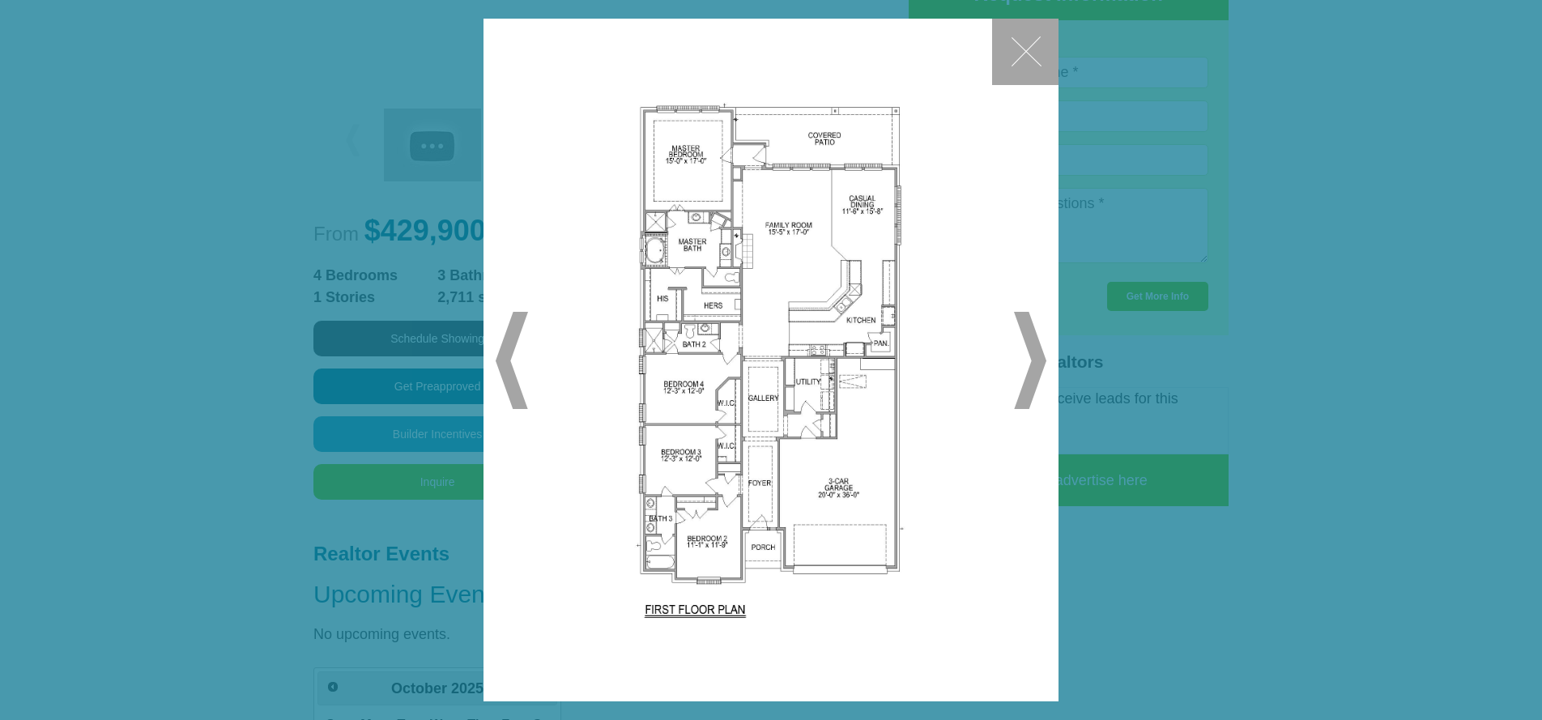
click at [1037, 360] on span "▶" at bounding box center [1030, 360] width 32 height 97
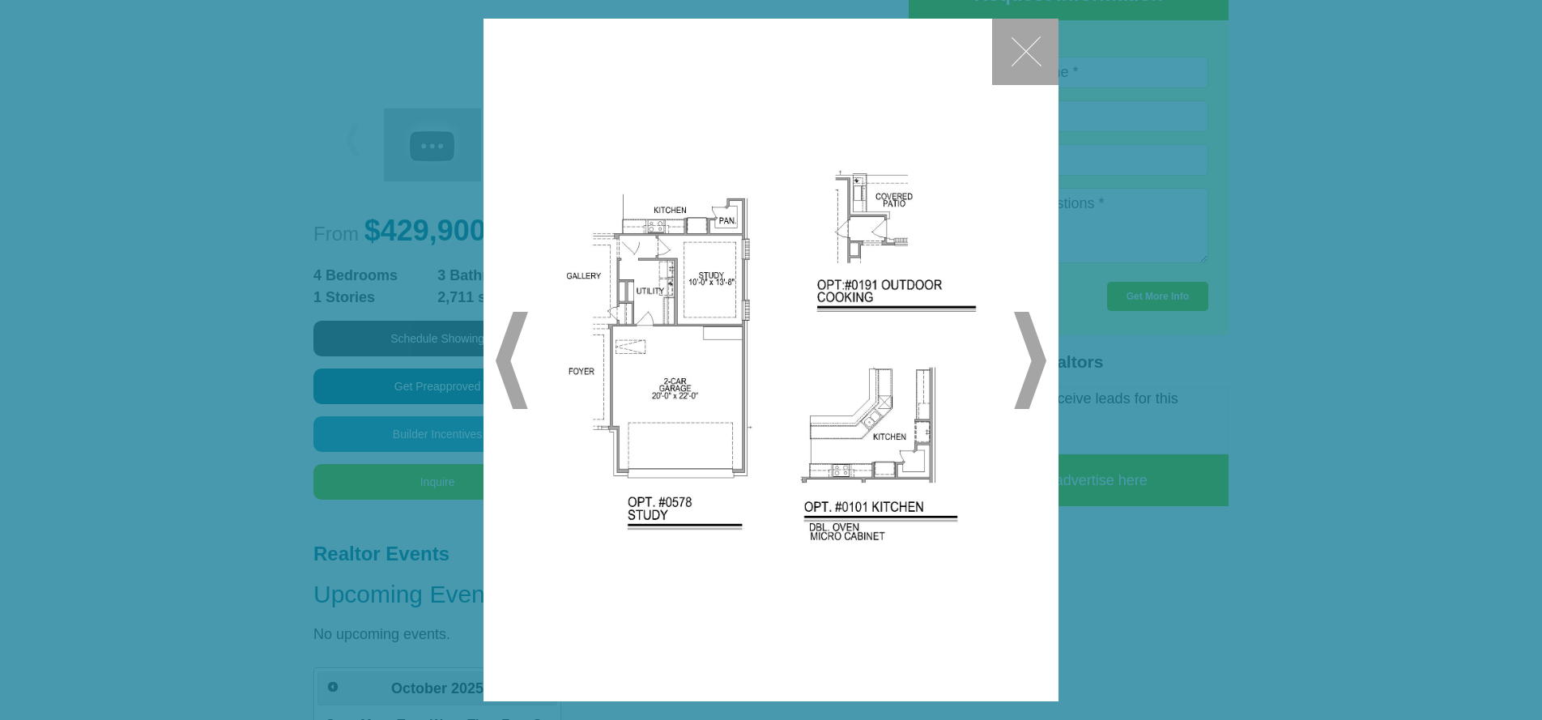
click at [1036, 353] on span "▶" at bounding box center [1030, 360] width 32 height 97
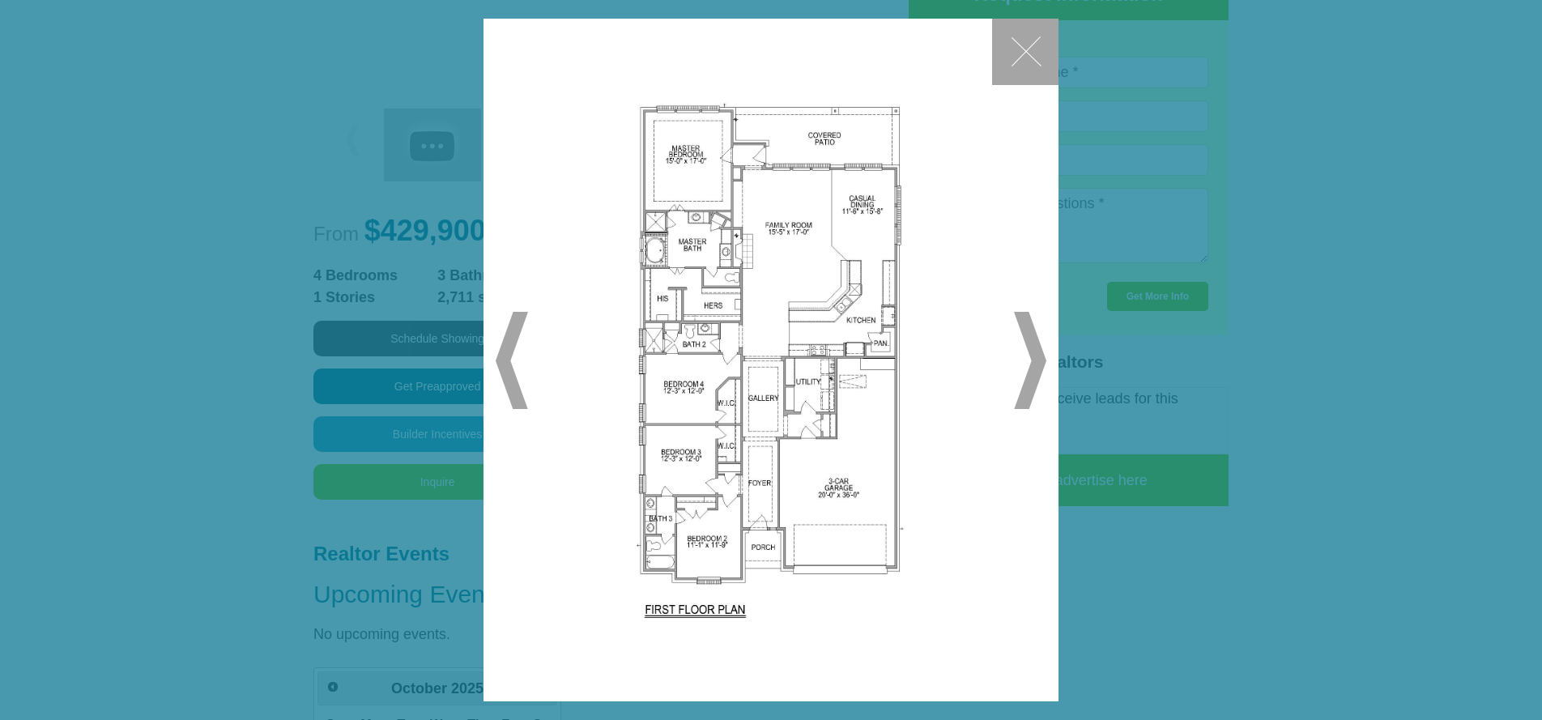
click at [1033, 352] on span "▶" at bounding box center [1030, 360] width 32 height 97
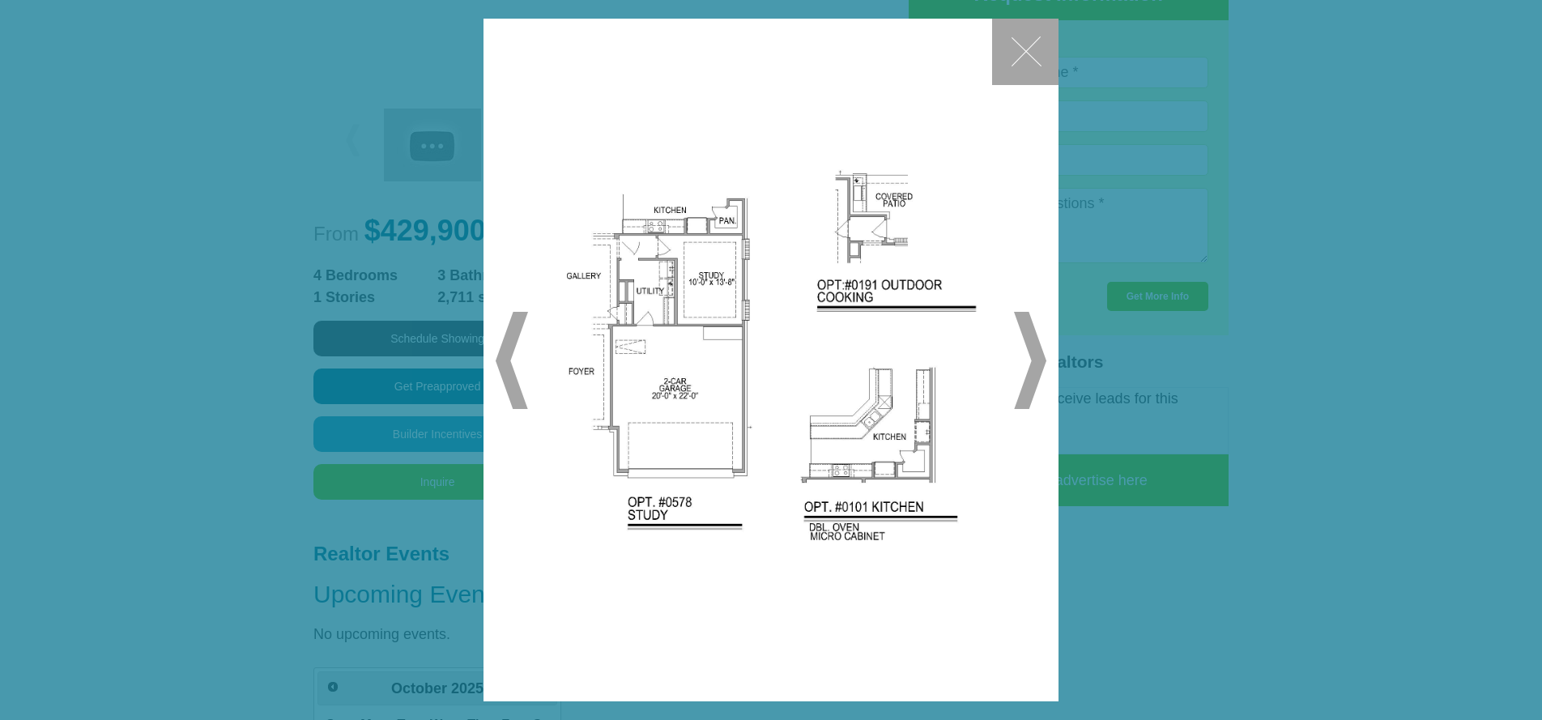
click at [1027, 47] on button "✕" at bounding box center [1025, 52] width 66 height 66
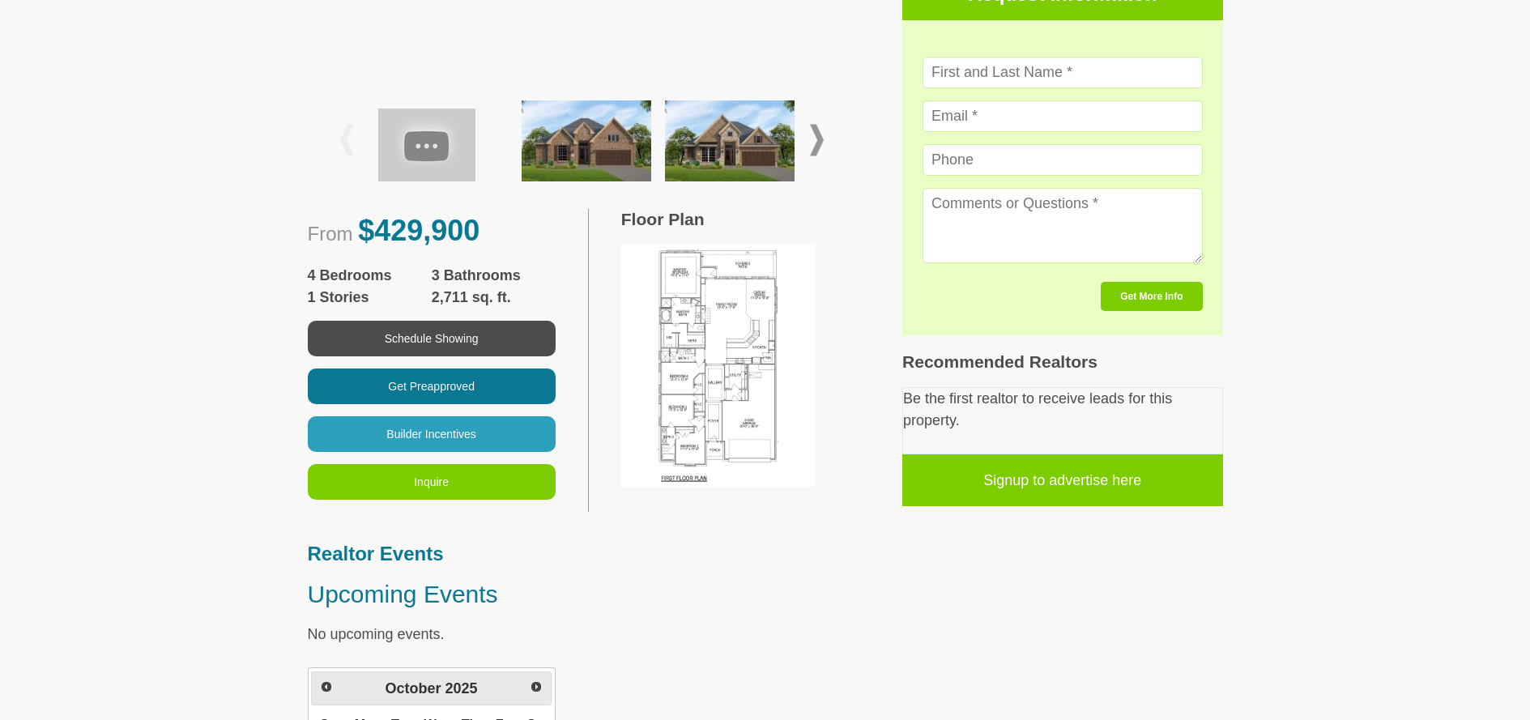
click at [725, 347] on img at bounding box center [718, 365] width 194 height 243
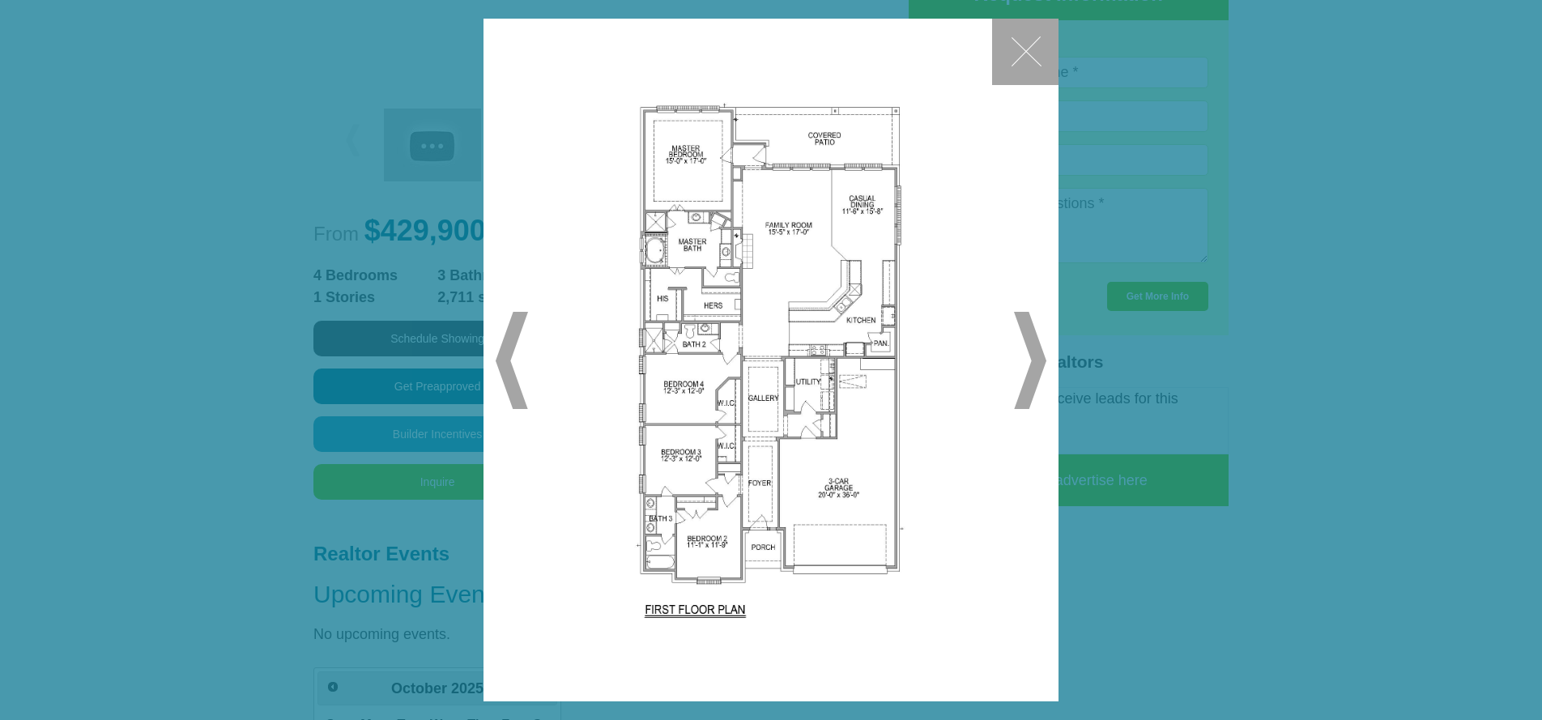
click at [1025, 58] on button "✕" at bounding box center [1025, 52] width 66 height 66
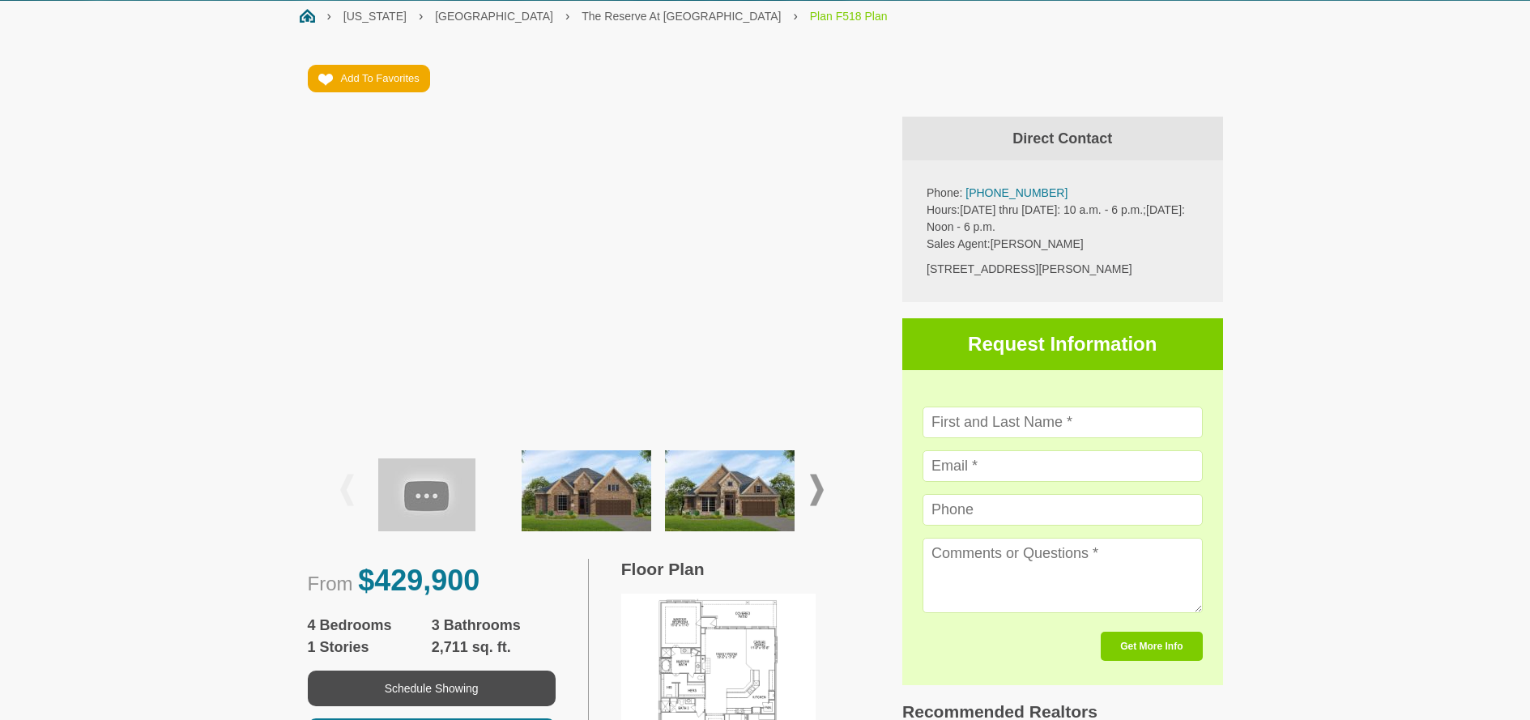
scroll to position [0, 0]
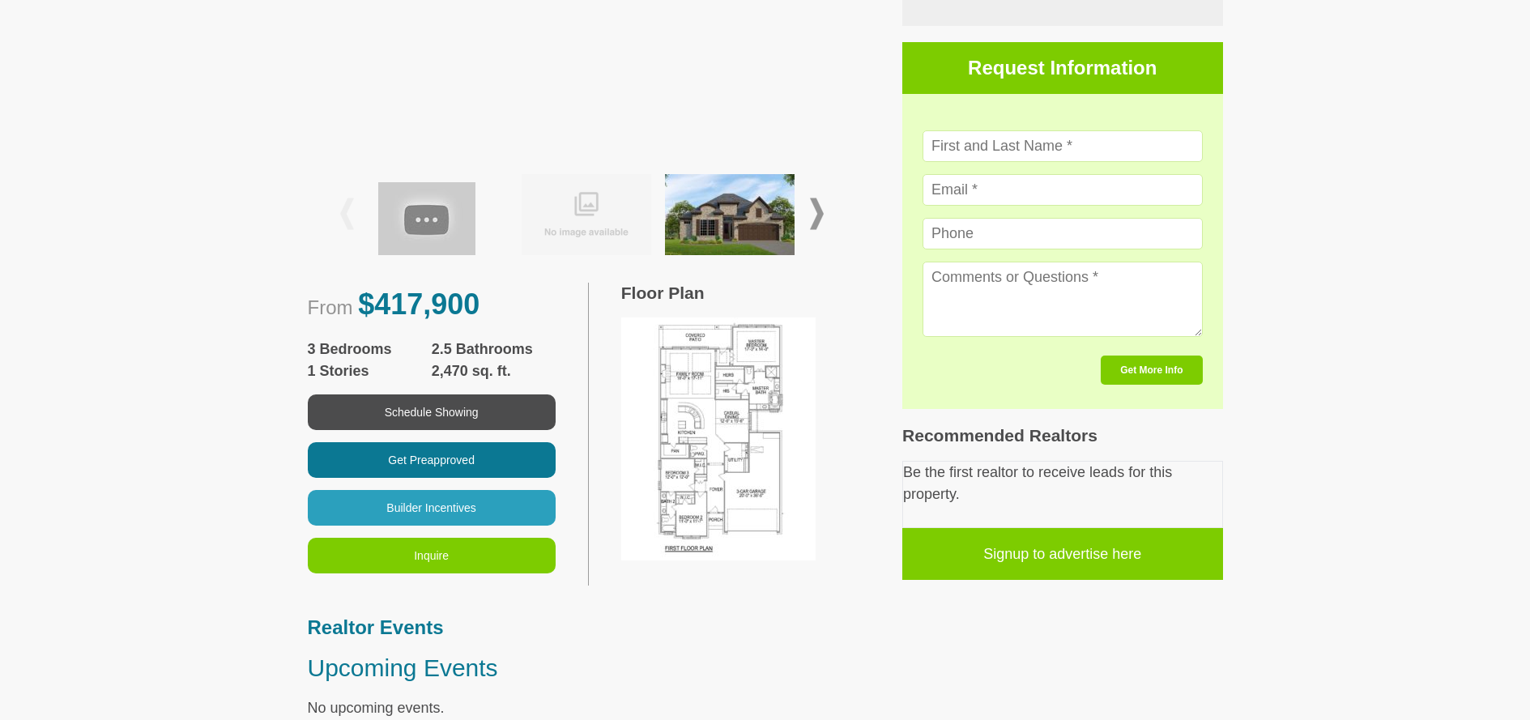
scroll to position [582, 0]
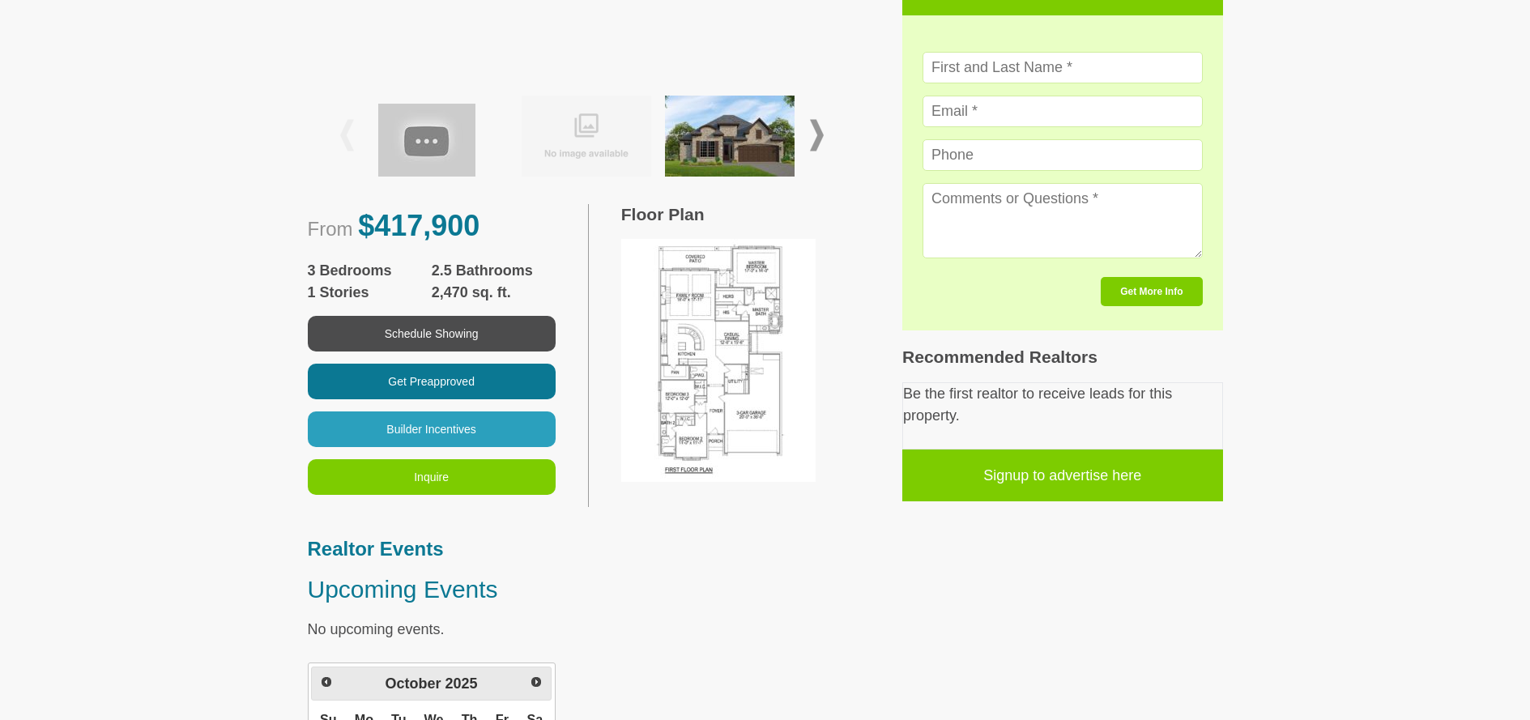
click at [727, 320] on img at bounding box center [718, 360] width 194 height 243
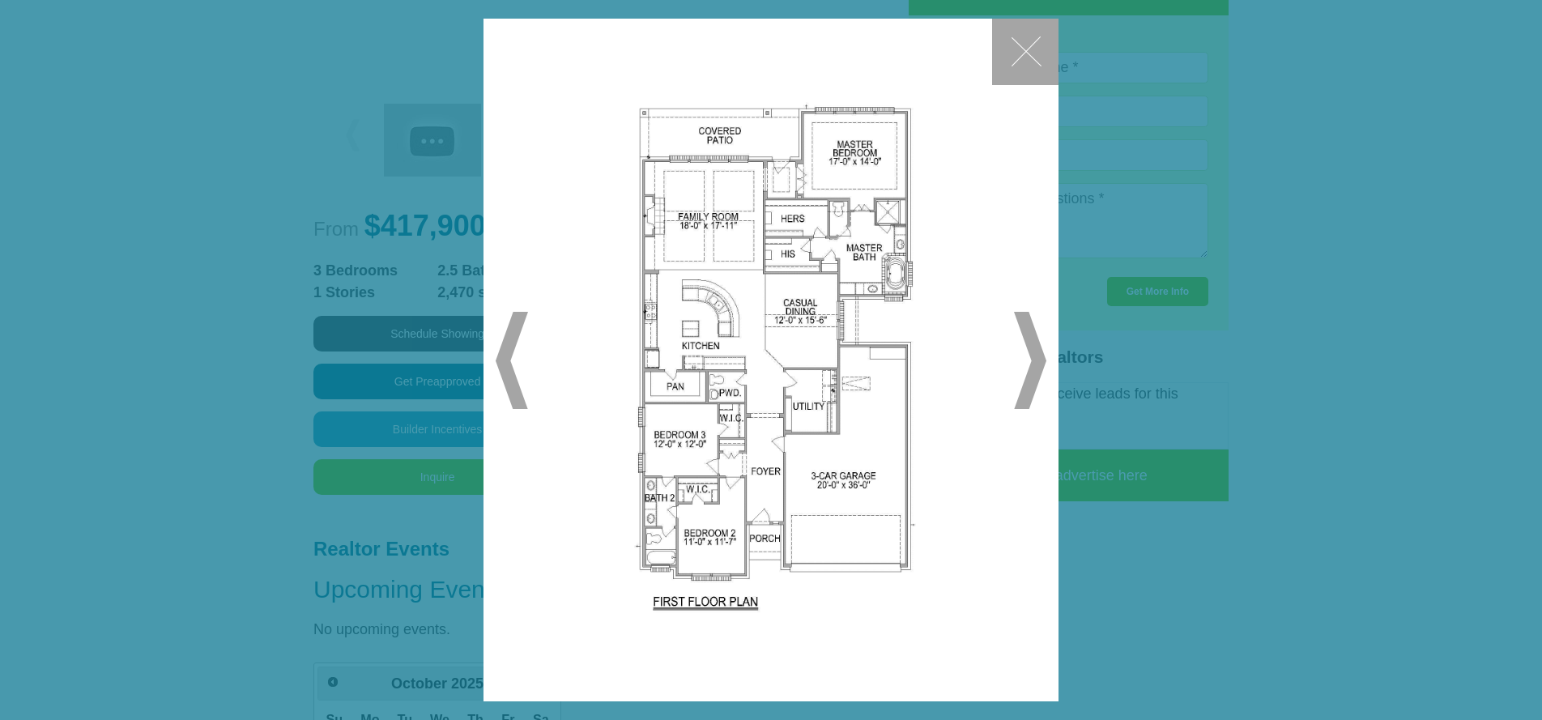
click at [1030, 367] on span "▶" at bounding box center [1030, 360] width 32 height 97
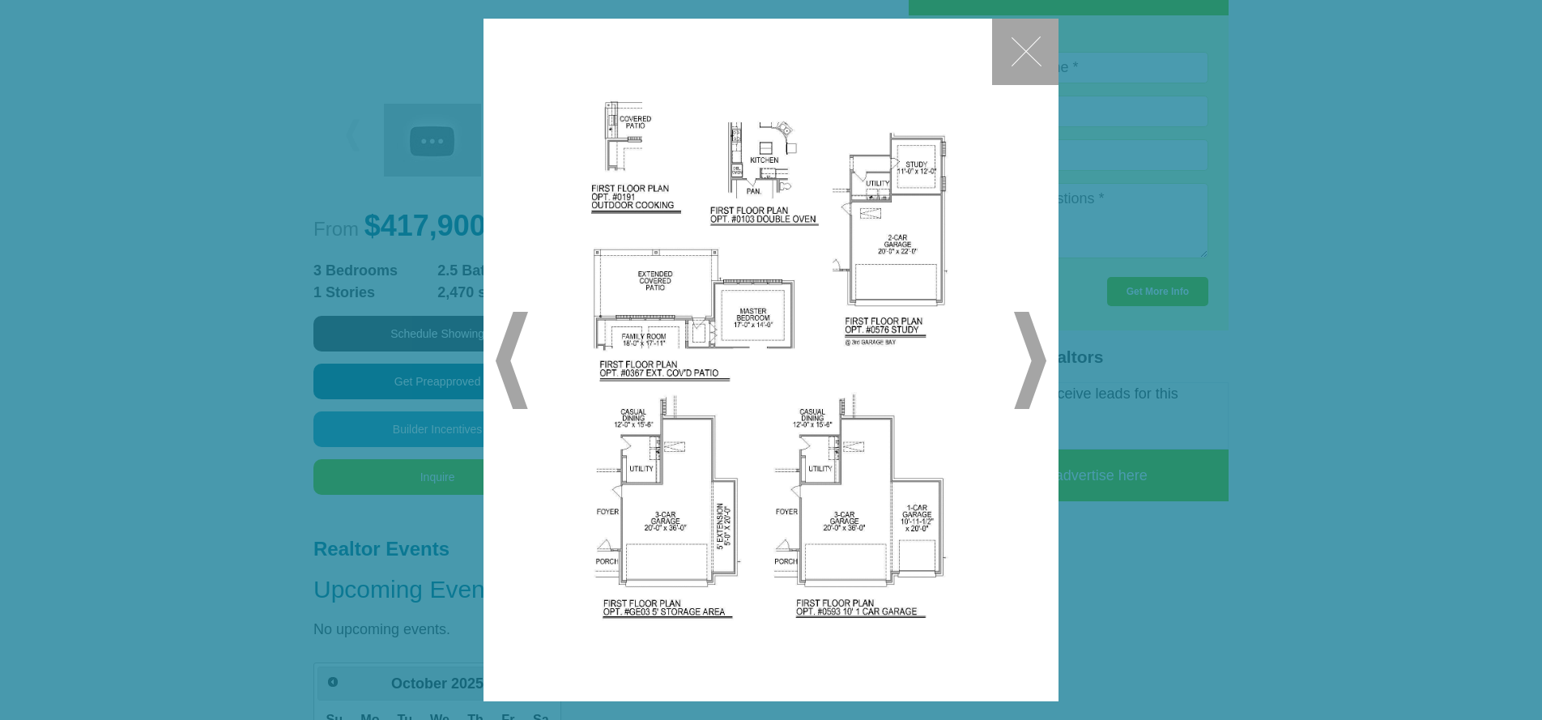
click at [509, 362] on span "◀" at bounding box center [512, 360] width 32 height 97
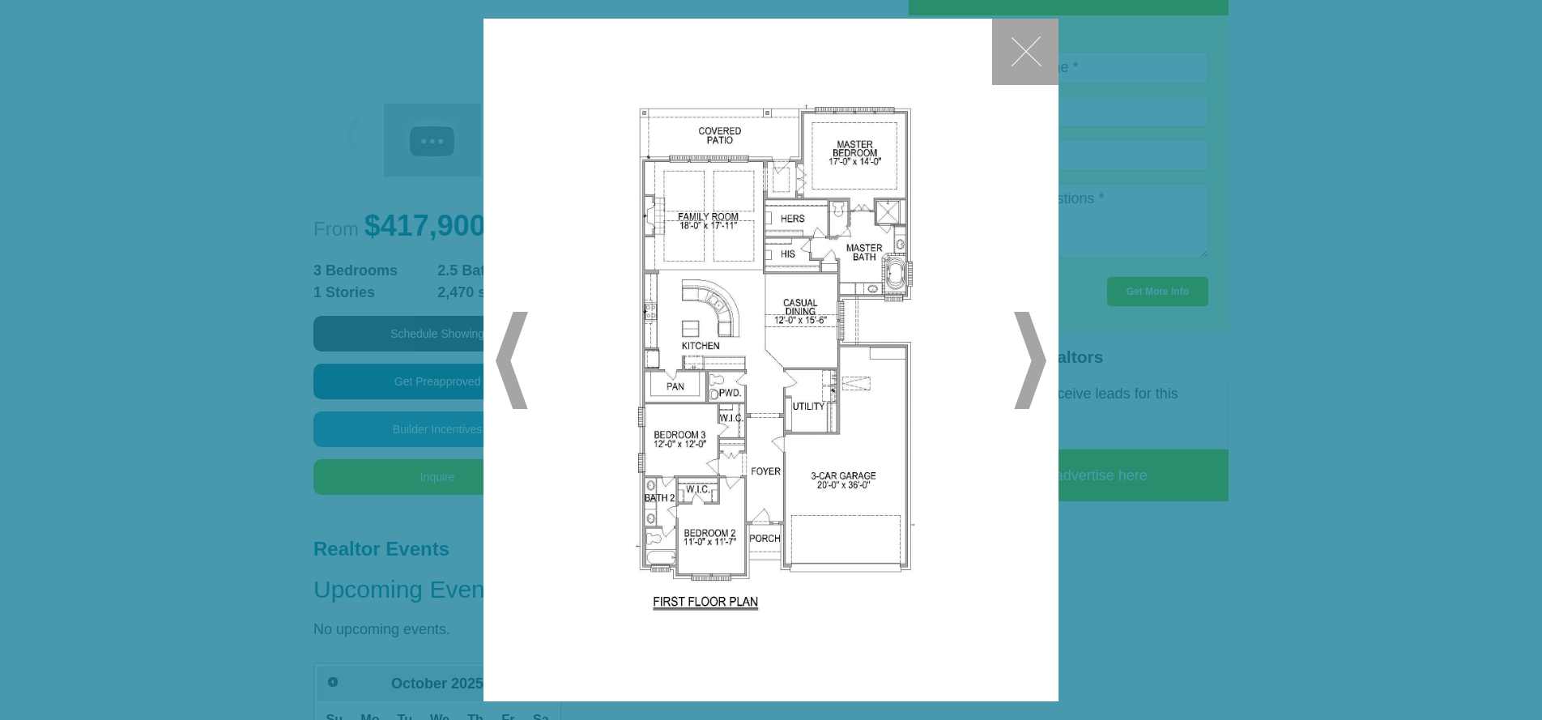
click at [1030, 46] on button "✕" at bounding box center [1025, 52] width 66 height 66
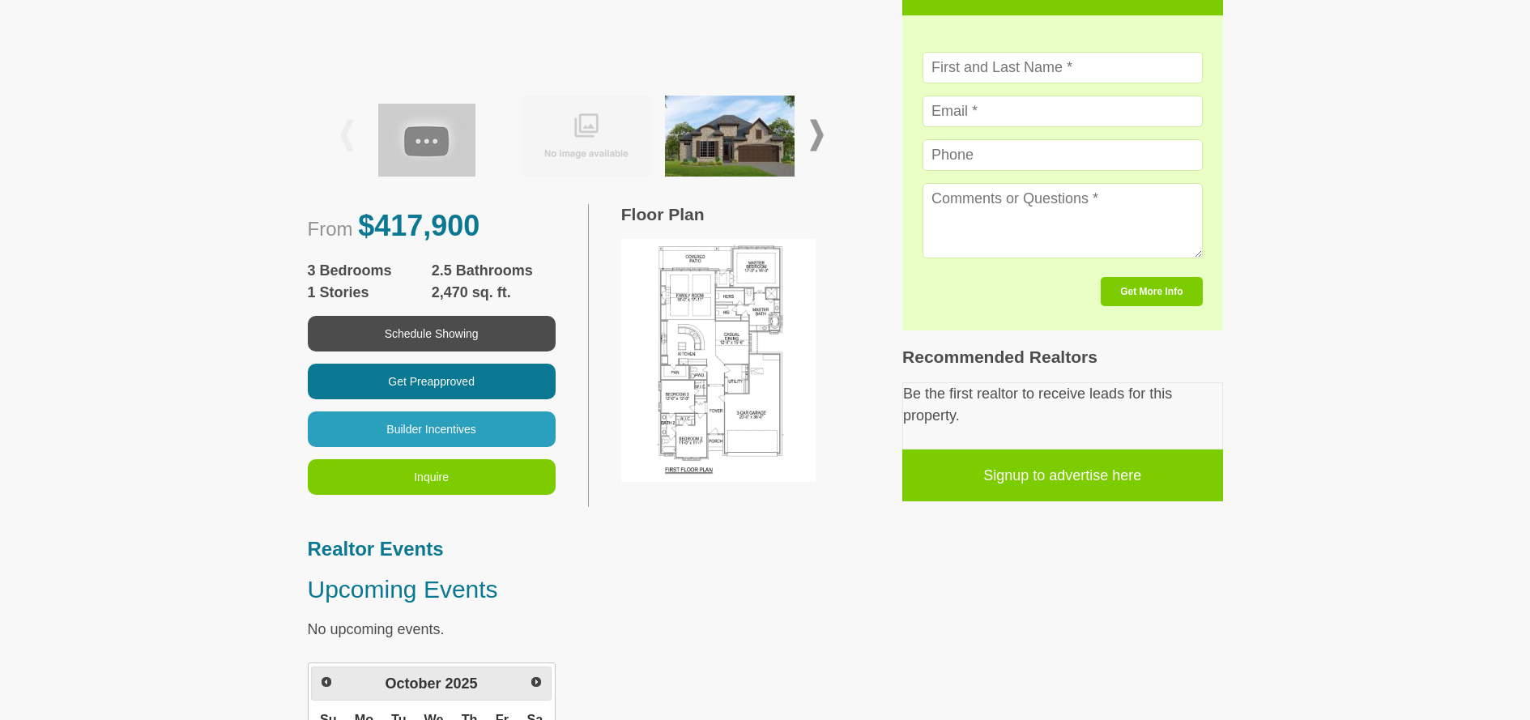
click at [736, 320] on img at bounding box center [718, 360] width 194 height 243
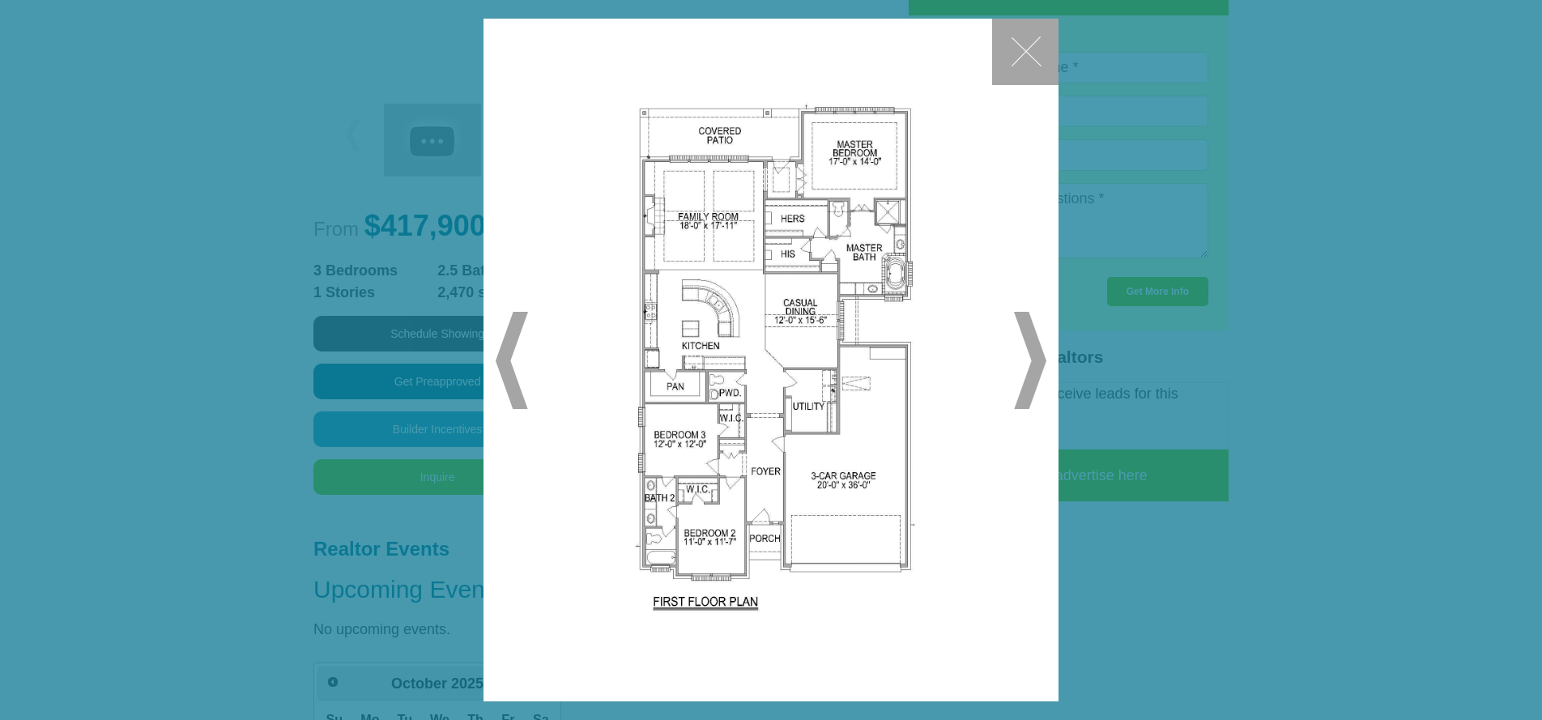
click at [1017, 58] on button "✕" at bounding box center [1025, 52] width 66 height 66
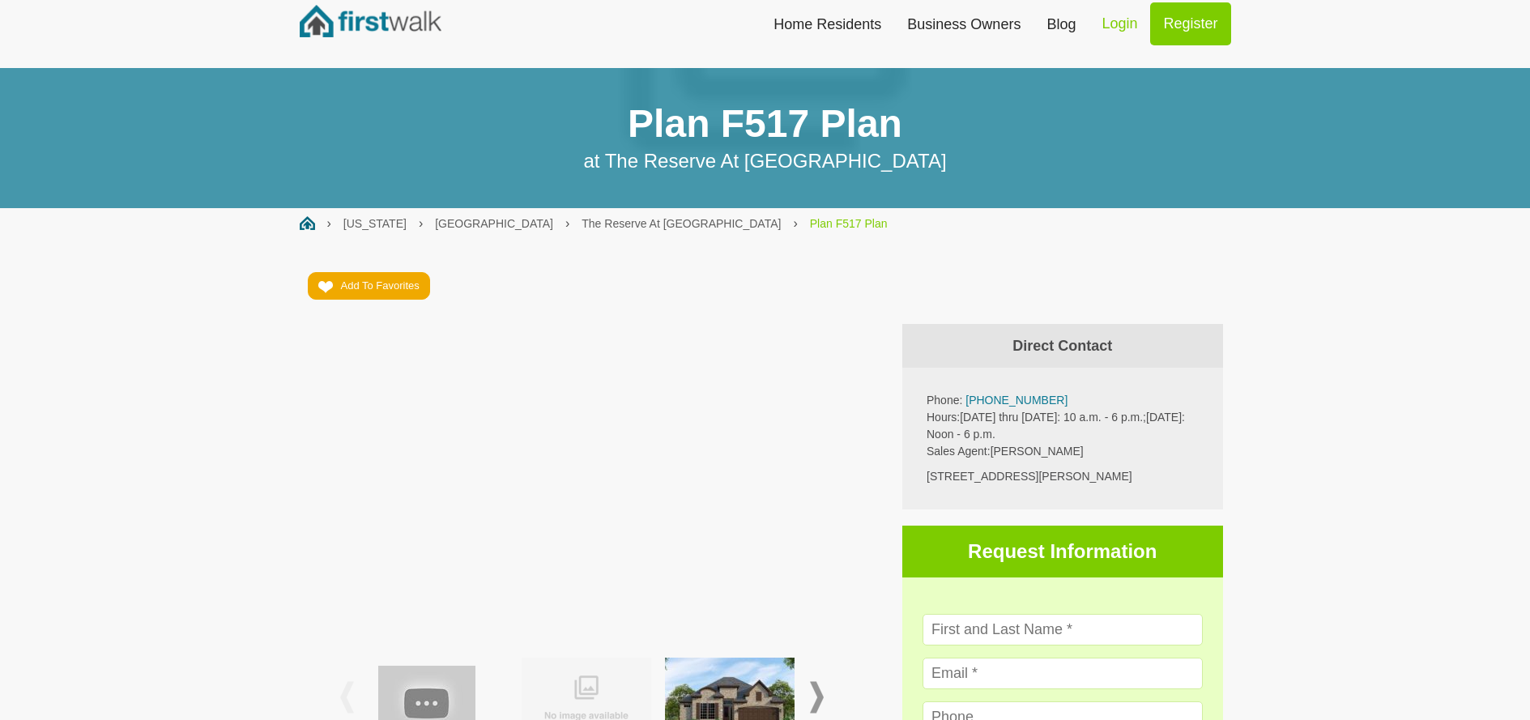
scroll to position [0, 0]
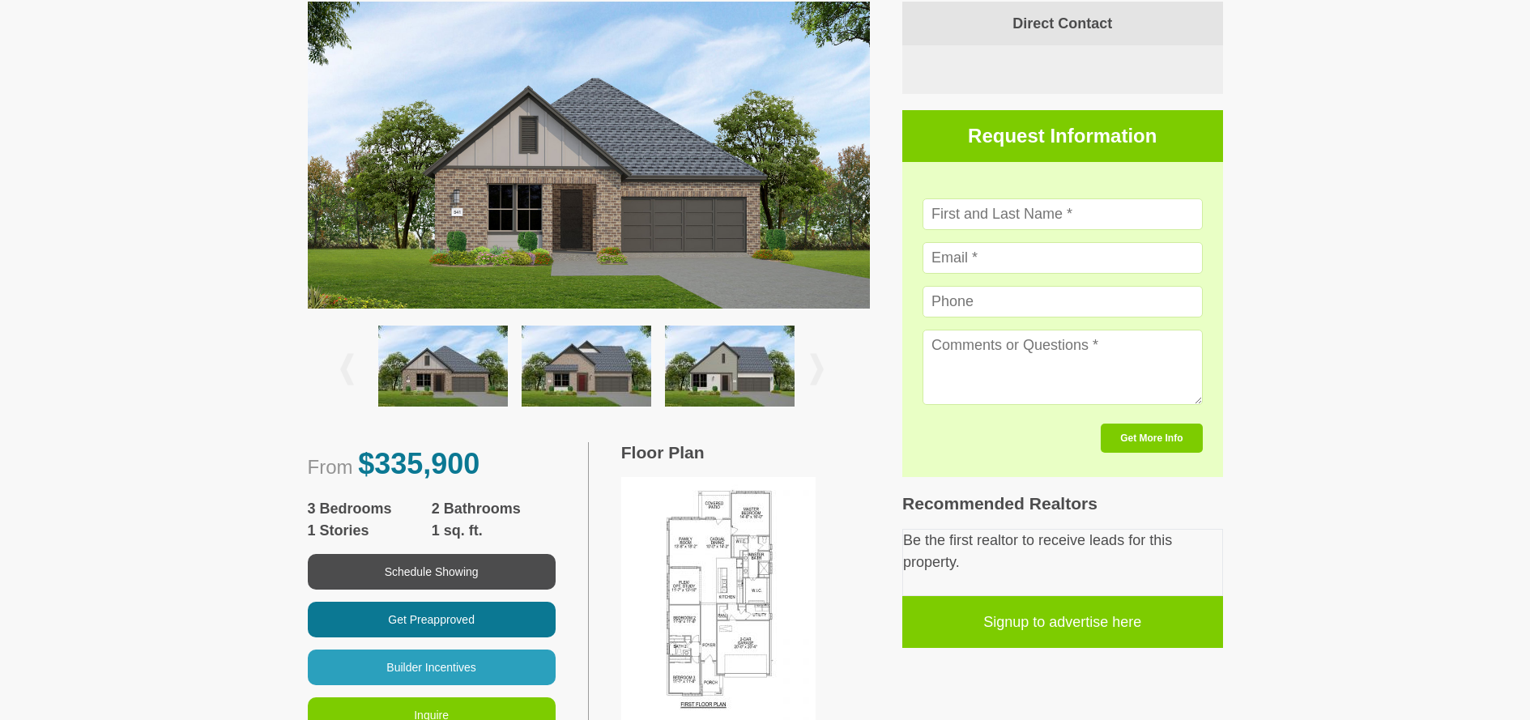
scroll to position [535, 0]
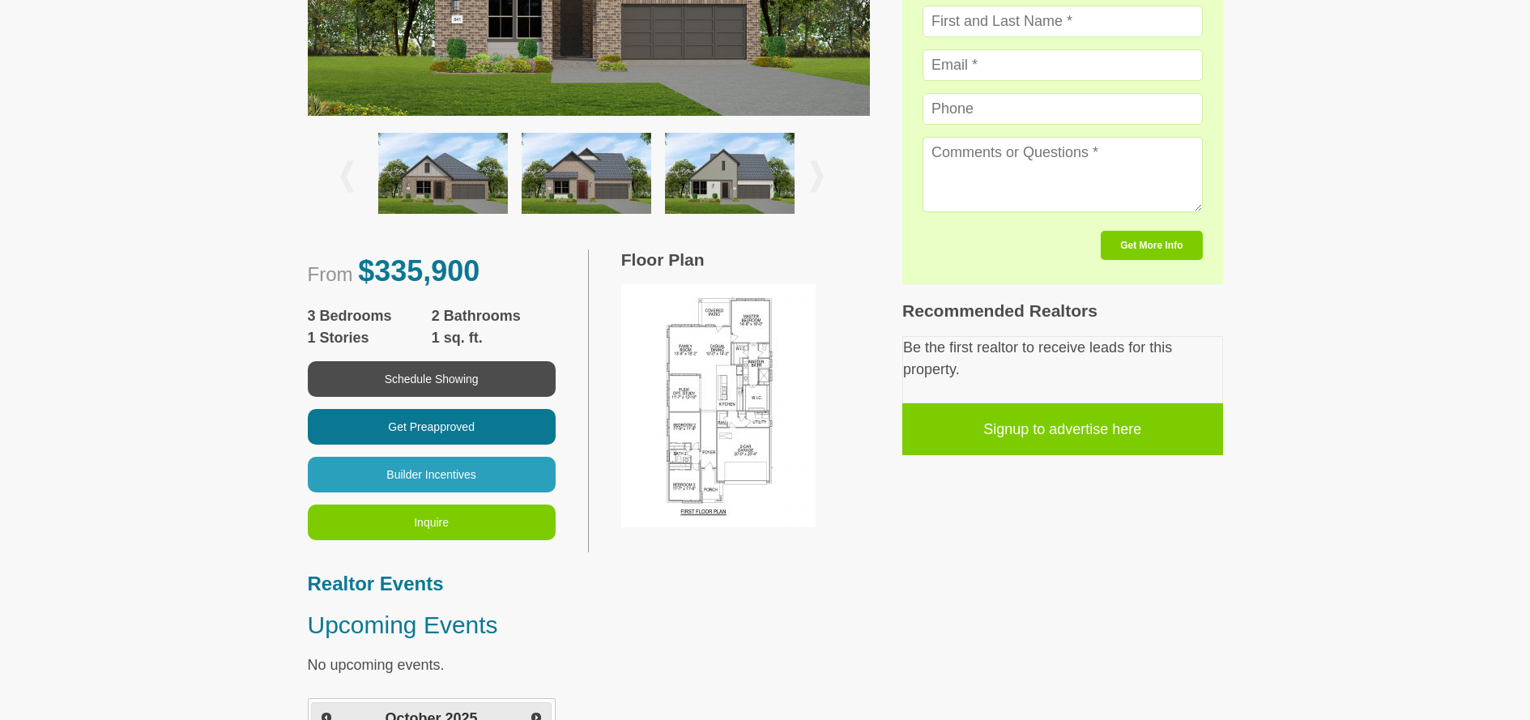
click at [719, 424] on img at bounding box center [718, 405] width 194 height 243
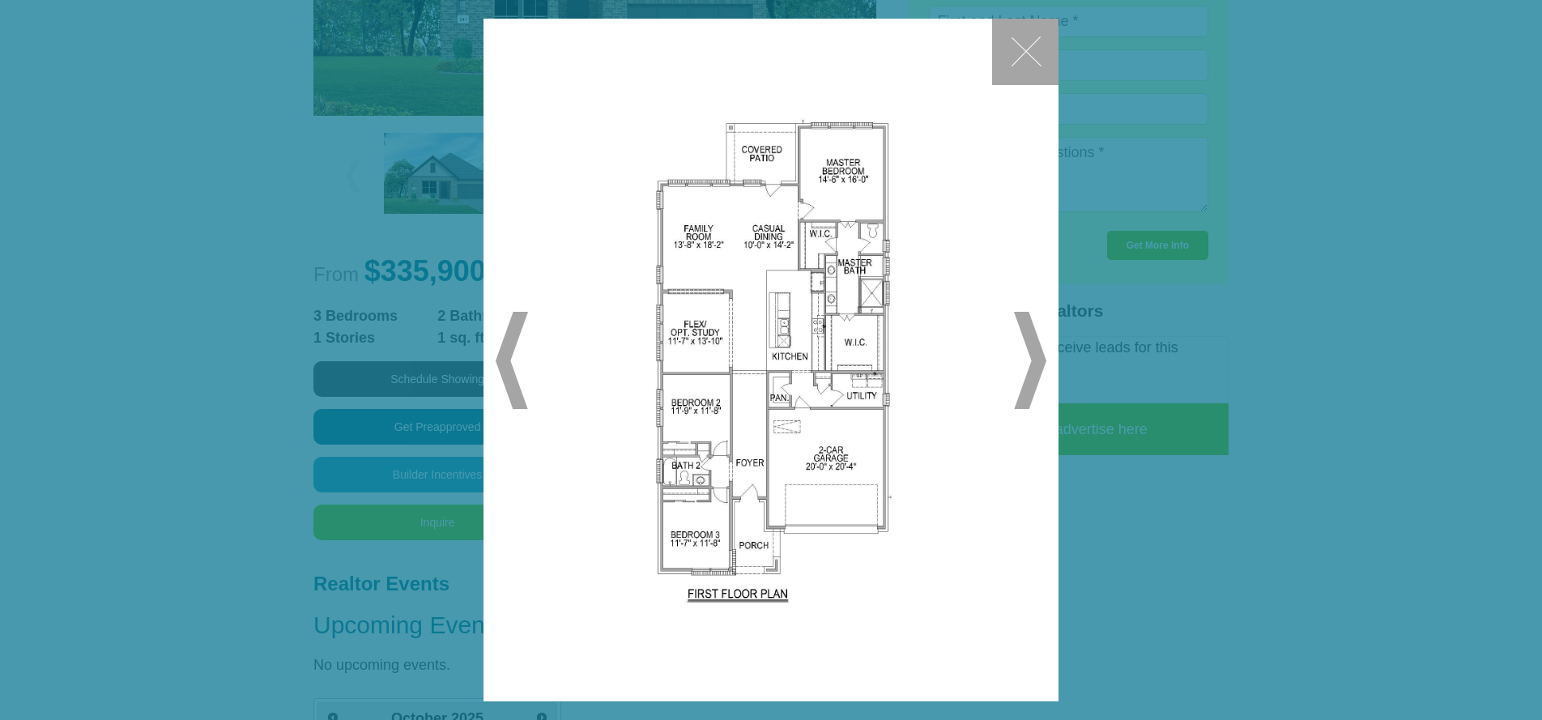
click at [1024, 56] on button "✕" at bounding box center [1025, 52] width 66 height 66
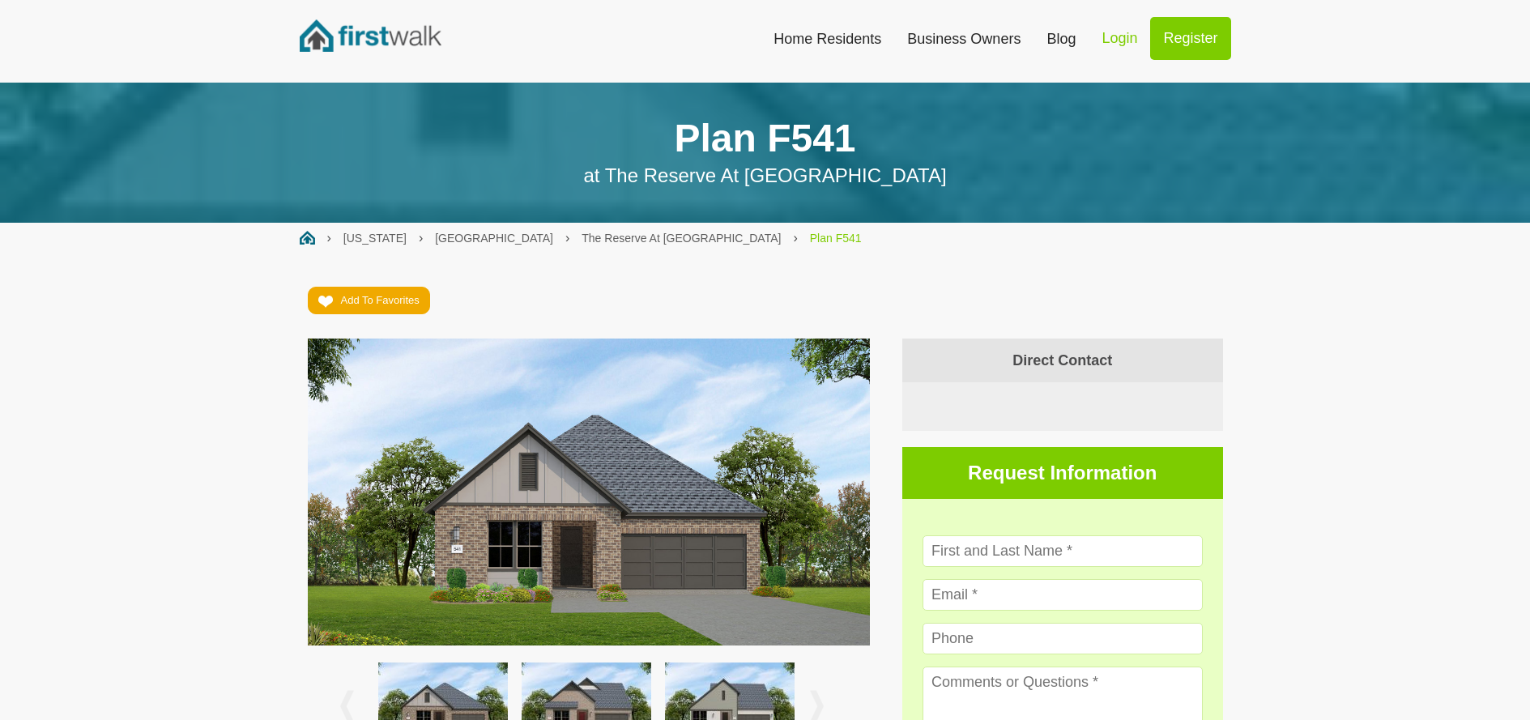
scroll to position [0, 0]
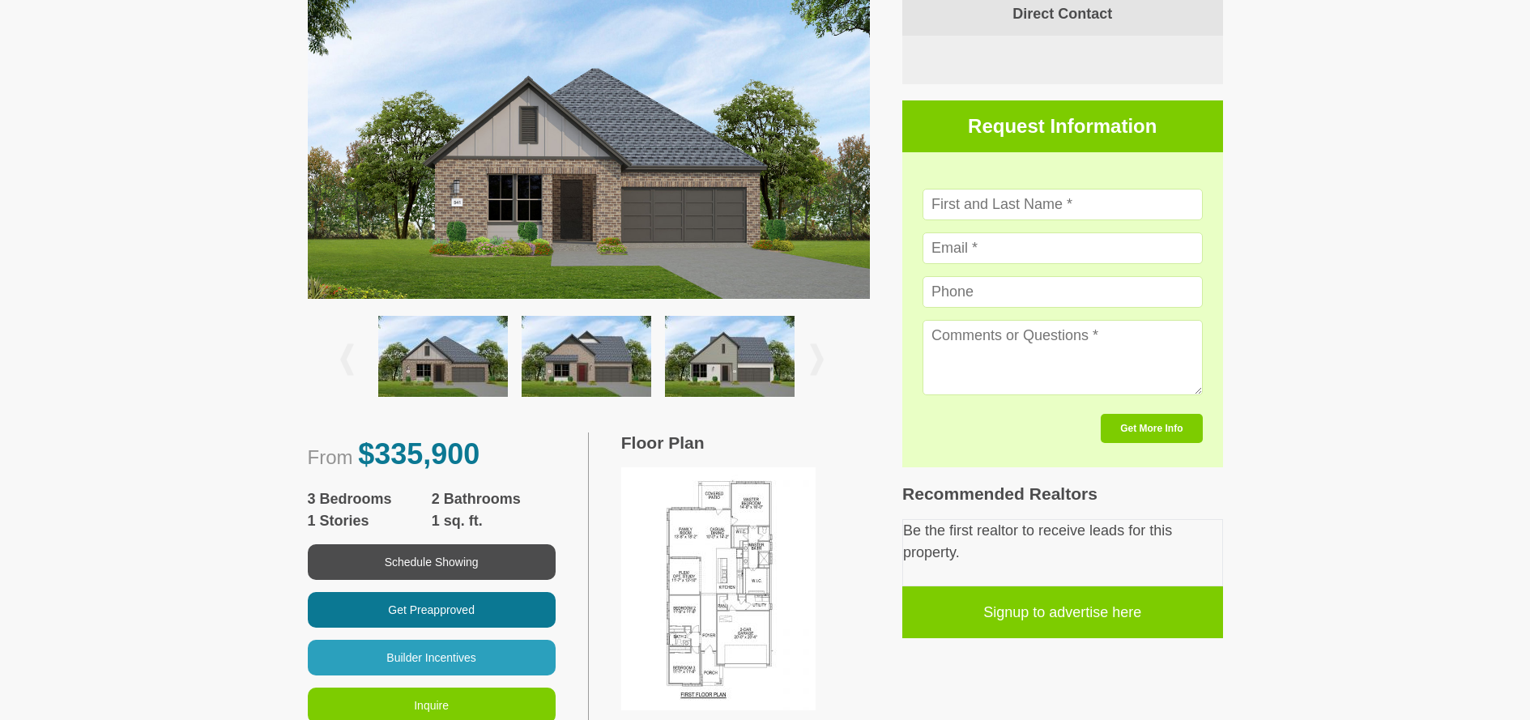
scroll to position [424, 0]
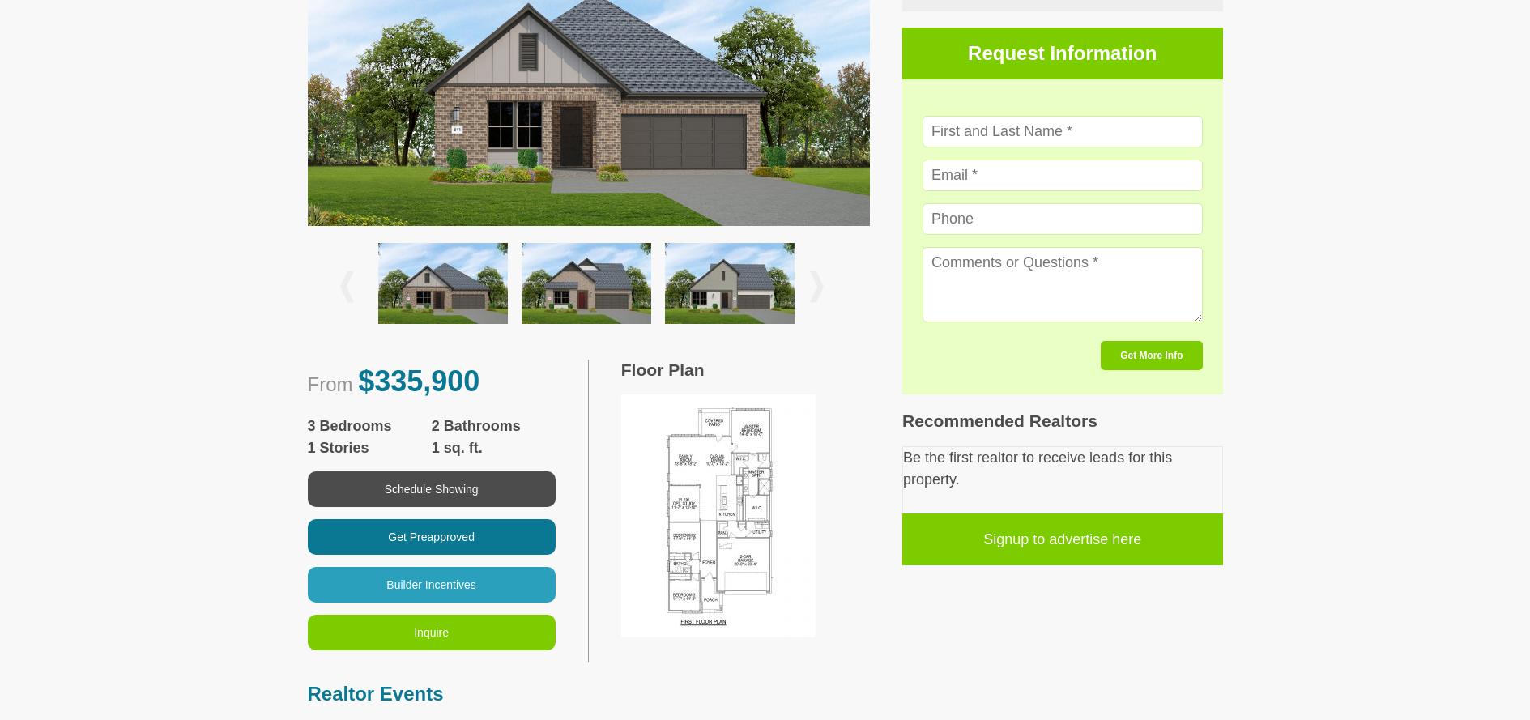
click at [702, 467] on img at bounding box center [718, 515] width 194 height 243
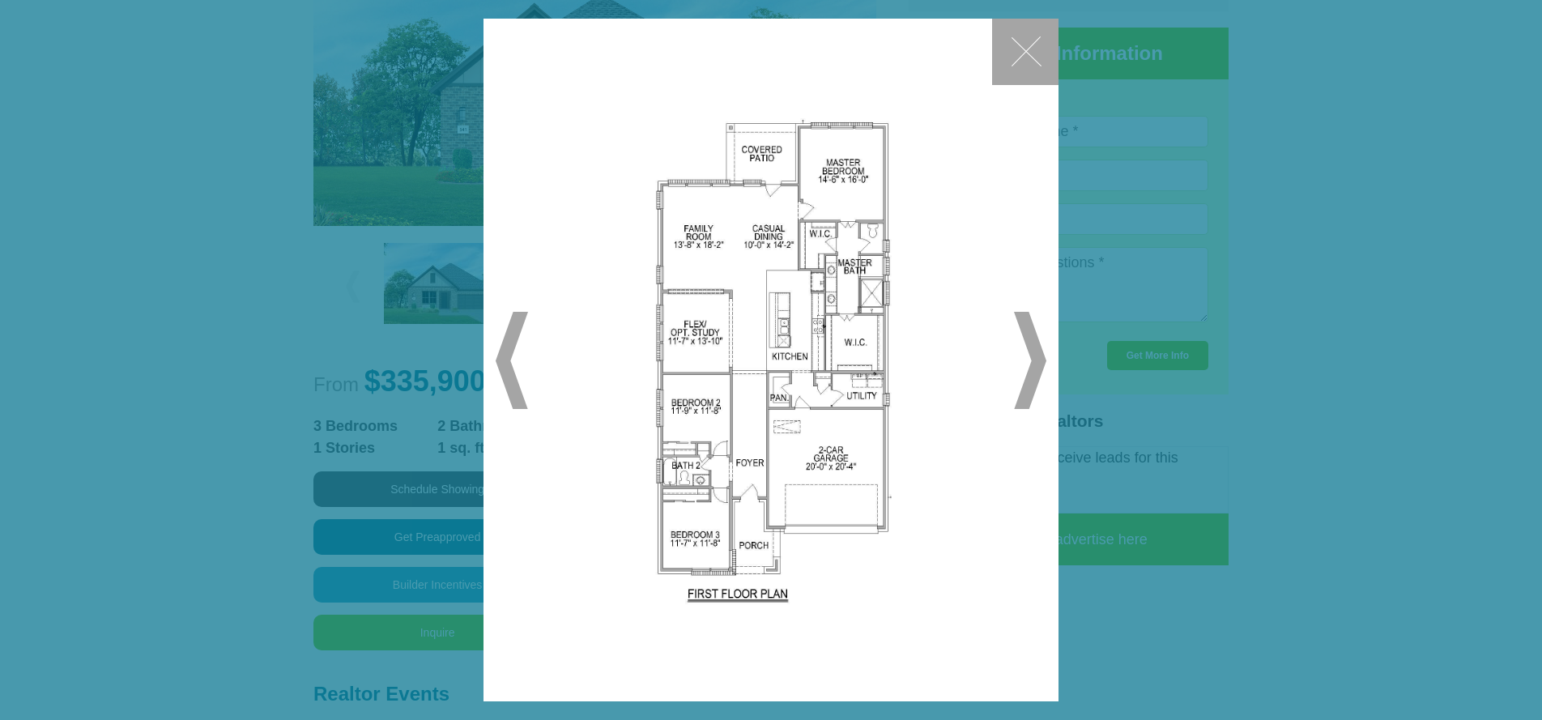
click at [1008, 49] on button "✕" at bounding box center [1025, 52] width 66 height 66
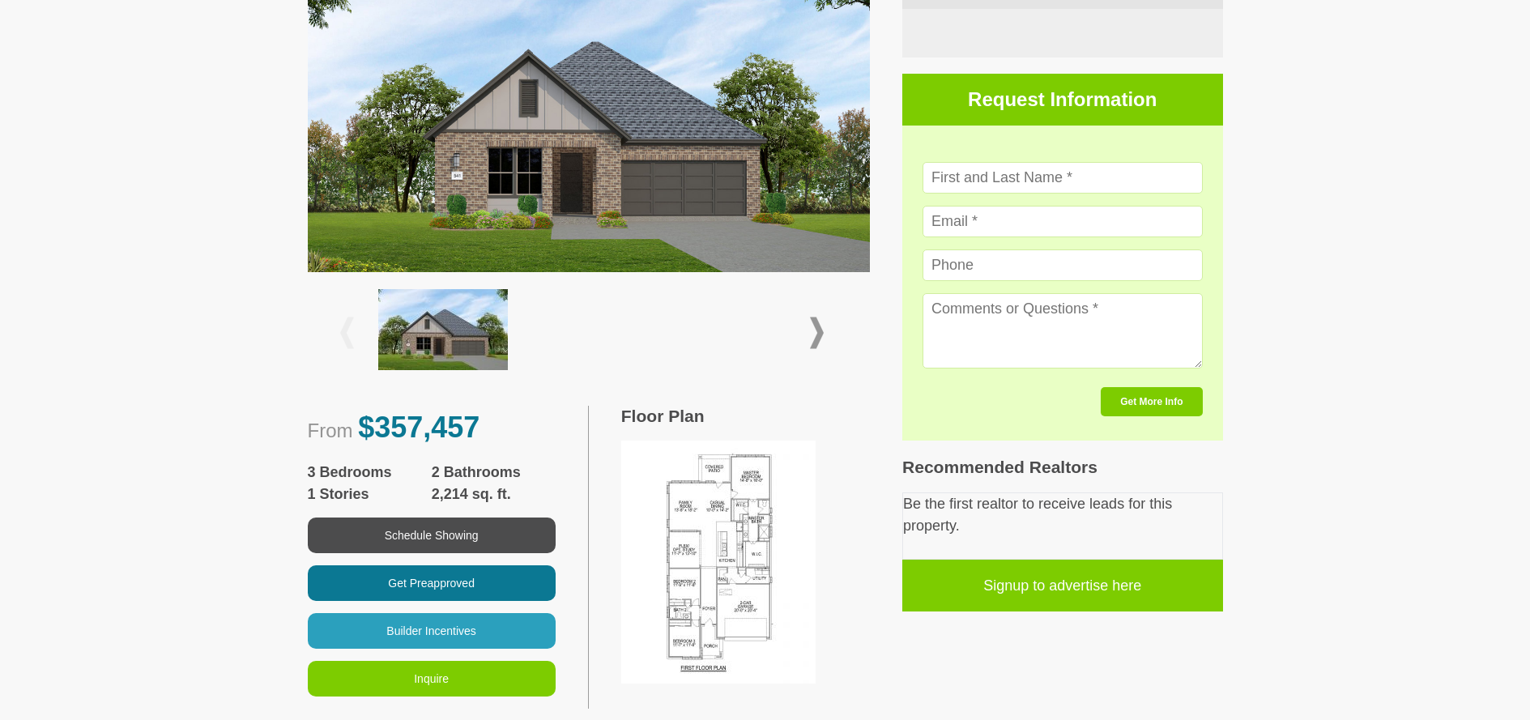
scroll to position [402, 0]
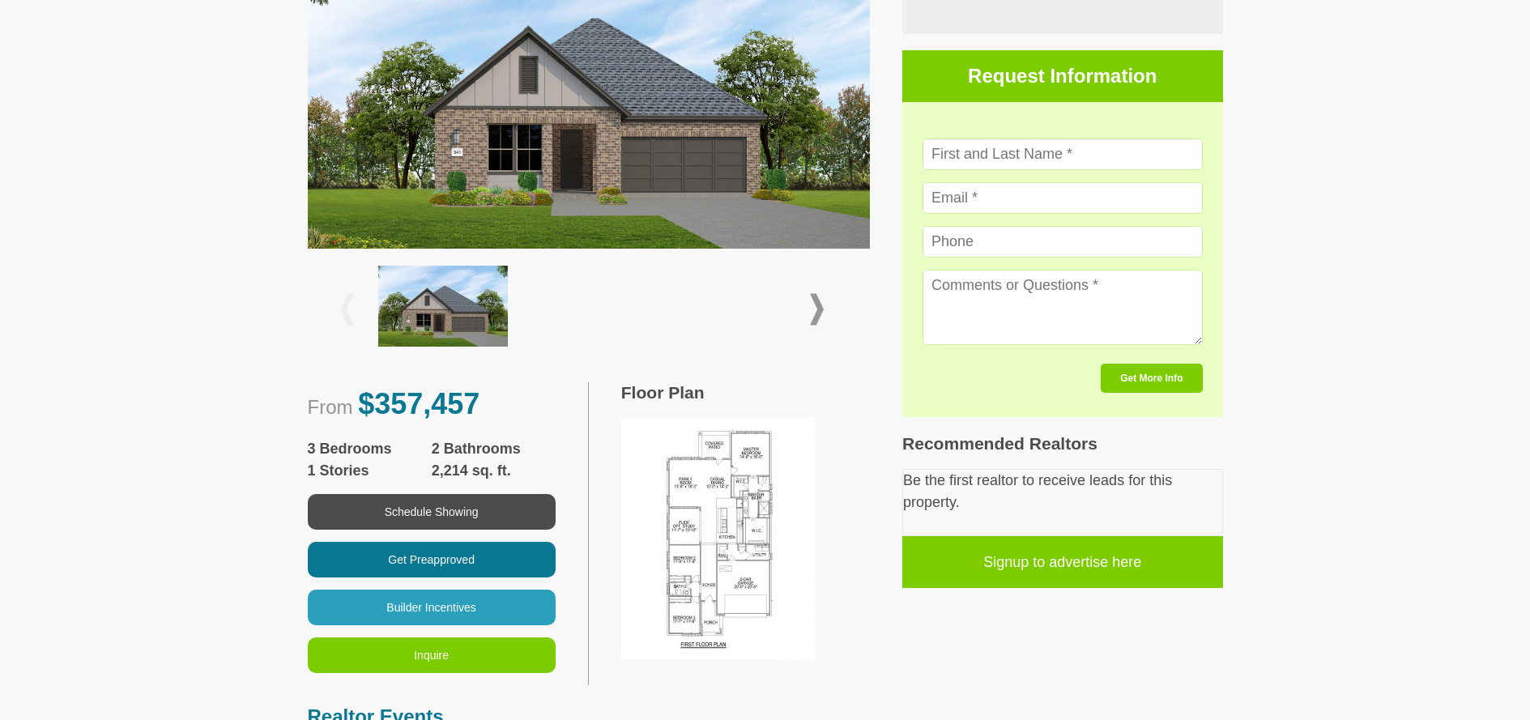
click at [703, 505] on img at bounding box center [718, 538] width 194 height 243
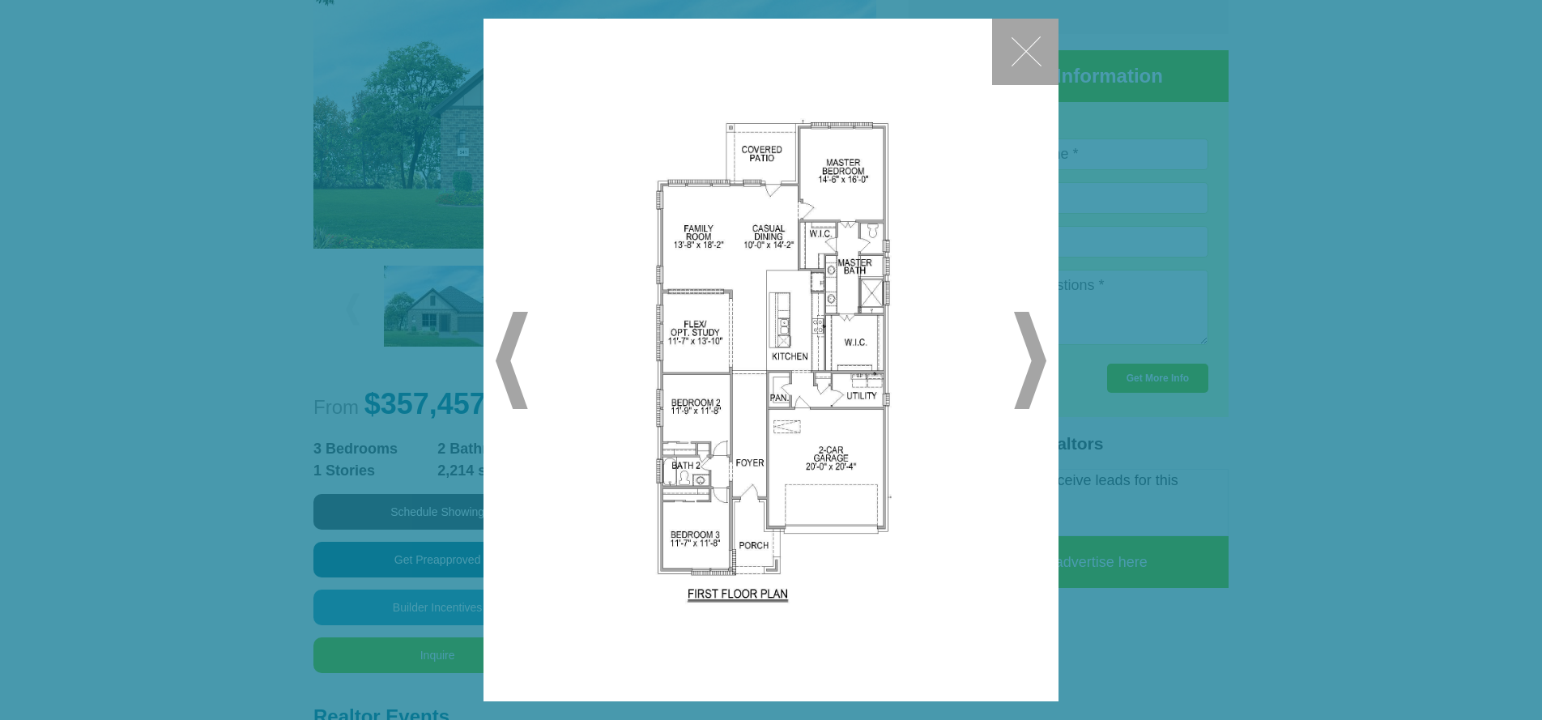
click at [1038, 353] on span "▶" at bounding box center [1030, 360] width 32 height 97
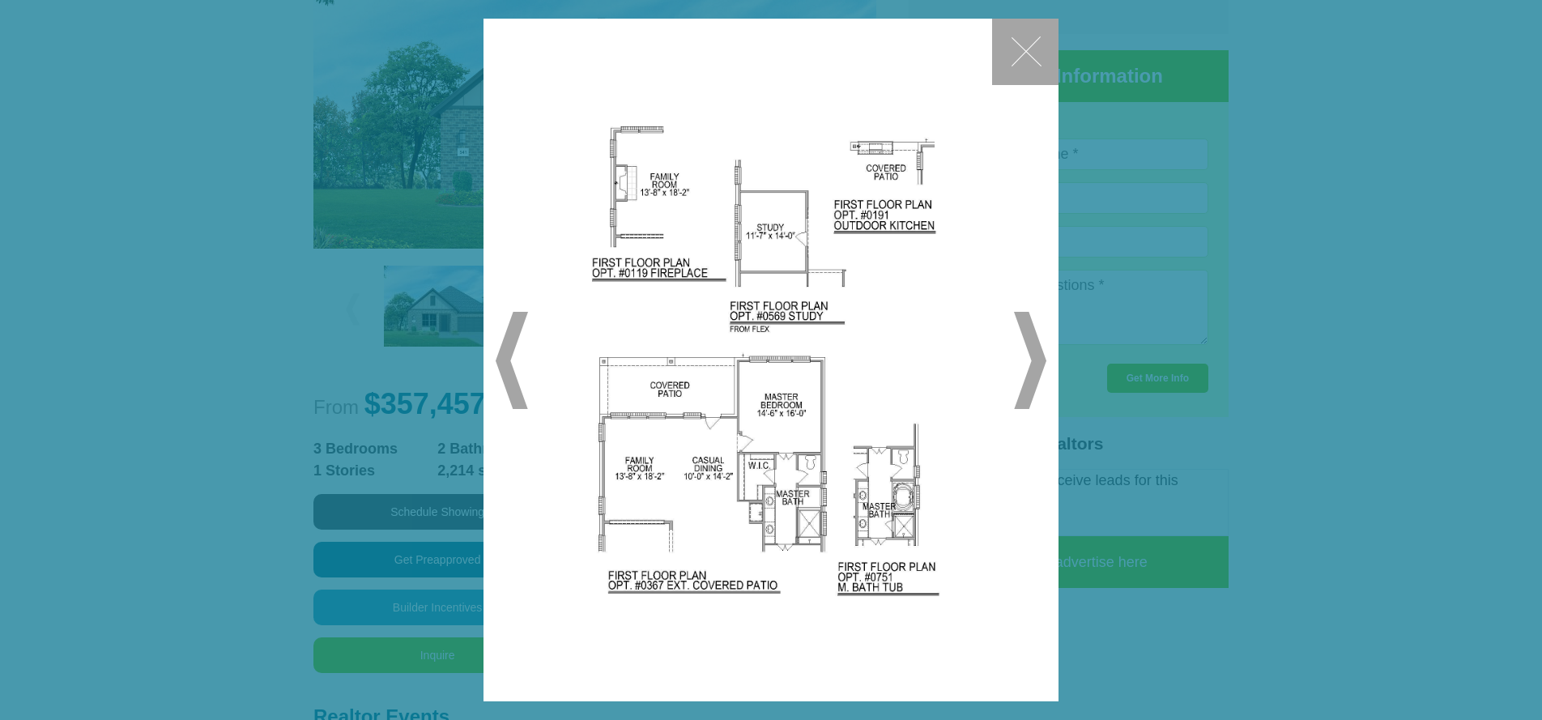
click at [1021, 49] on button "✕" at bounding box center [1025, 52] width 66 height 66
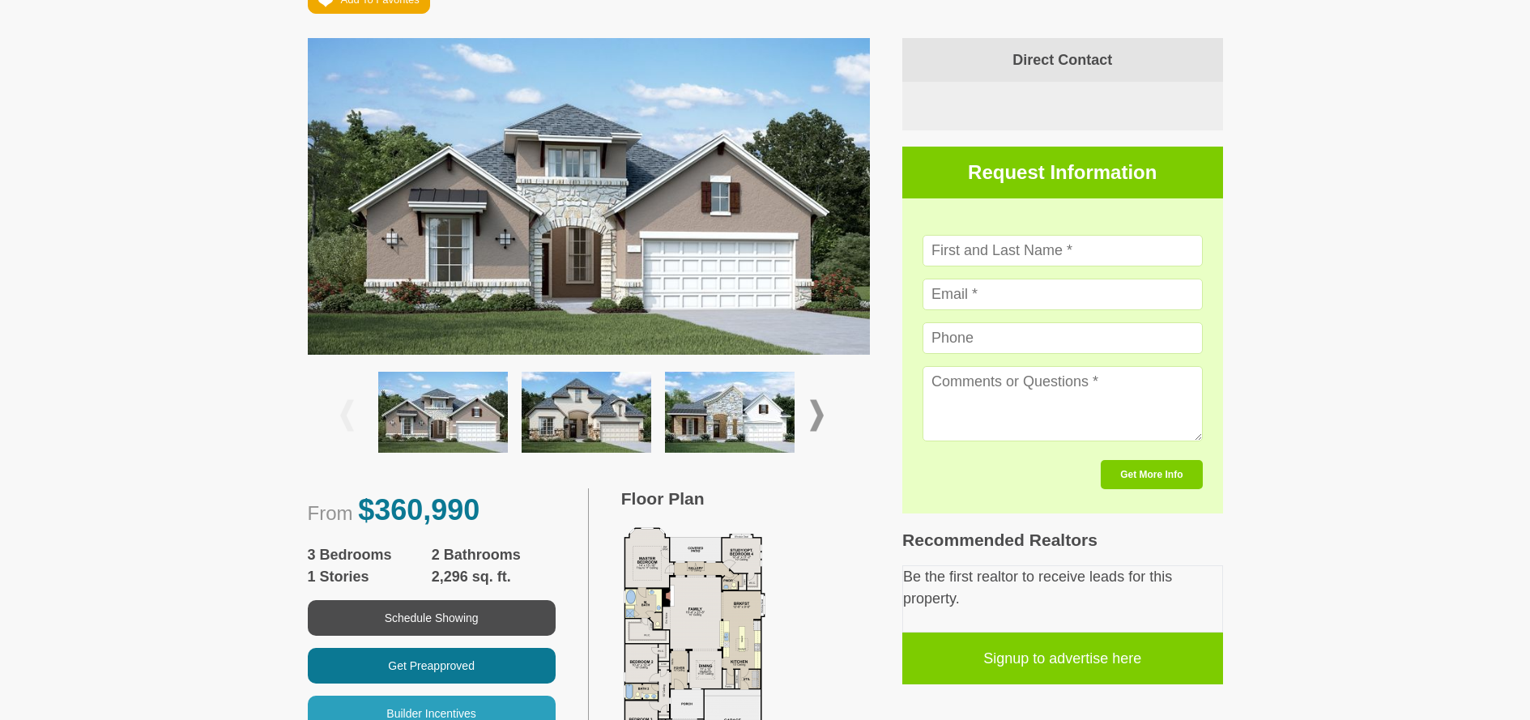
scroll to position [593, 0]
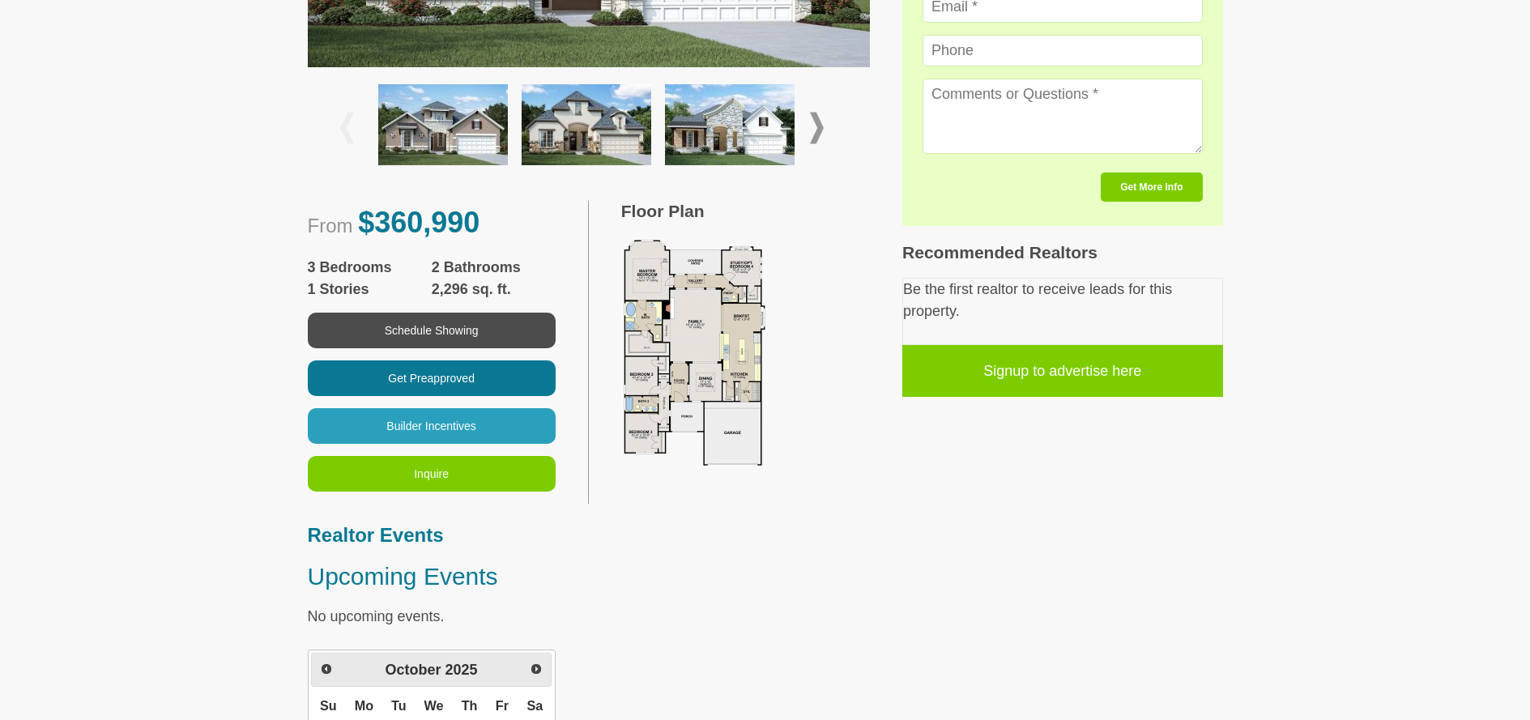
click at [693, 336] on img at bounding box center [707, 357] width 173 height 243
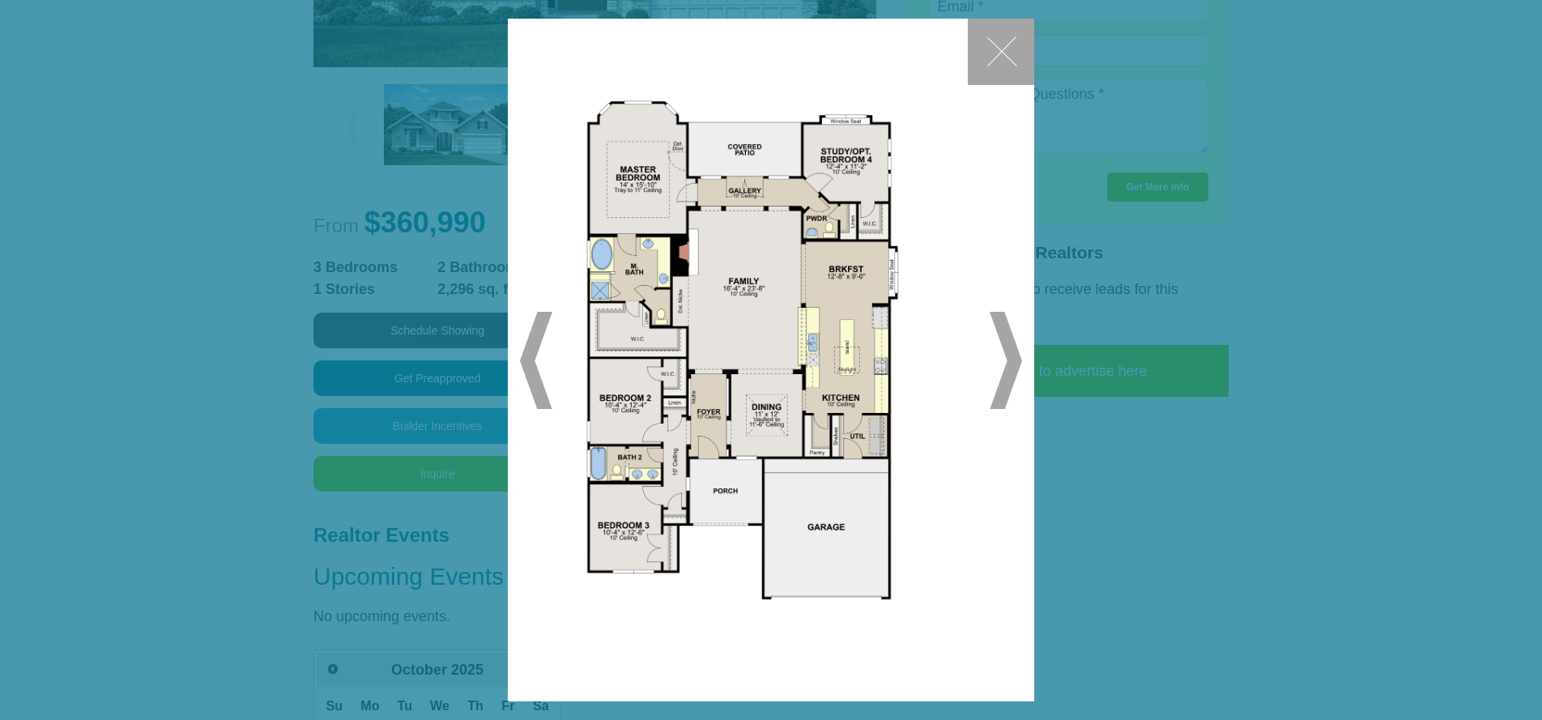
click at [997, 49] on button "✕" at bounding box center [1001, 52] width 66 height 66
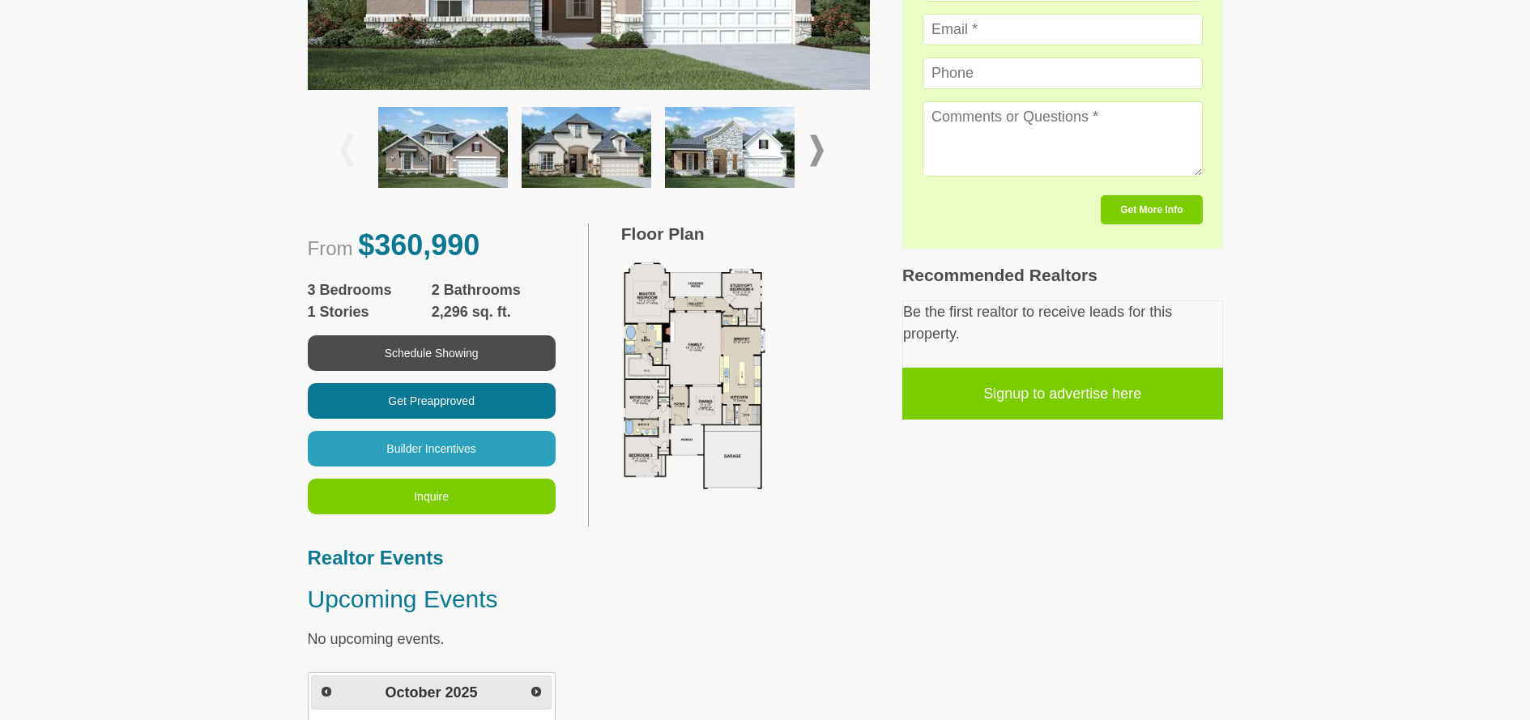
scroll to position [0, 0]
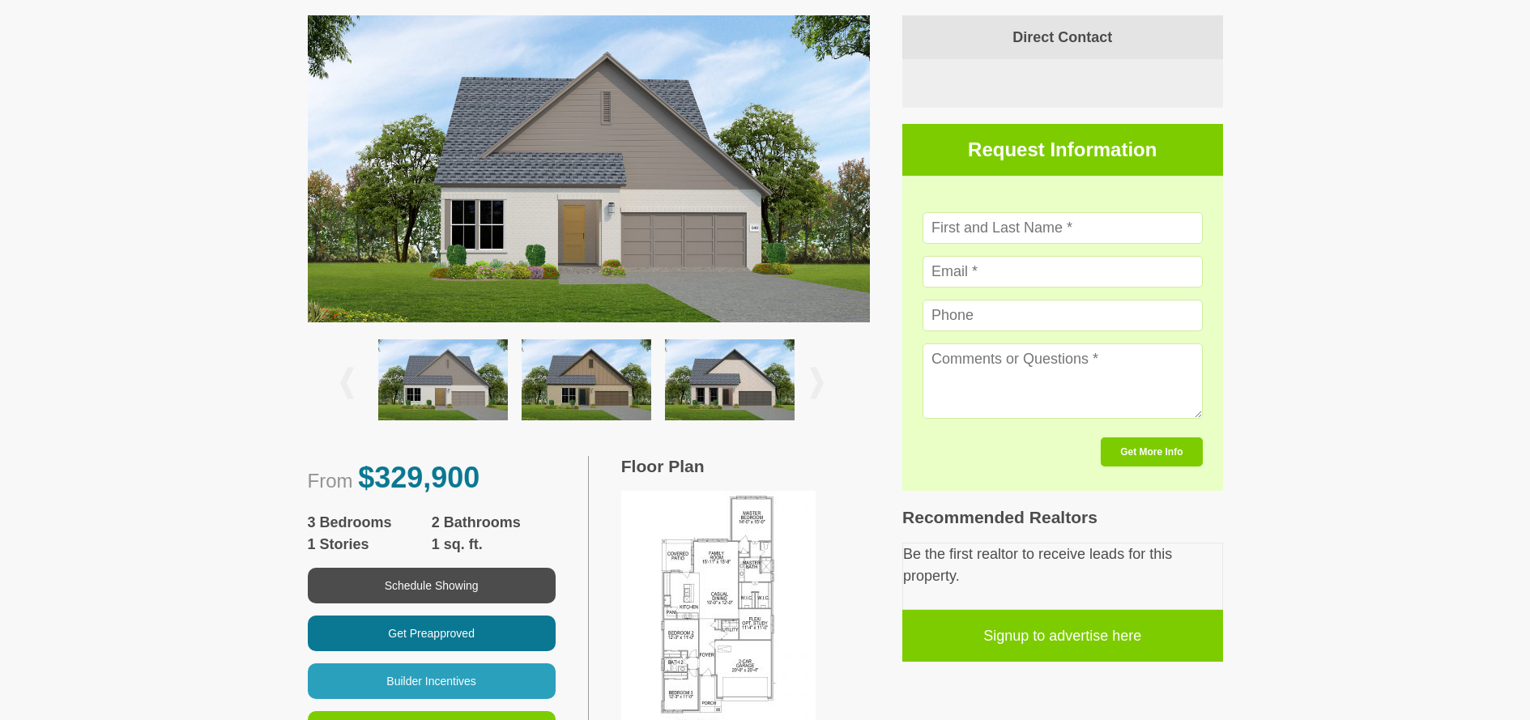
scroll to position [458, 0]
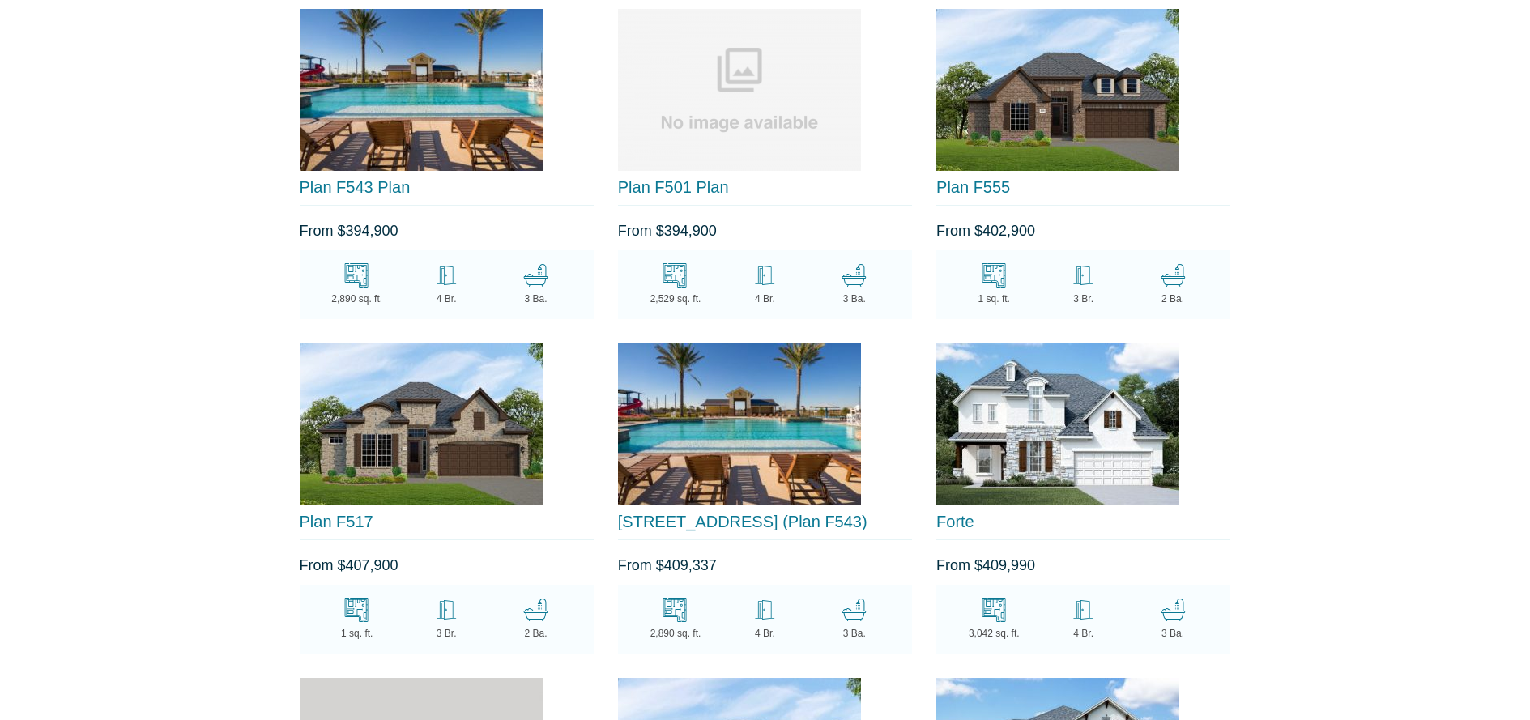
scroll to position [4085, 0]
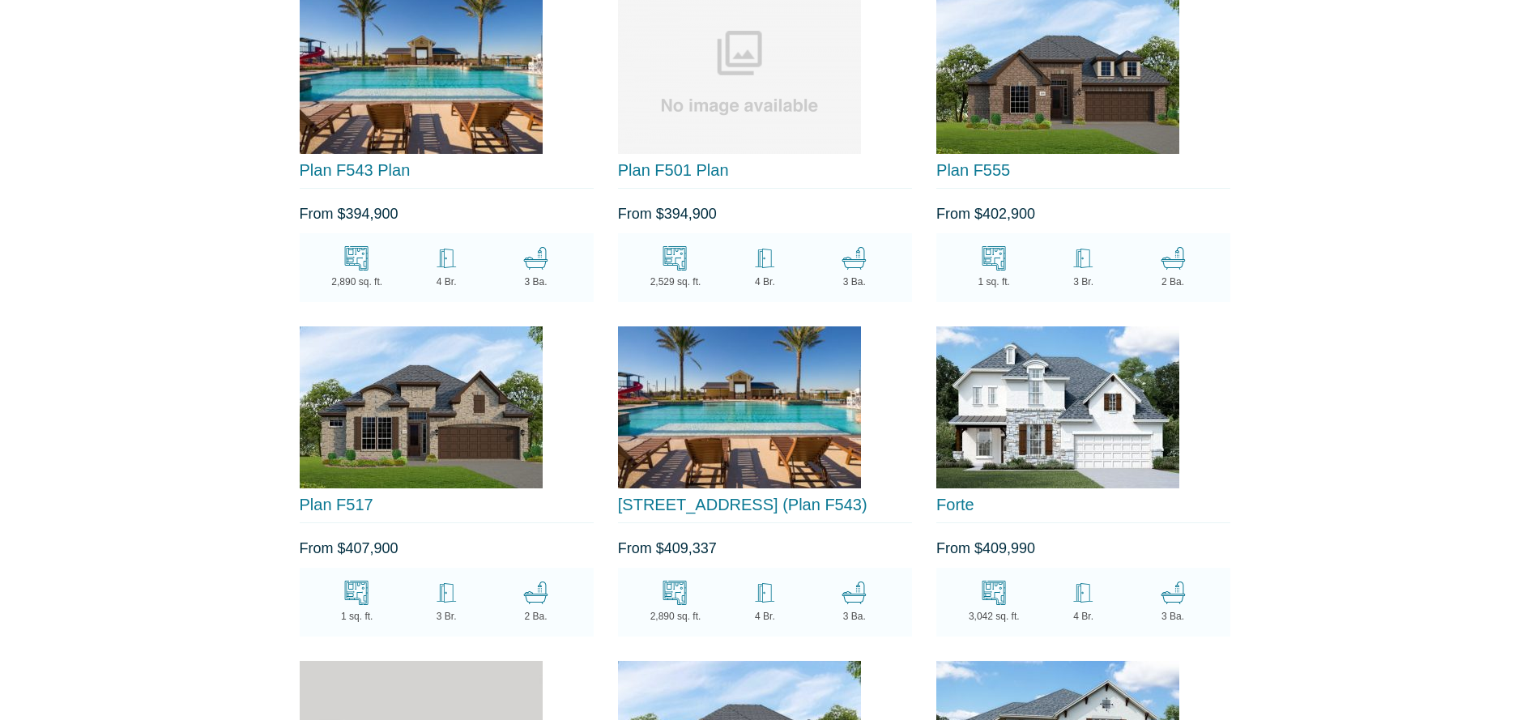
click at [407, 436] on img at bounding box center [421, 407] width 243 height 162
click at [731, 496] on link "3615 Greenbriar Meadow Ln (Plan F543)" at bounding box center [742, 505] width 249 height 18
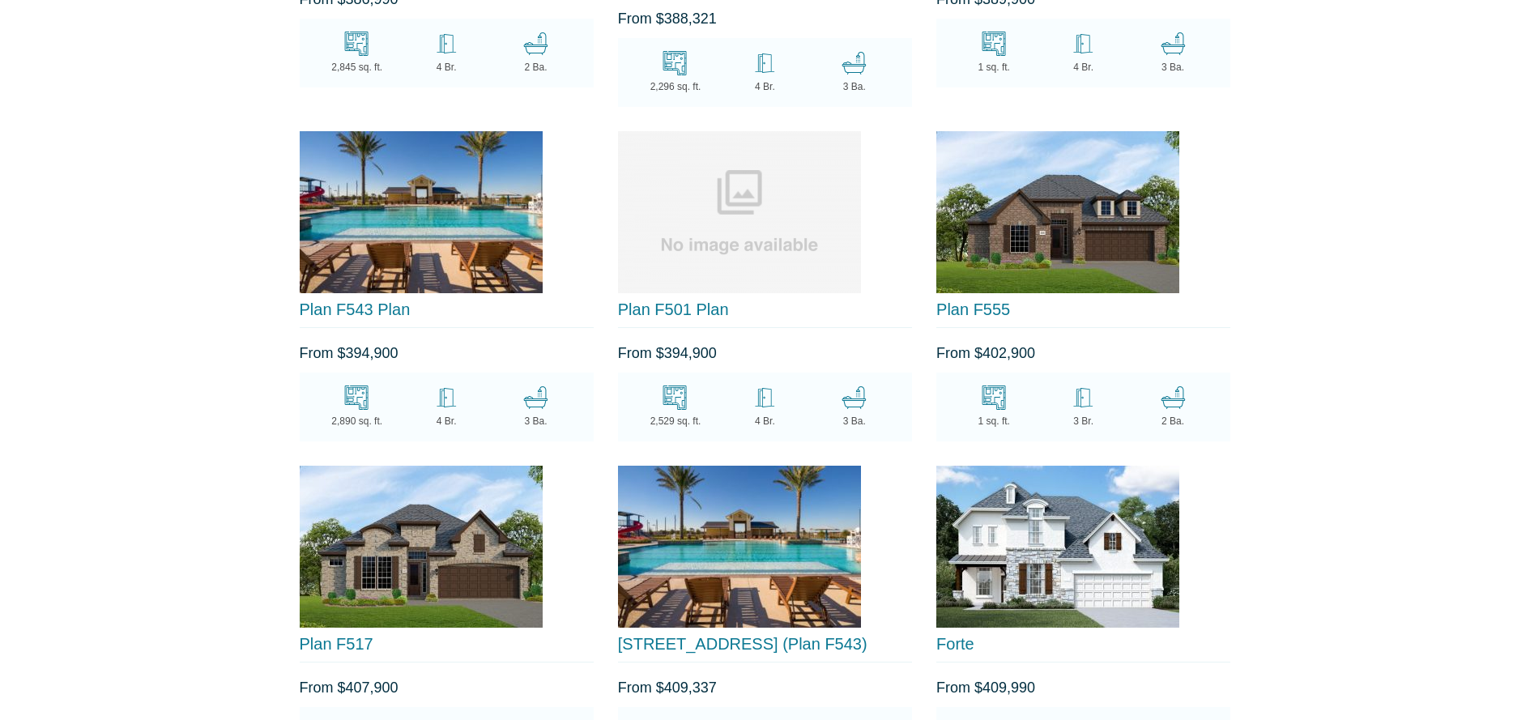
scroll to position [3915, 0]
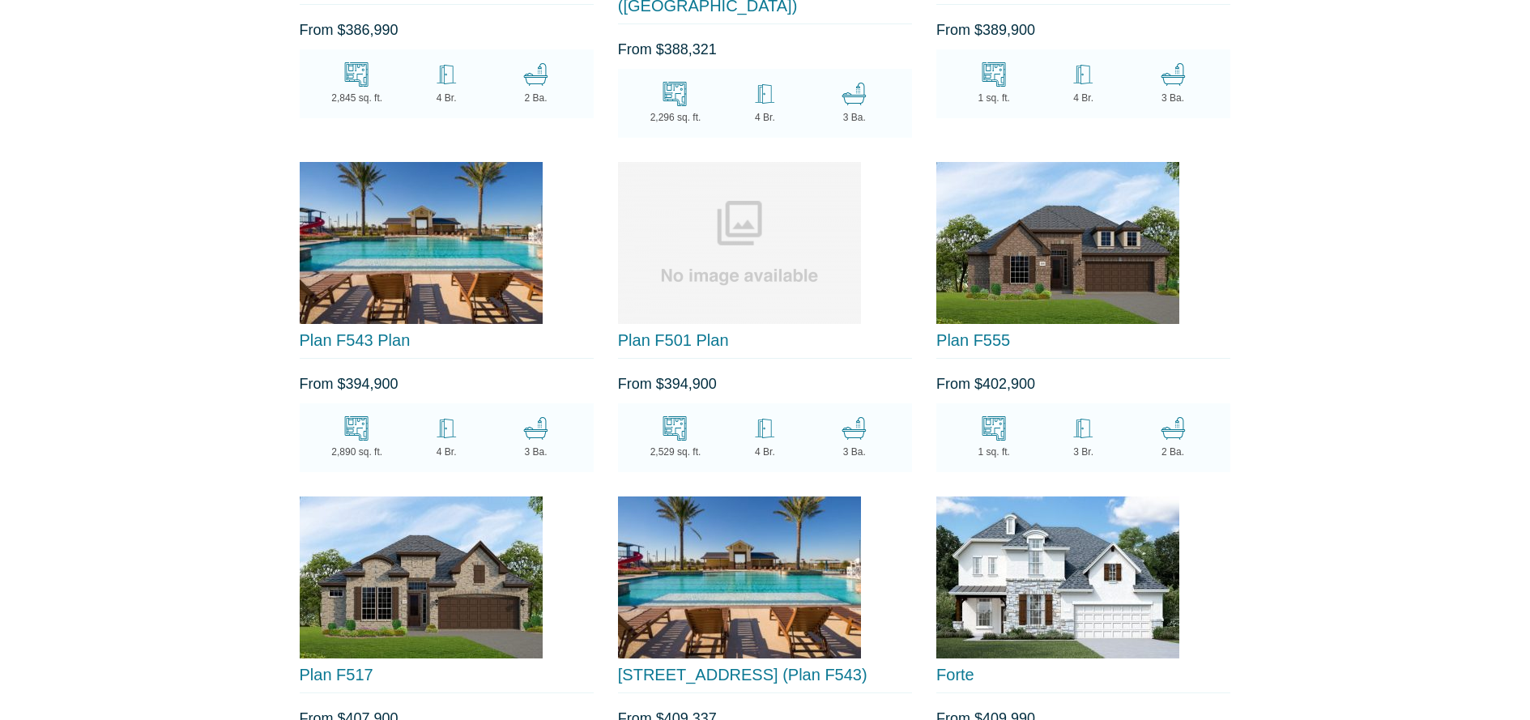
click at [1035, 275] on img at bounding box center [1057, 243] width 243 height 162
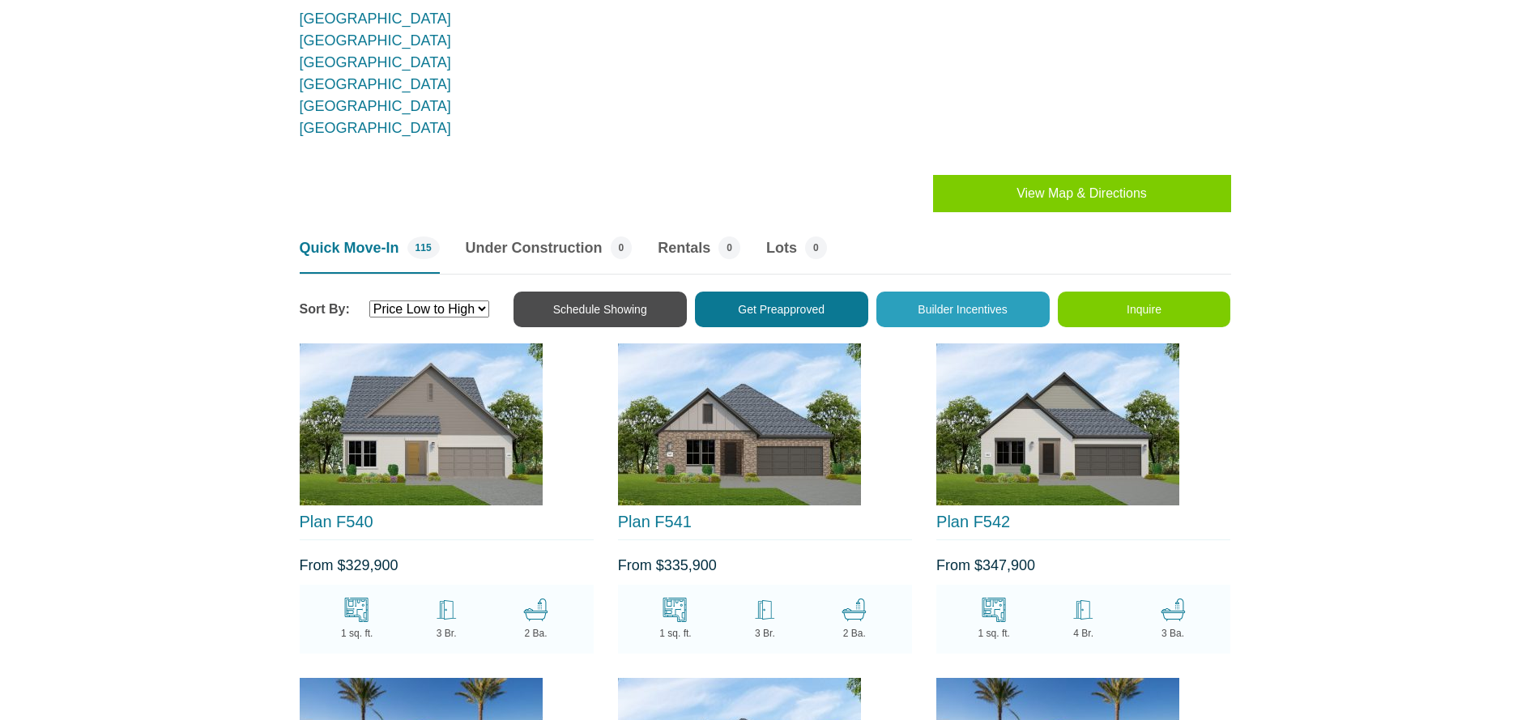
scroll to position [1475, 0]
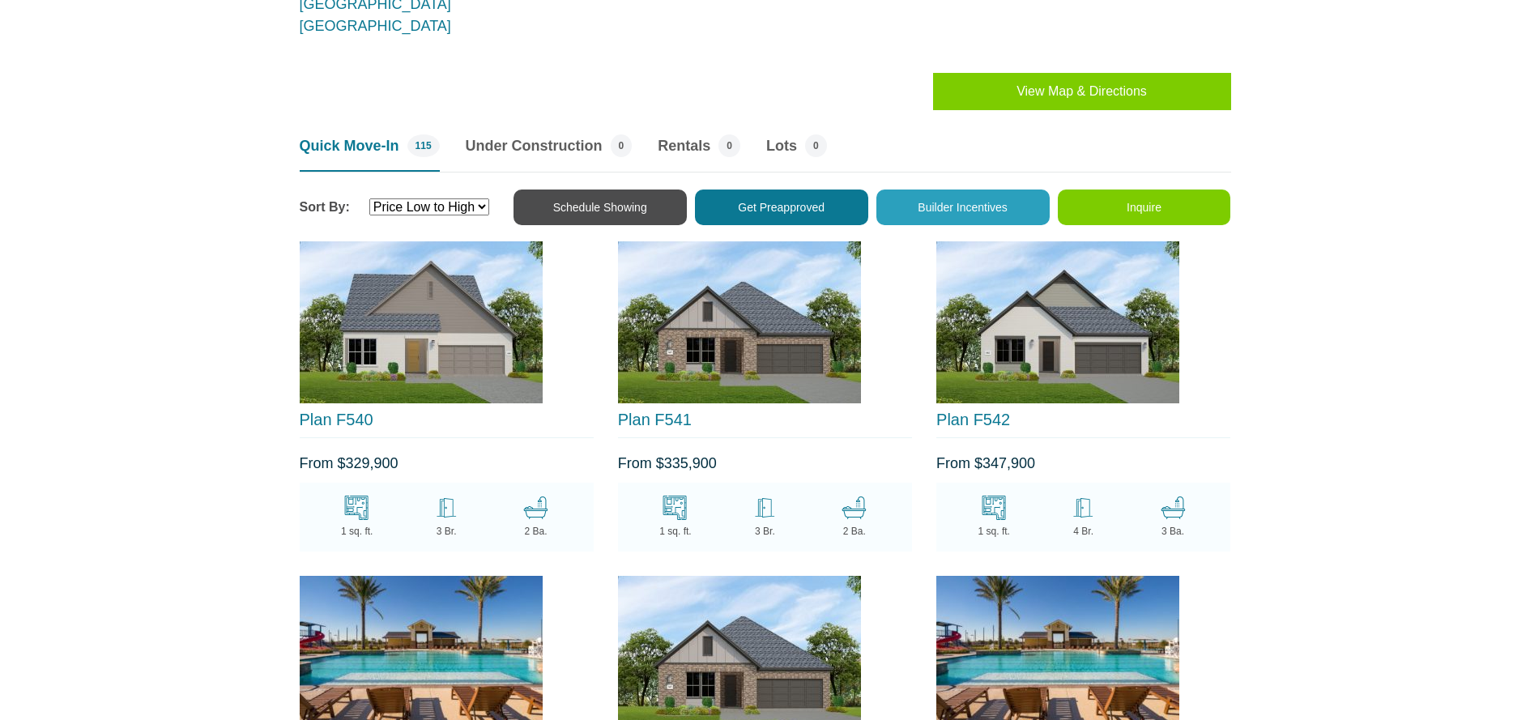
click at [727, 349] on img at bounding box center [739, 322] width 243 height 162
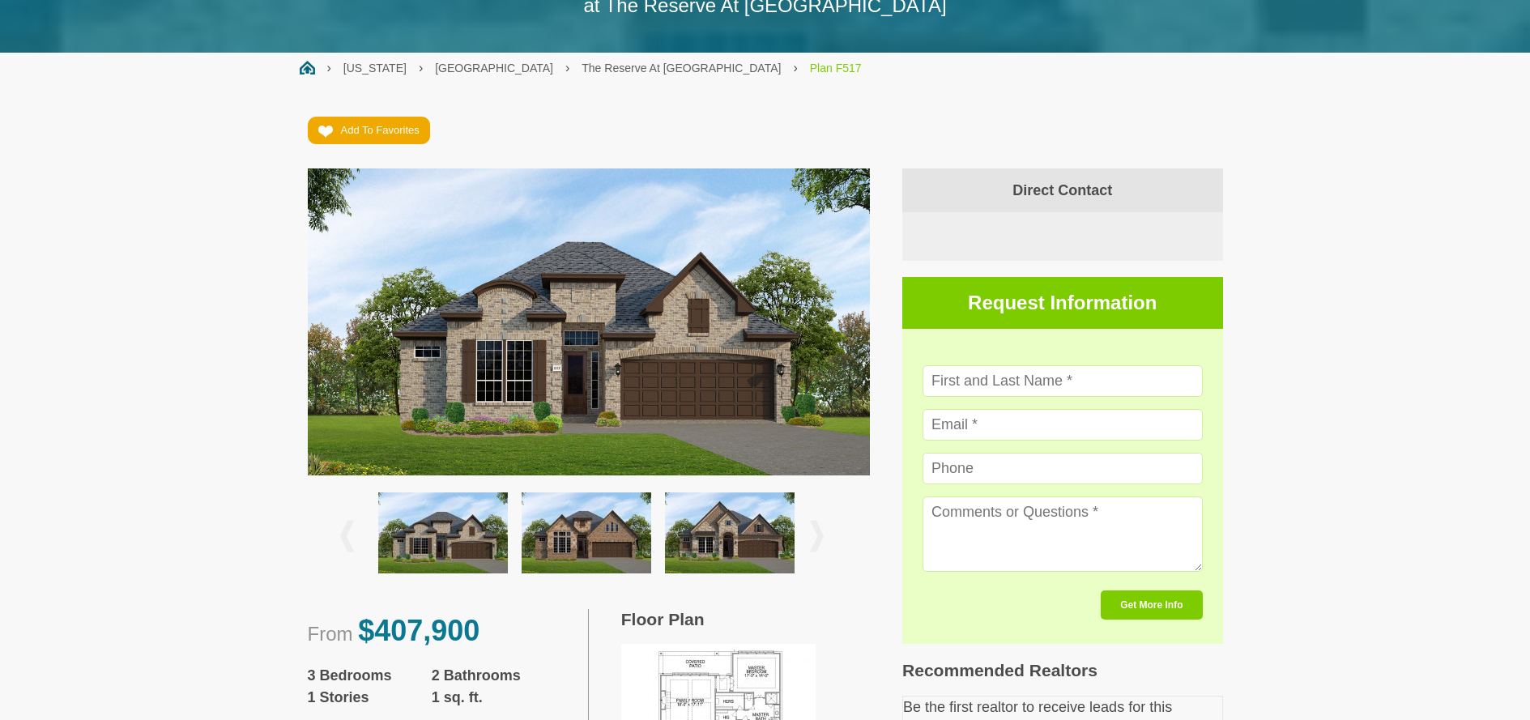
scroll to position [380, 0]
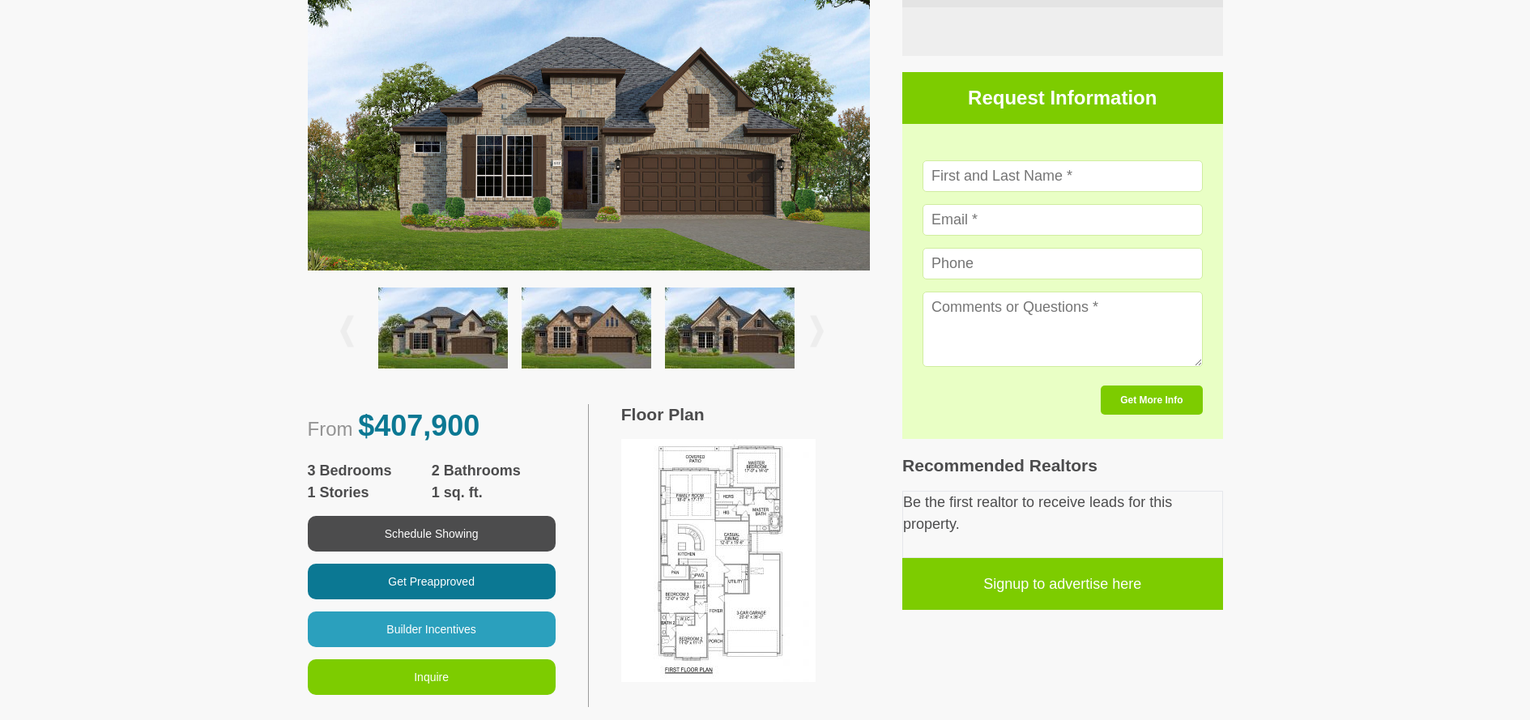
click at [689, 524] on img at bounding box center [718, 560] width 194 height 243
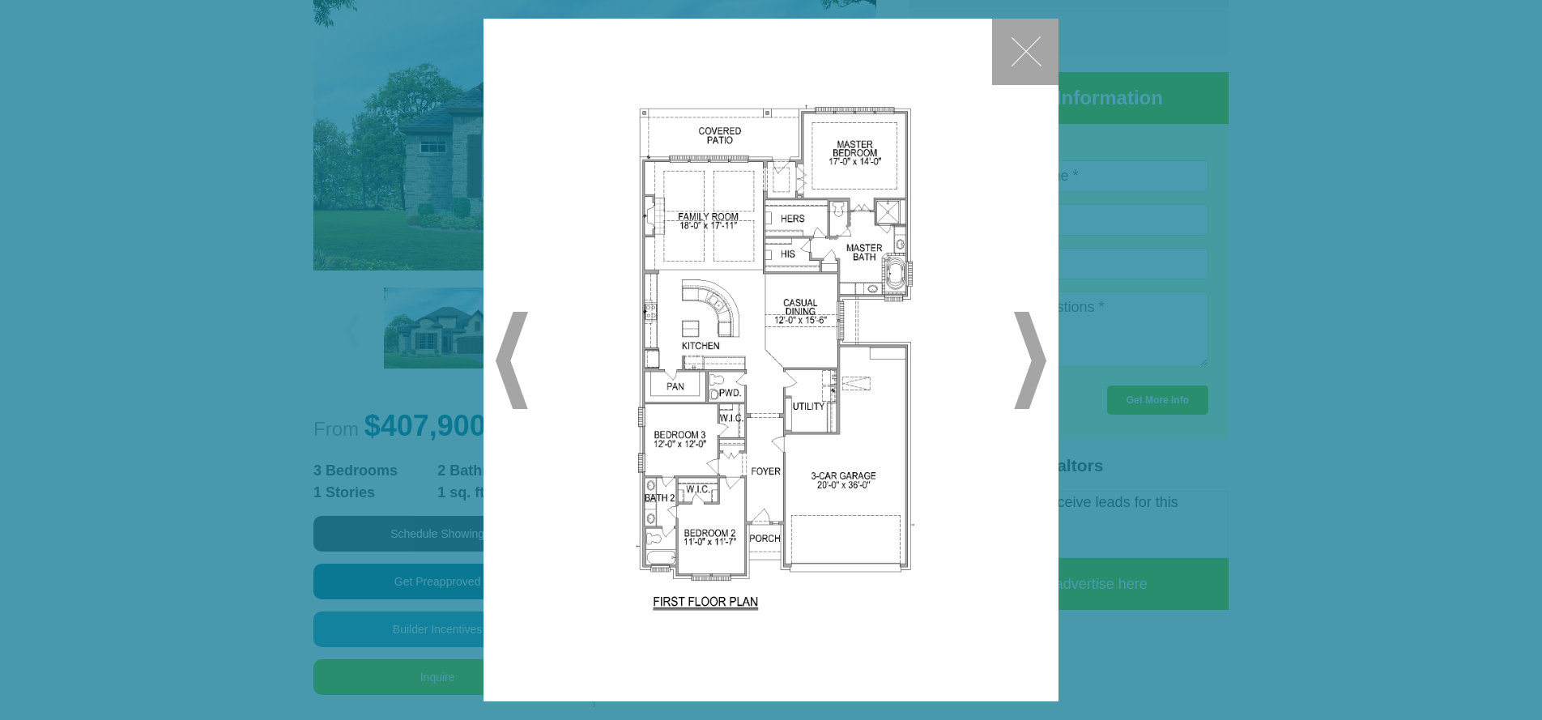
click at [1040, 353] on span "▶" at bounding box center [1030, 360] width 32 height 97
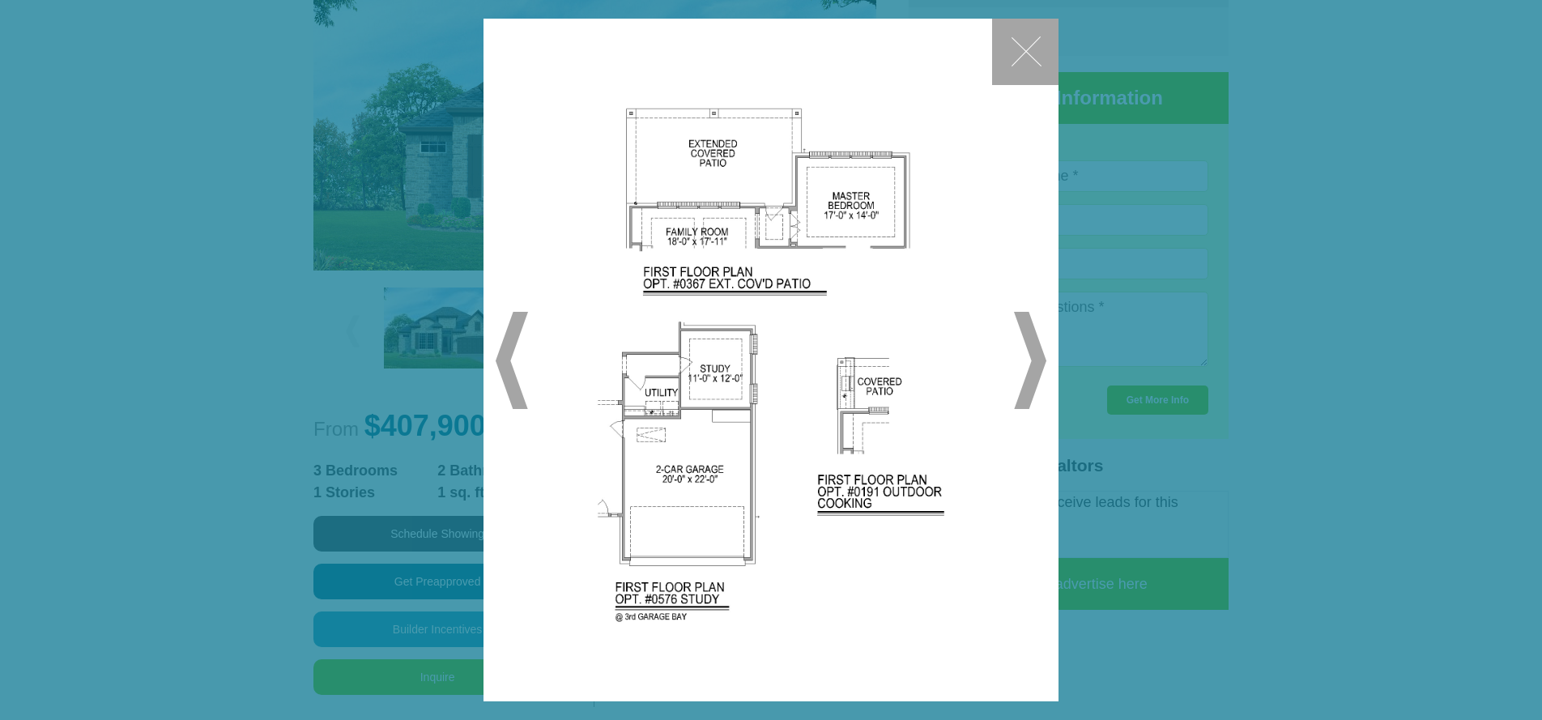
click at [1021, 63] on button "✕" at bounding box center [1025, 52] width 66 height 66
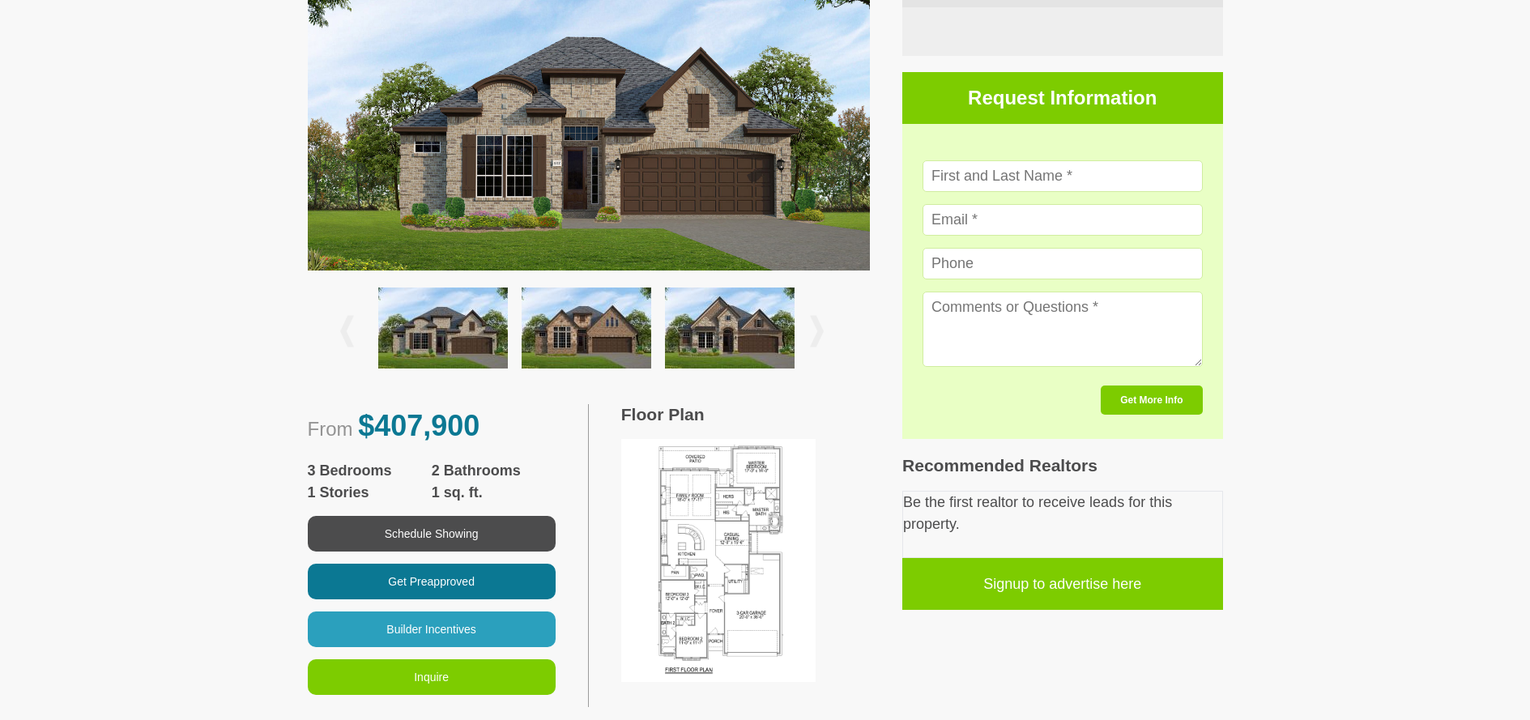
click at [734, 517] on img at bounding box center [718, 560] width 194 height 243
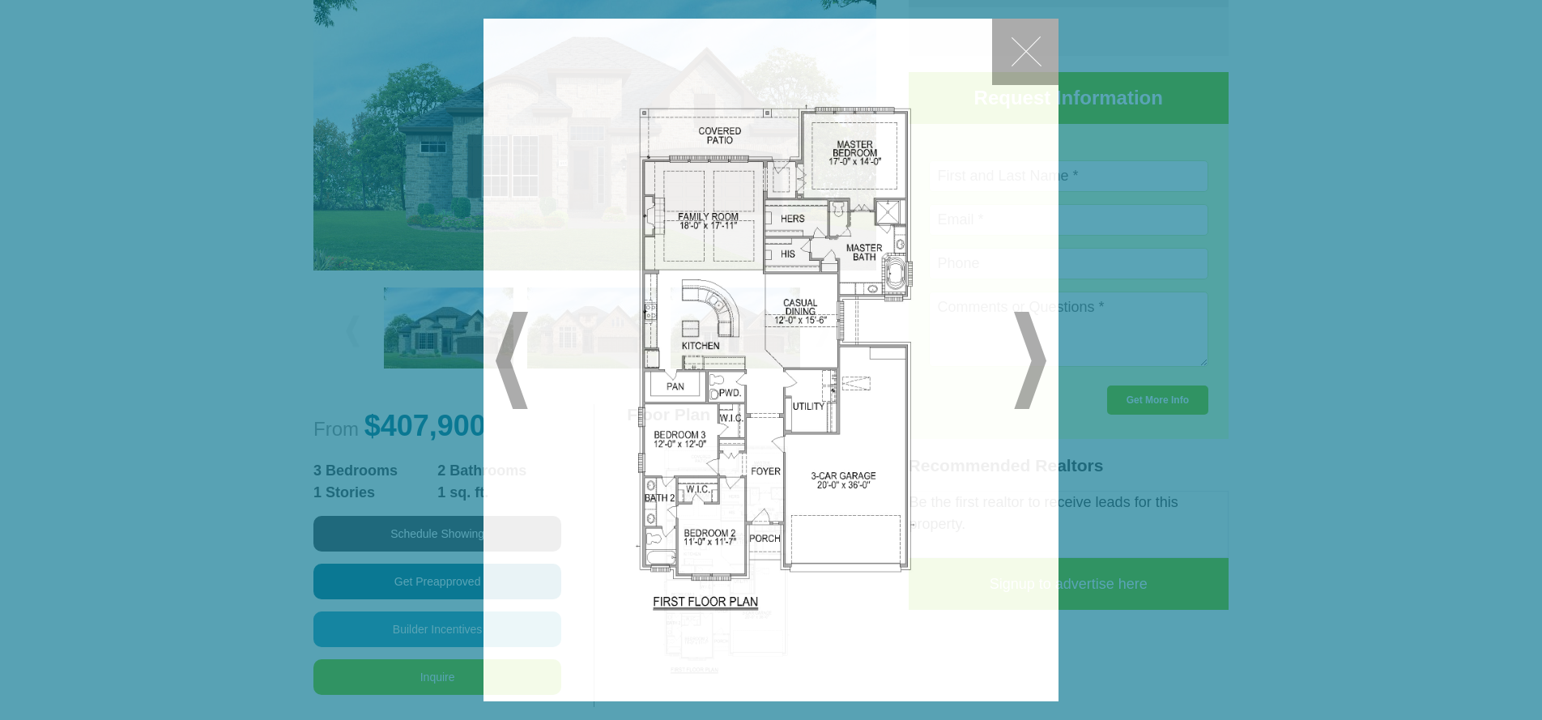
click at [734, 517] on img at bounding box center [770, 360] width 429 height 537
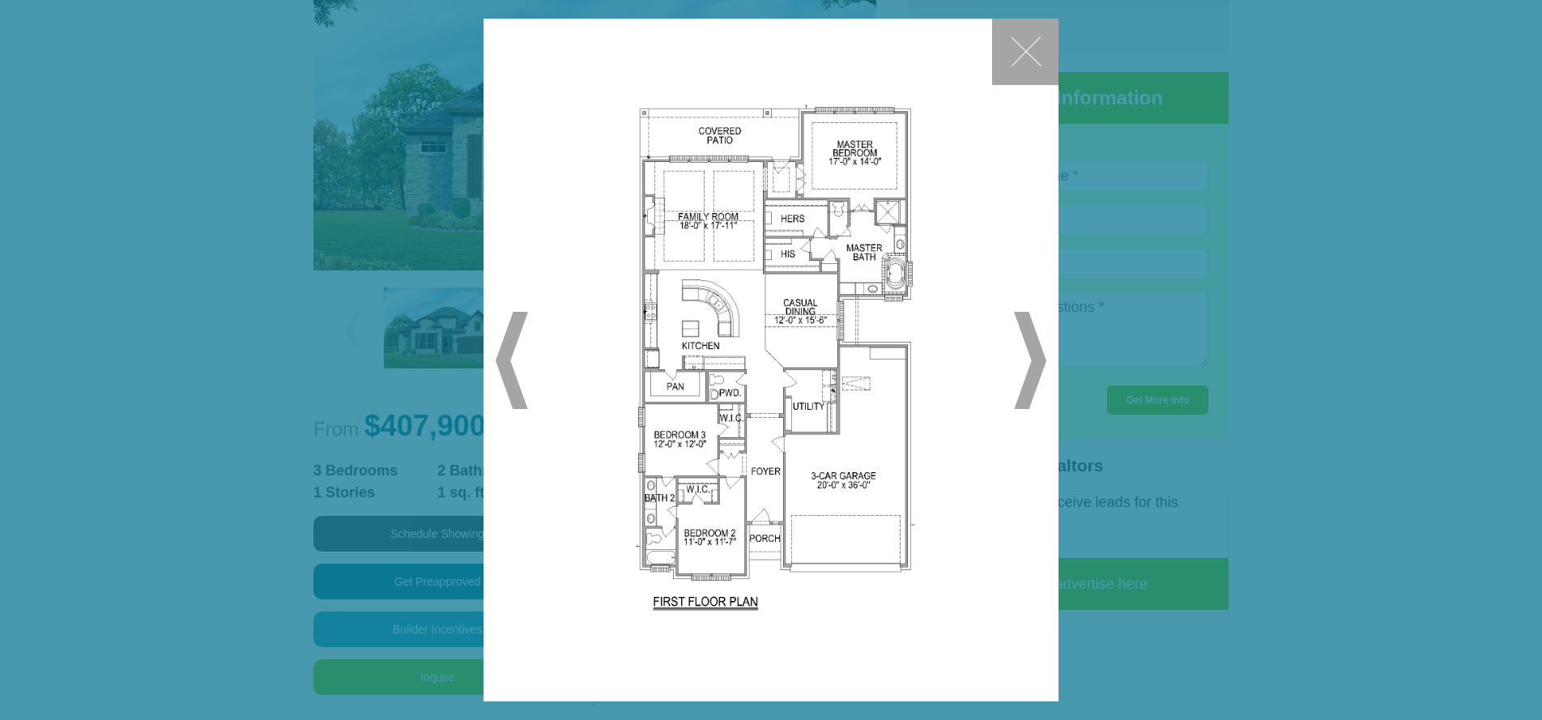
click at [1029, 59] on button "✕" at bounding box center [1025, 52] width 66 height 66
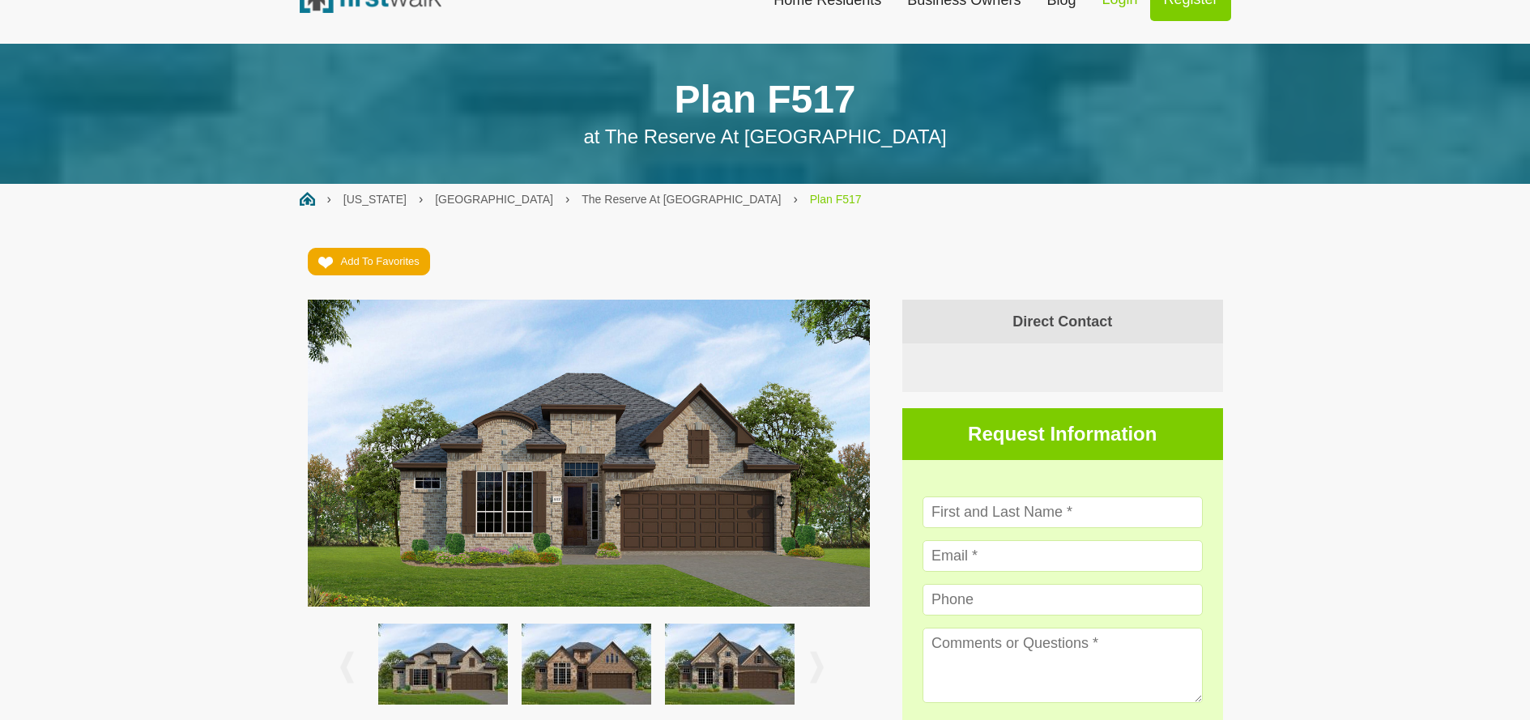
scroll to position [0, 0]
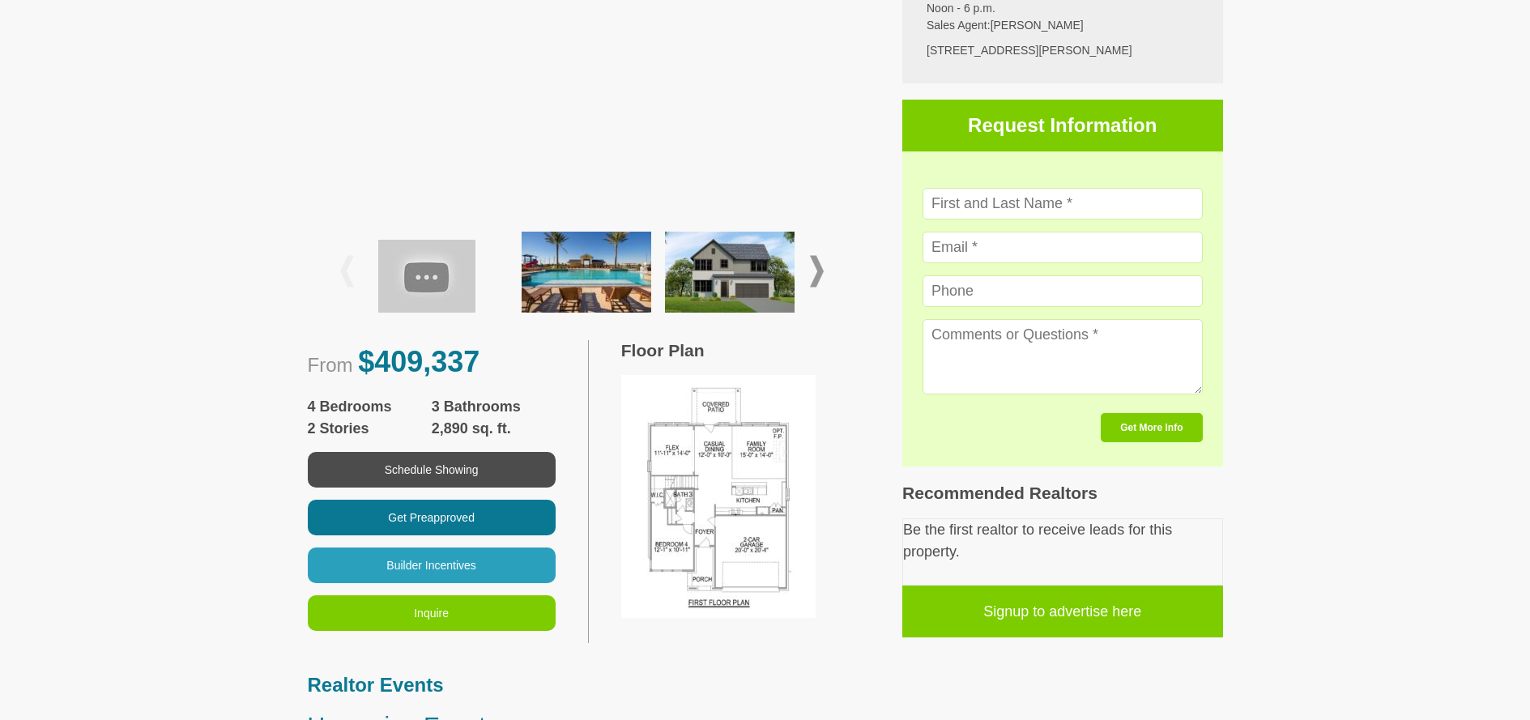
scroll to position [536, 0]
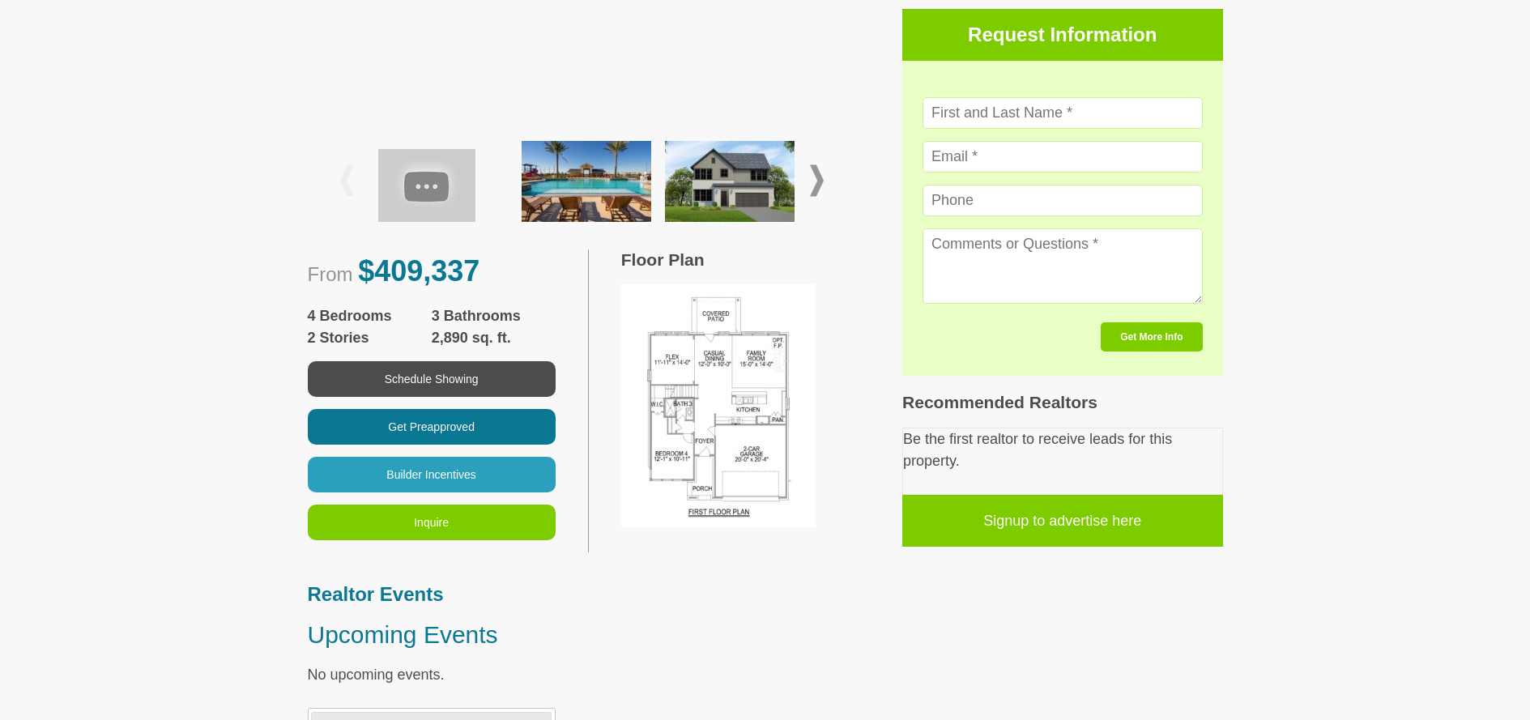
click at [711, 434] on img at bounding box center [718, 405] width 194 height 243
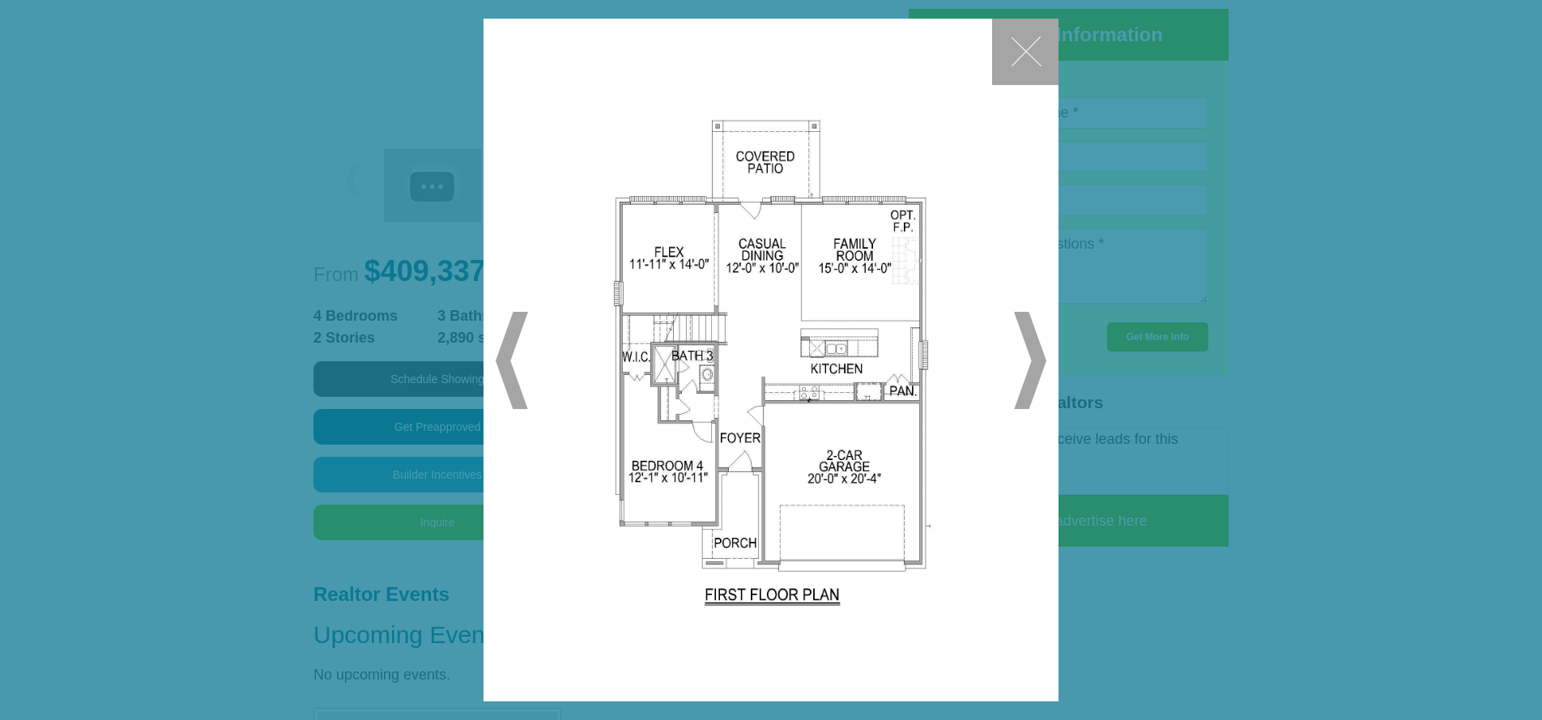
click at [1038, 358] on span "▶" at bounding box center [1030, 360] width 32 height 97
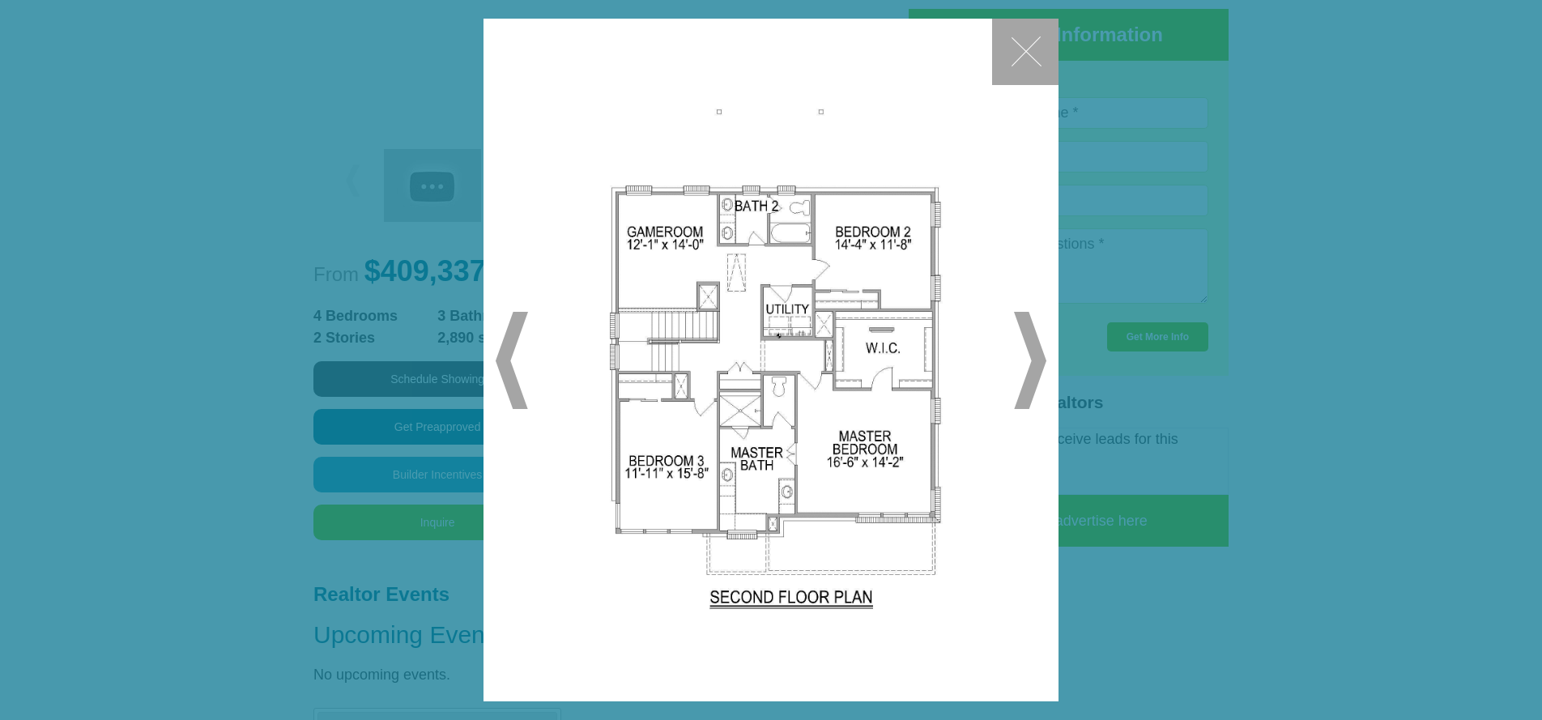
click at [1018, 53] on button "✕" at bounding box center [1025, 52] width 66 height 66
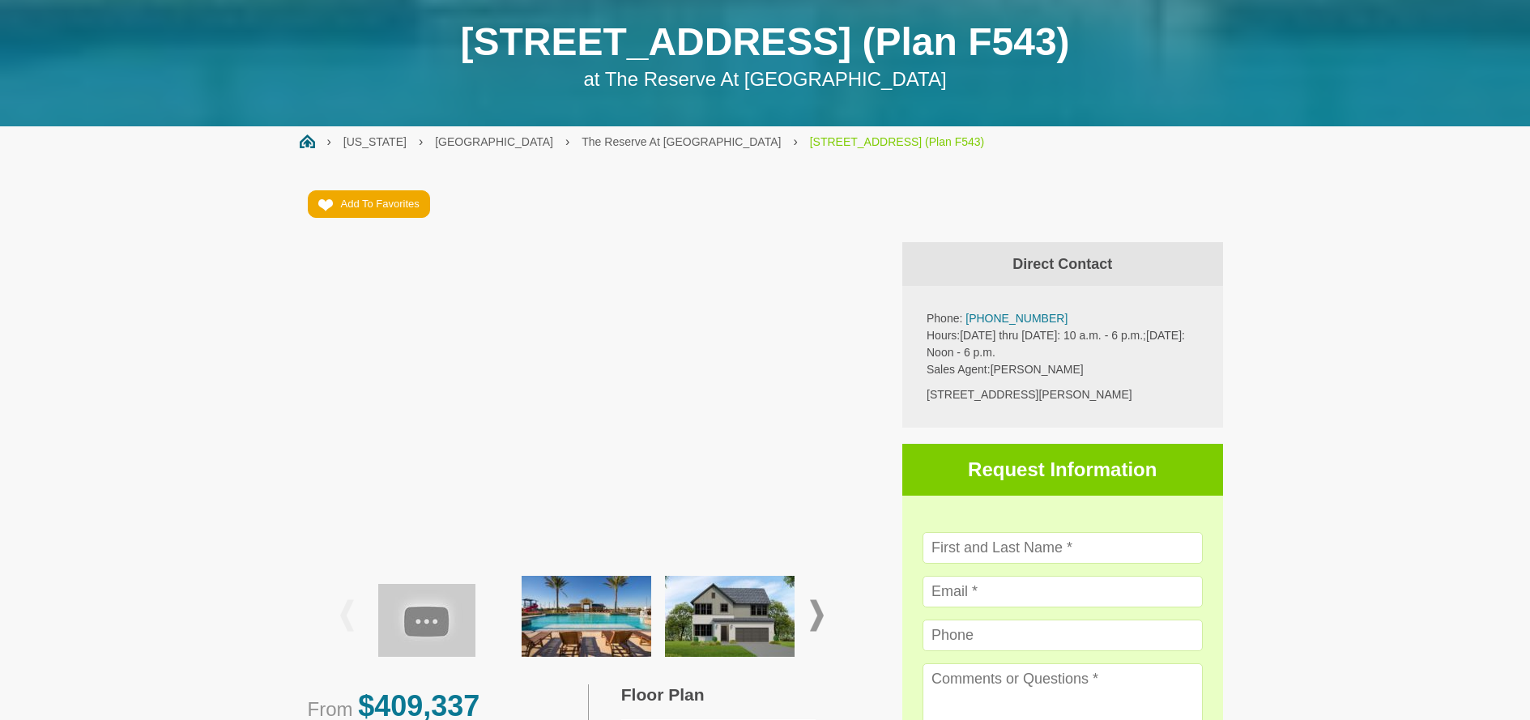
scroll to position [0, 0]
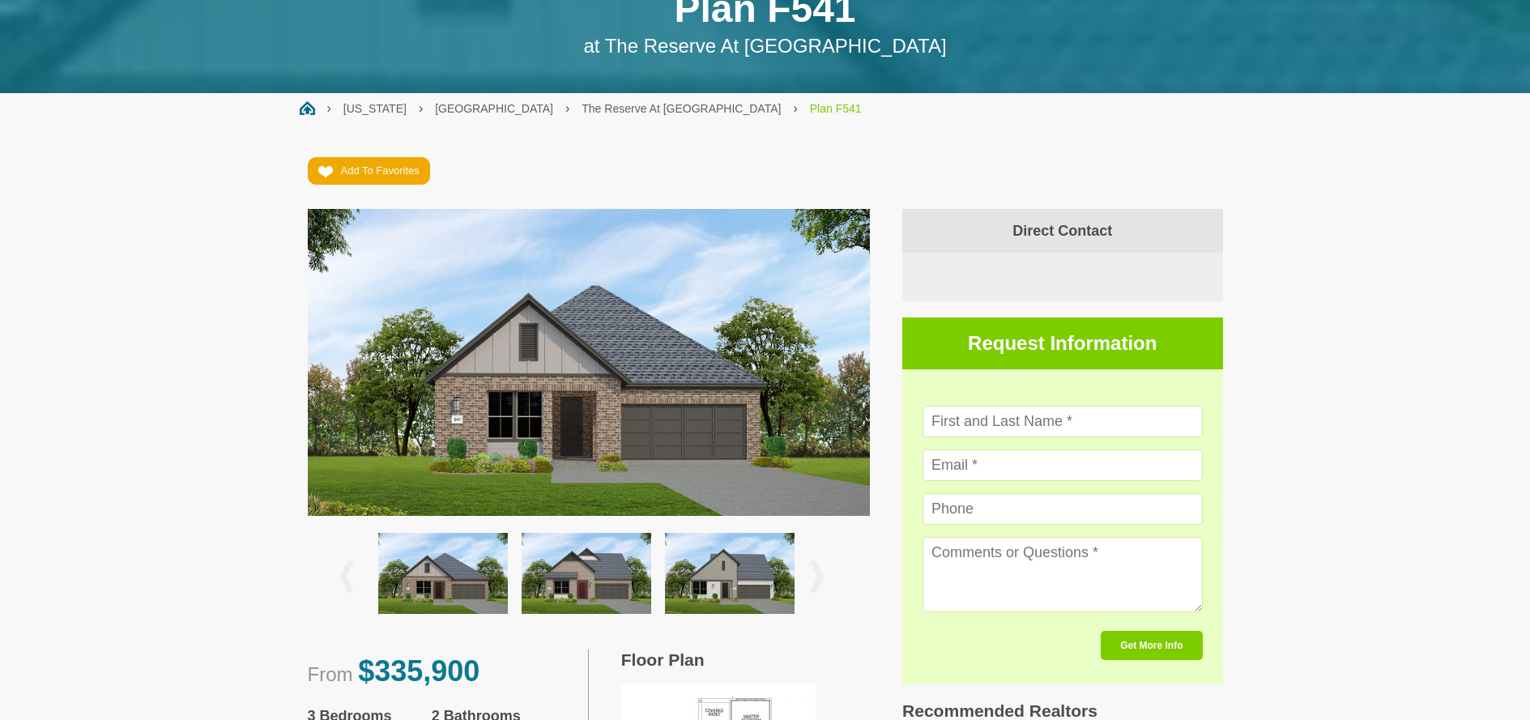
scroll to position [633, 0]
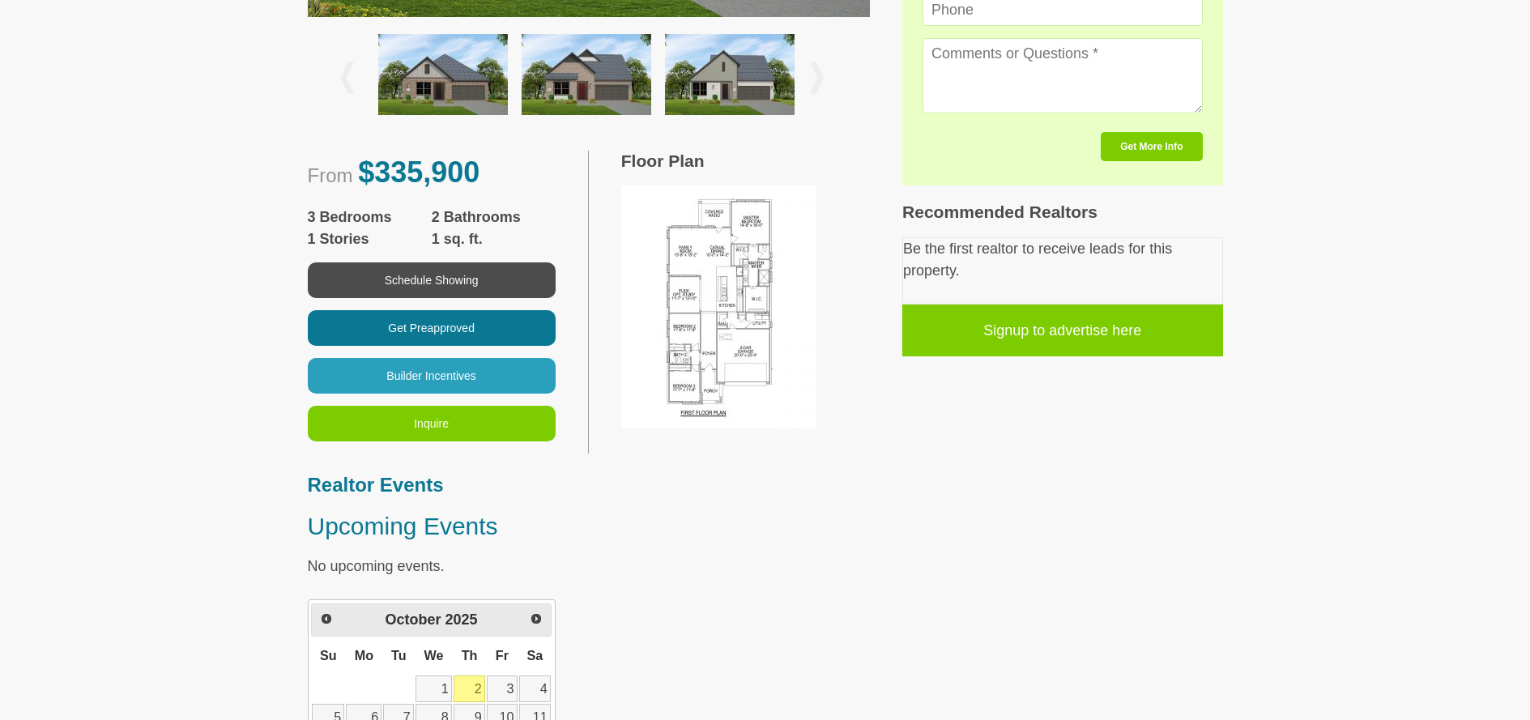
click at [735, 316] on img at bounding box center [718, 306] width 194 height 243
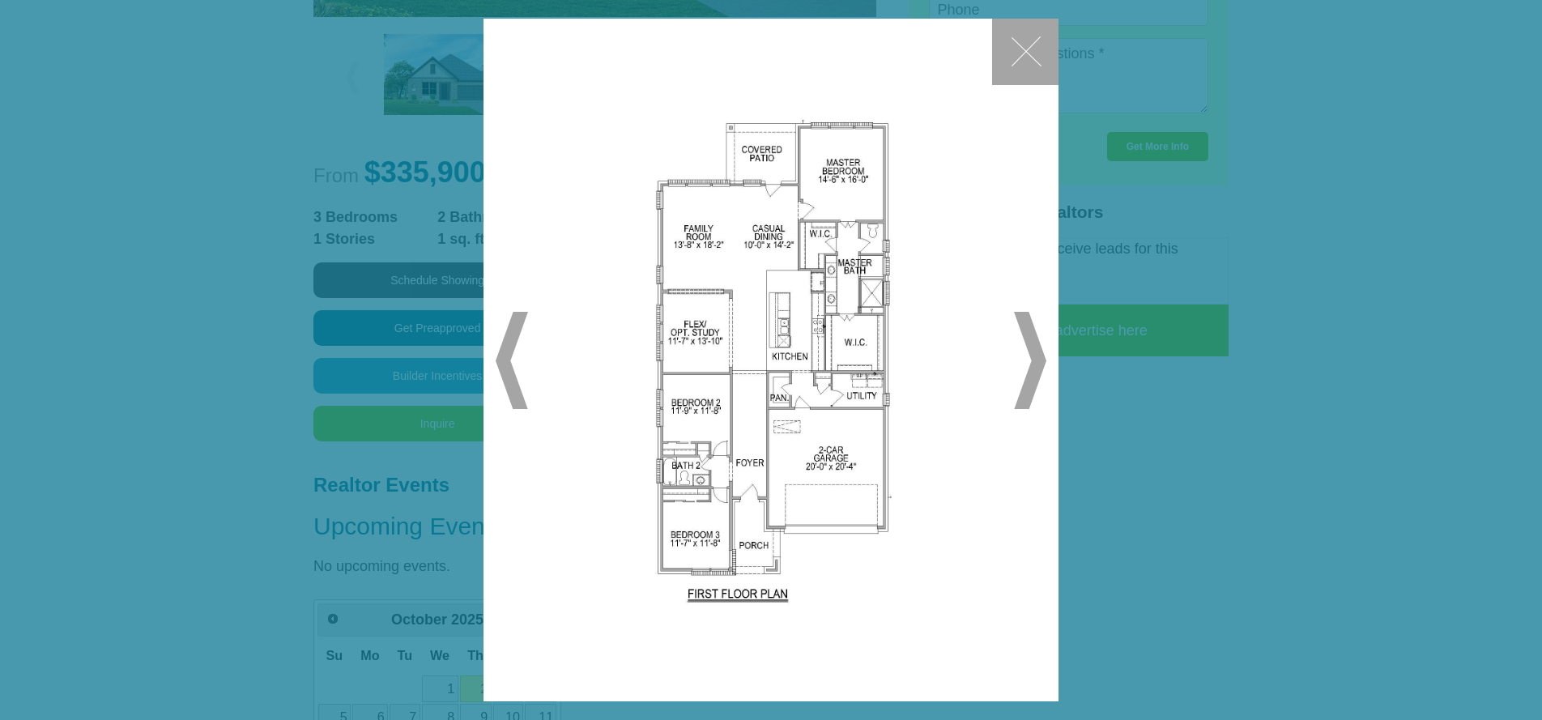
click at [1017, 52] on button "✕" at bounding box center [1025, 52] width 66 height 66
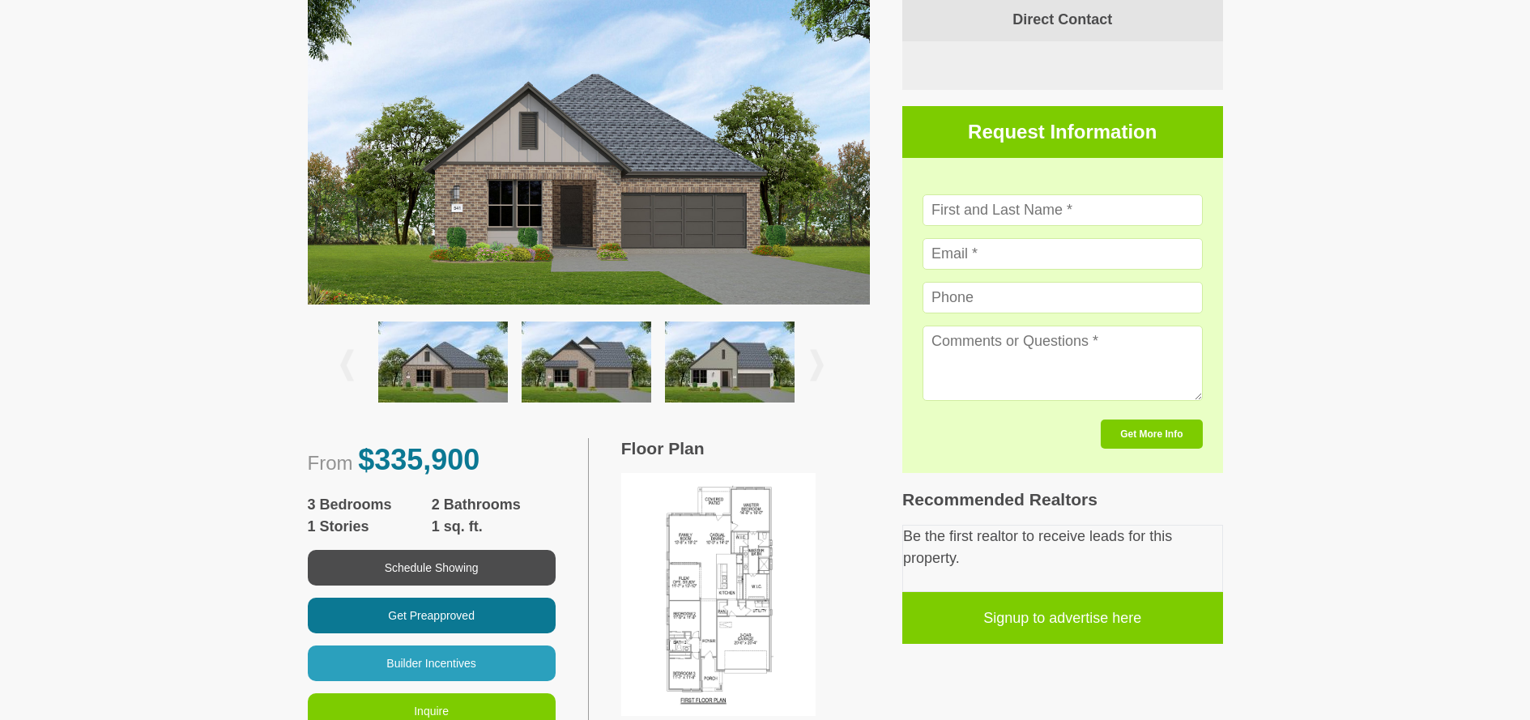
scroll to position [0, 0]
